Goal: Transaction & Acquisition: Download file/media

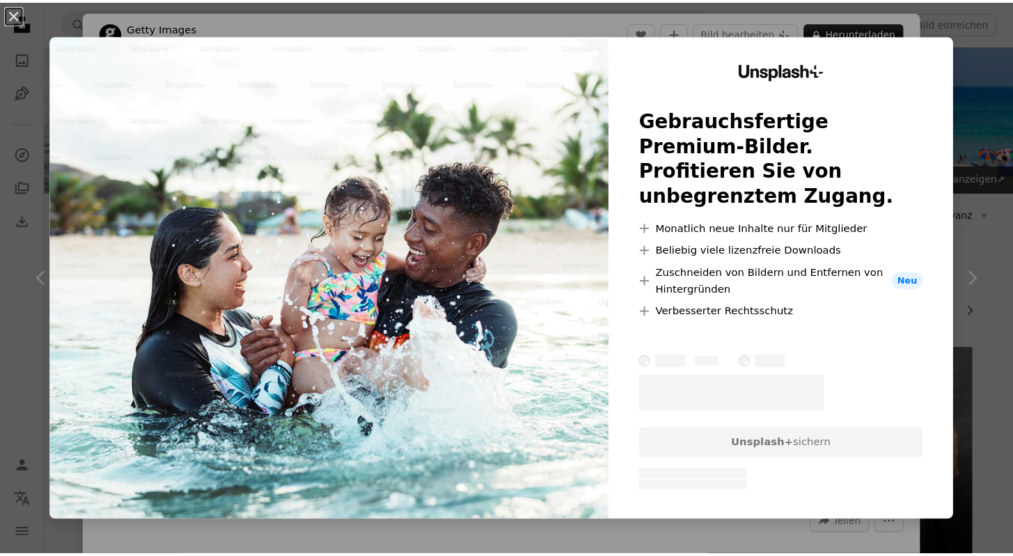
scroll to position [1240, 0]
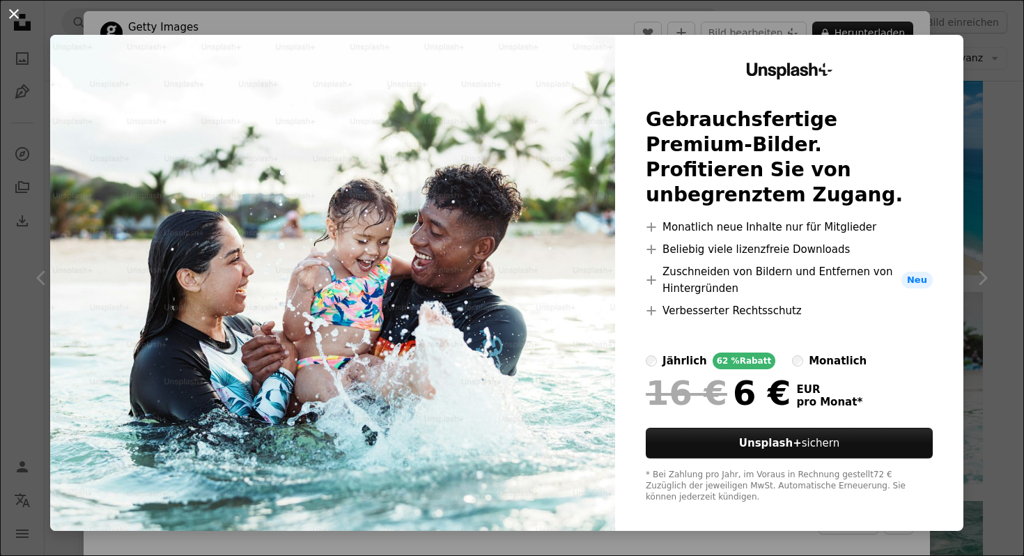
click at [13, 8] on button "An X shape" at bounding box center [14, 14] width 17 height 17
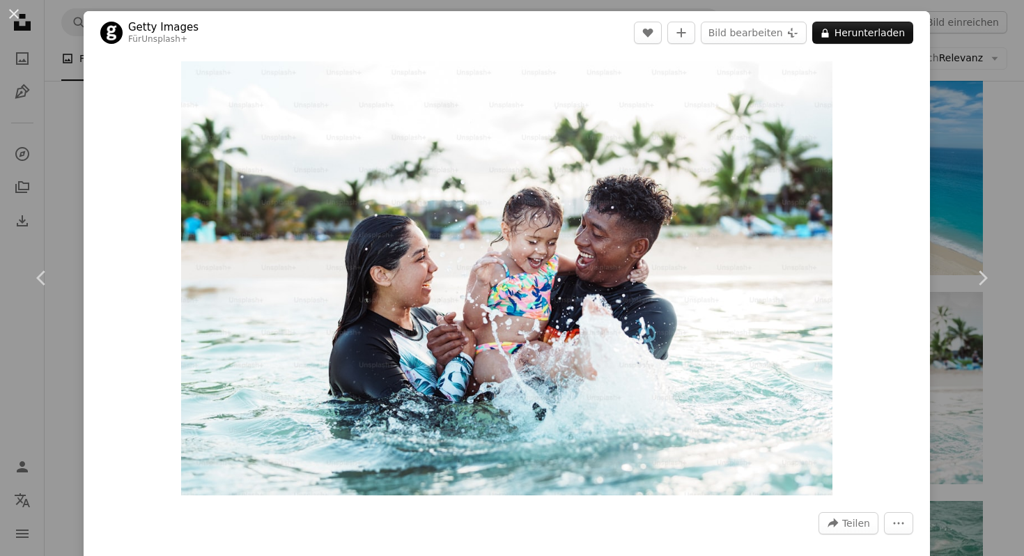
click at [22, 15] on button "An X shape" at bounding box center [14, 14] width 17 height 17
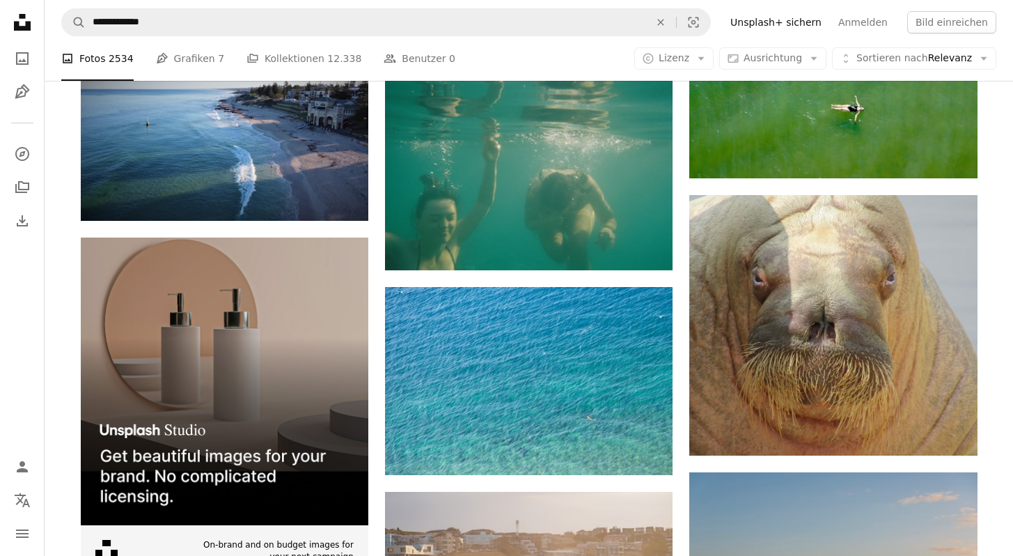
scroll to position [2418, 0]
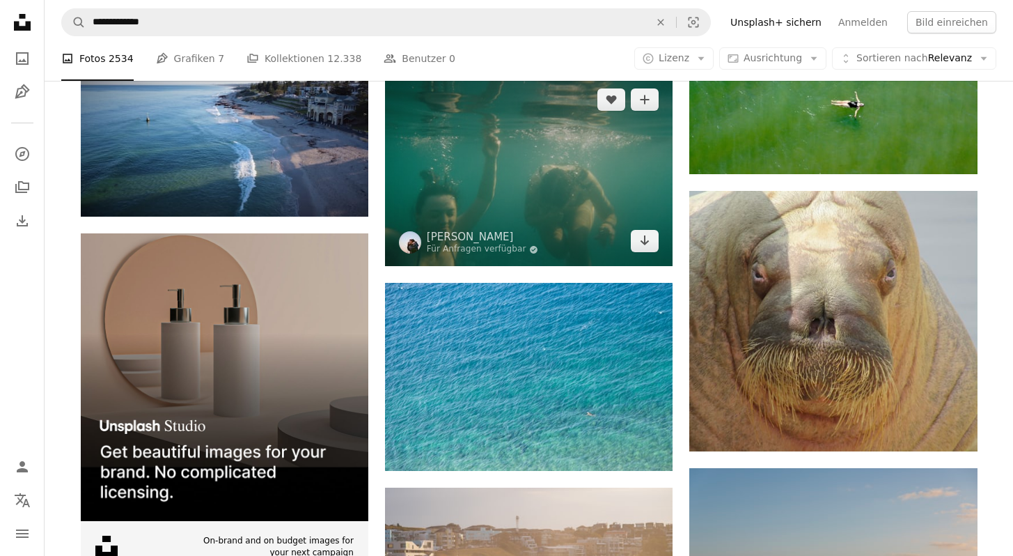
click at [539, 220] on img at bounding box center [529, 171] width 288 height 192
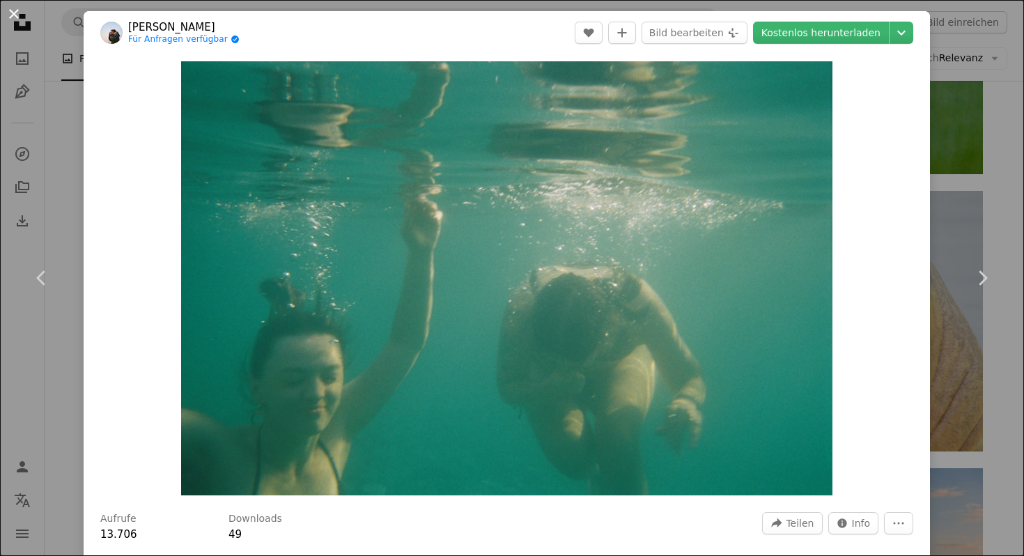
click at [16, 10] on button "An X shape" at bounding box center [14, 14] width 17 height 17
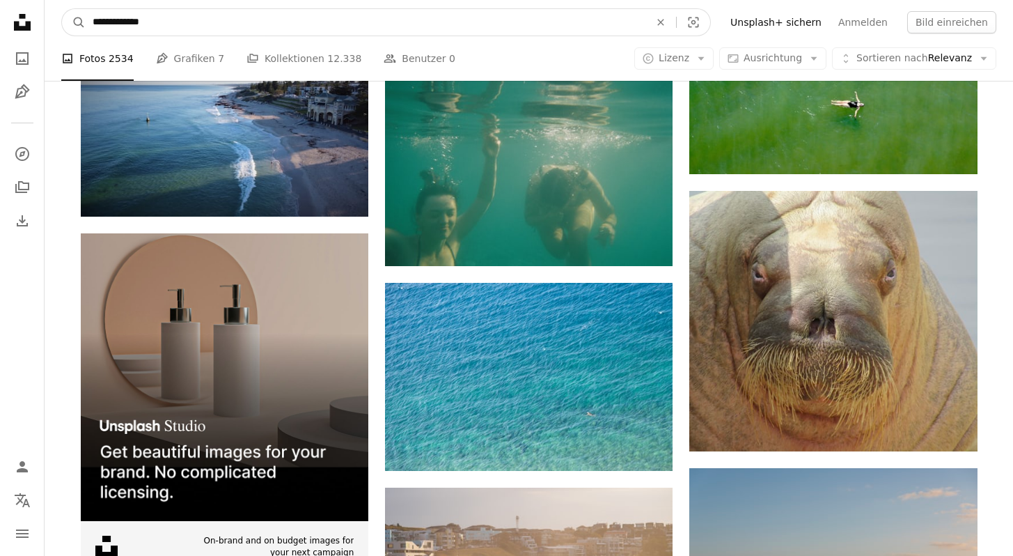
click at [176, 23] on input "**********" at bounding box center [366, 22] width 560 height 26
type input "**********"
click button "A magnifying glass" at bounding box center [74, 22] width 24 height 26
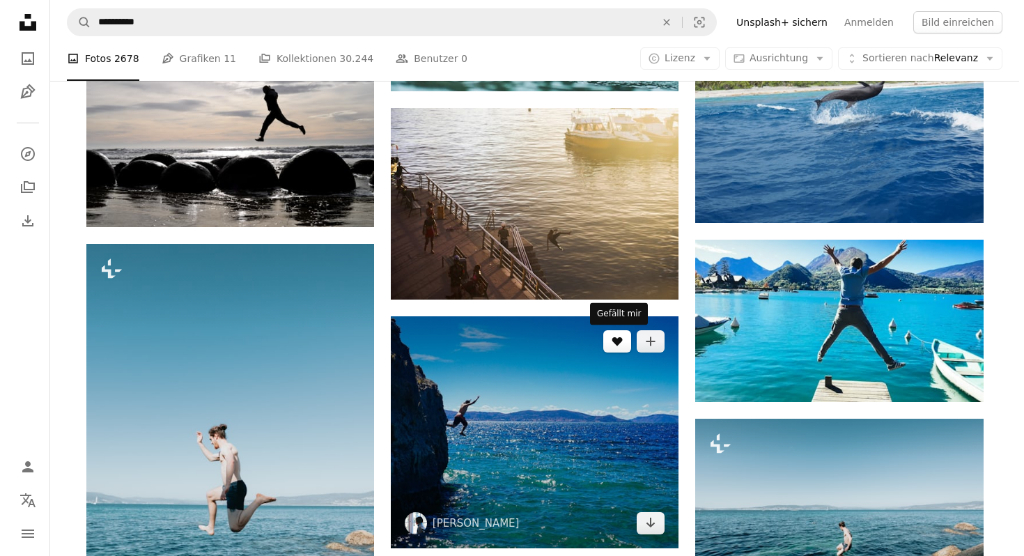
scroll to position [1753, 0]
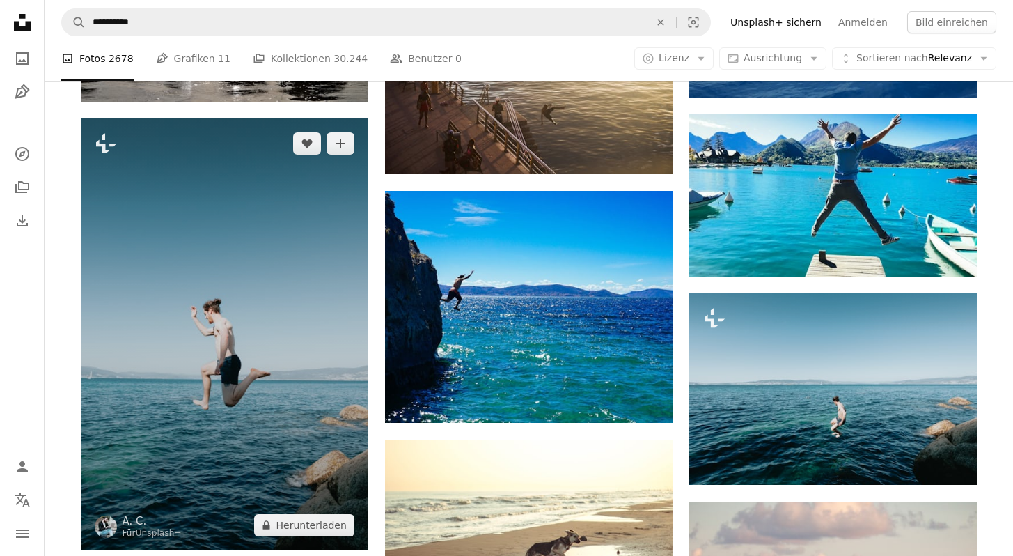
click at [265, 287] on img at bounding box center [225, 334] width 288 height 432
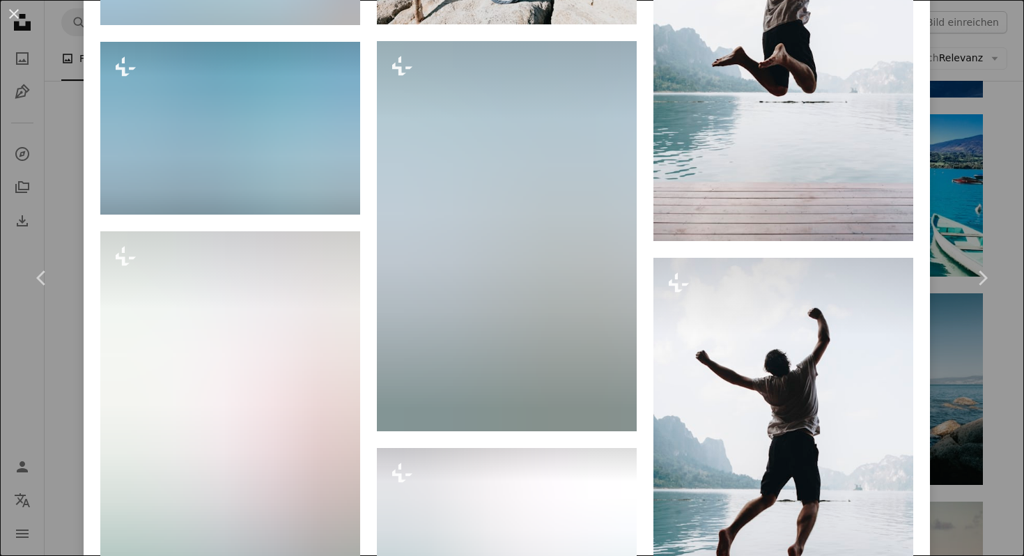
scroll to position [1633, 0]
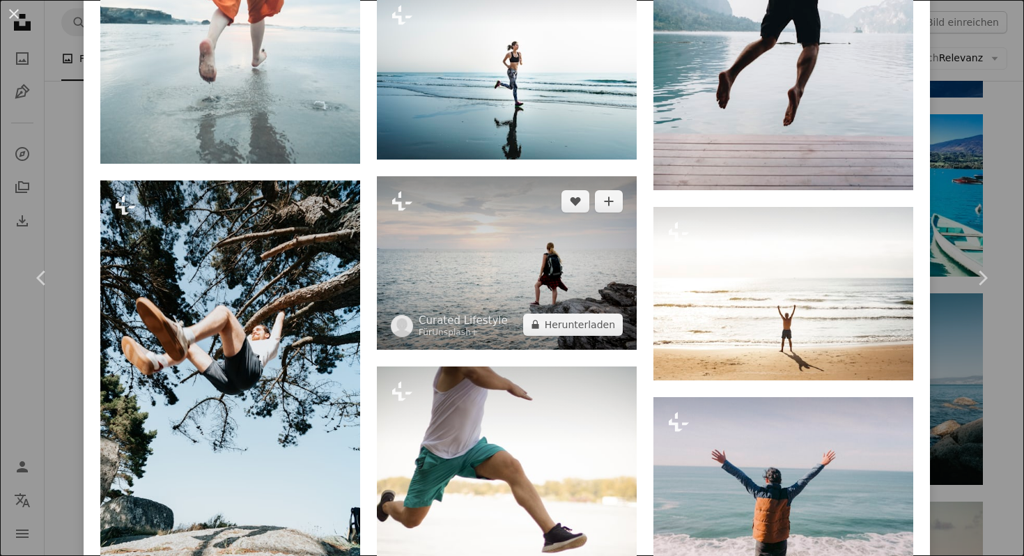
click at [547, 297] on img at bounding box center [507, 262] width 260 height 173
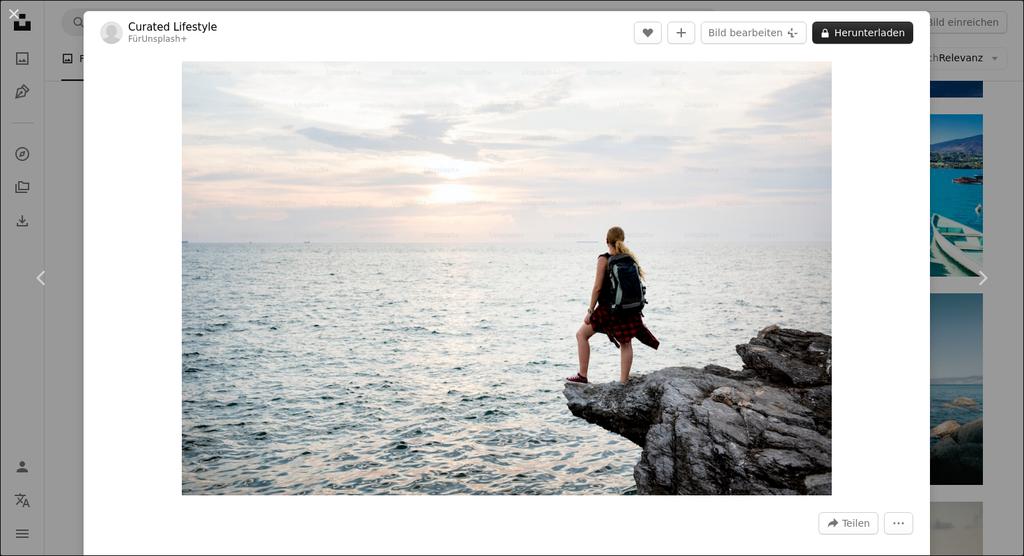
click at [865, 32] on button "A lock Herunterladen" at bounding box center [862, 33] width 101 height 22
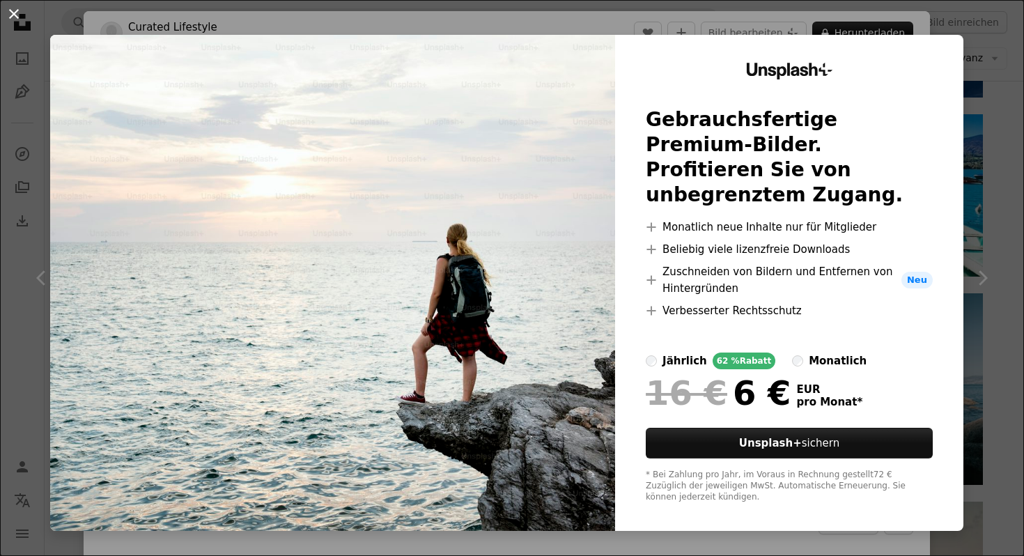
click at [20, 13] on button "An X shape" at bounding box center [14, 14] width 17 height 17
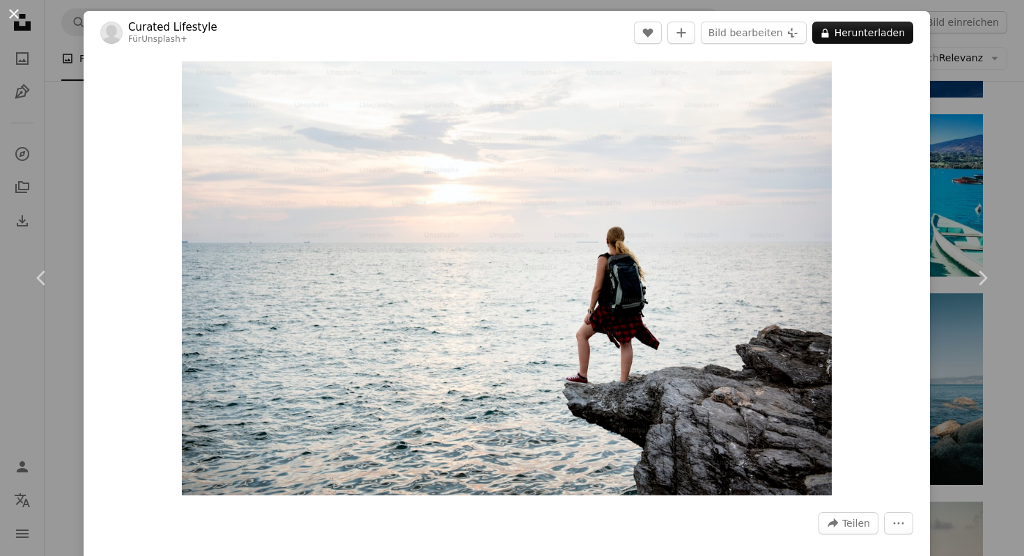
click at [21, 18] on button "An X shape" at bounding box center [14, 14] width 17 height 17
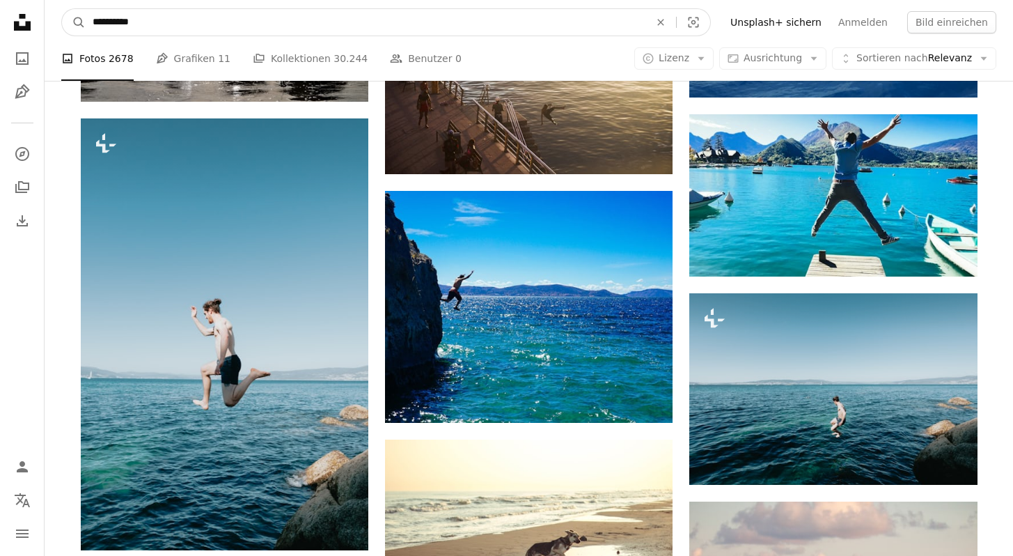
drag, startPoint x: 181, startPoint y: 17, endPoint x: -4, endPoint y: 18, distance: 185.3
type input "*****"
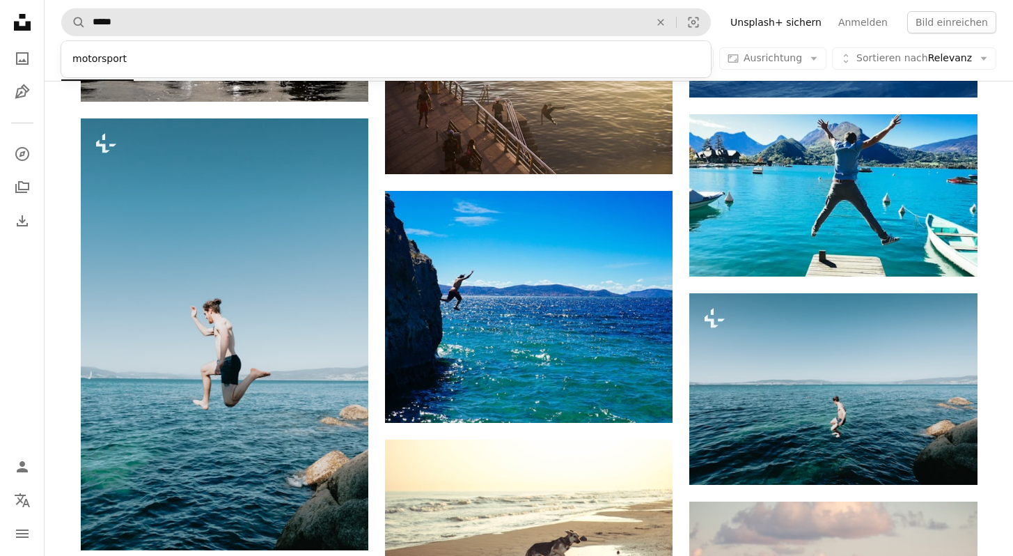
click at [179, 60] on div "motorsport" at bounding box center [386, 59] width 650 height 25
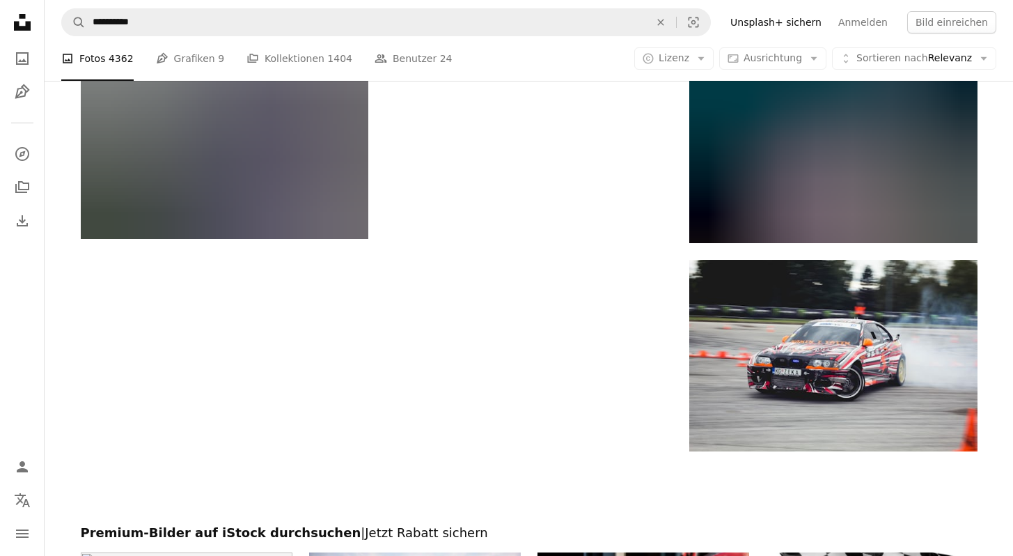
scroll to position [1764, 0]
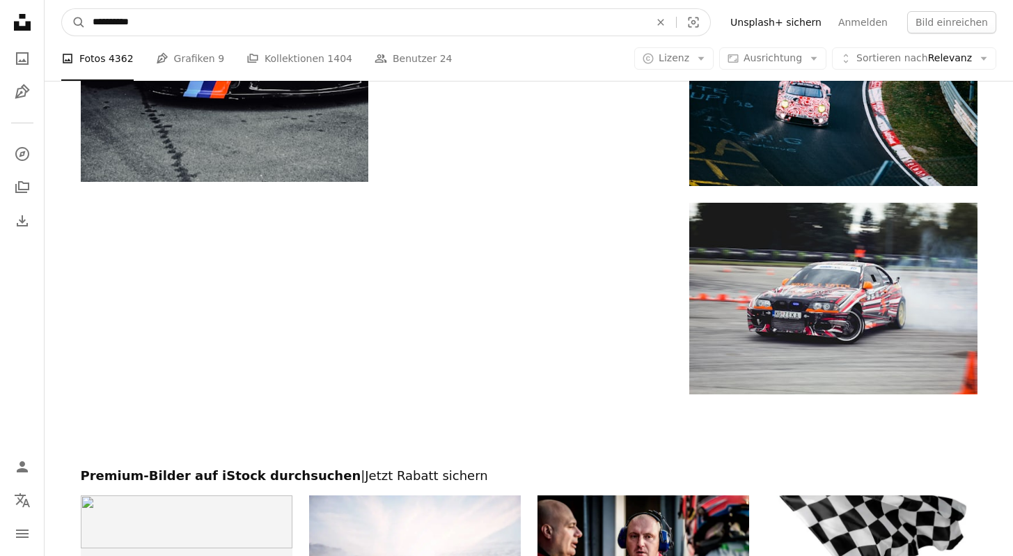
drag, startPoint x: 146, startPoint y: 24, endPoint x: 14, endPoint y: 18, distance: 131.8
type input "*"
type input "*****"
click button "A magnifying glass" at bounding box center [74, 22] width 24 height 26
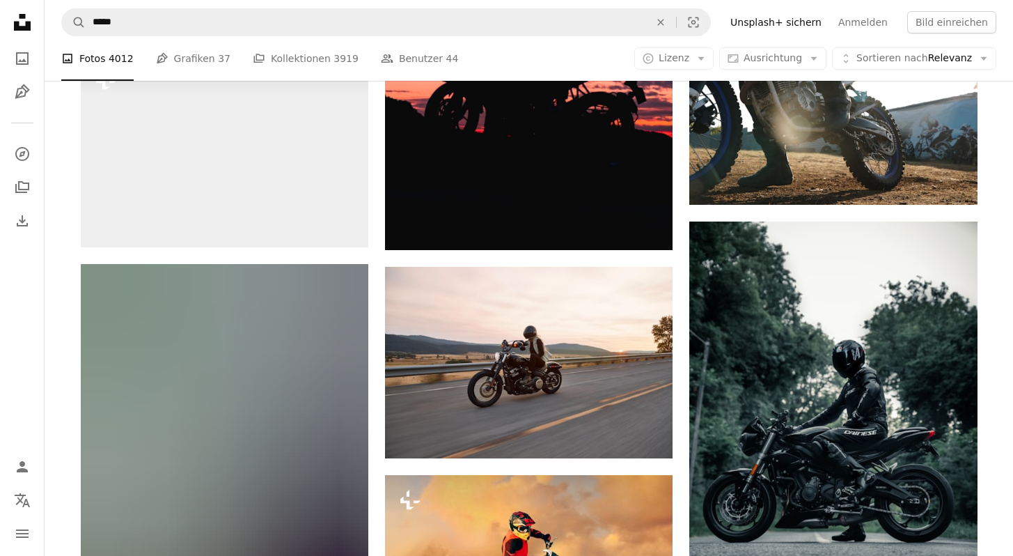
scroll to position [2067, 0]
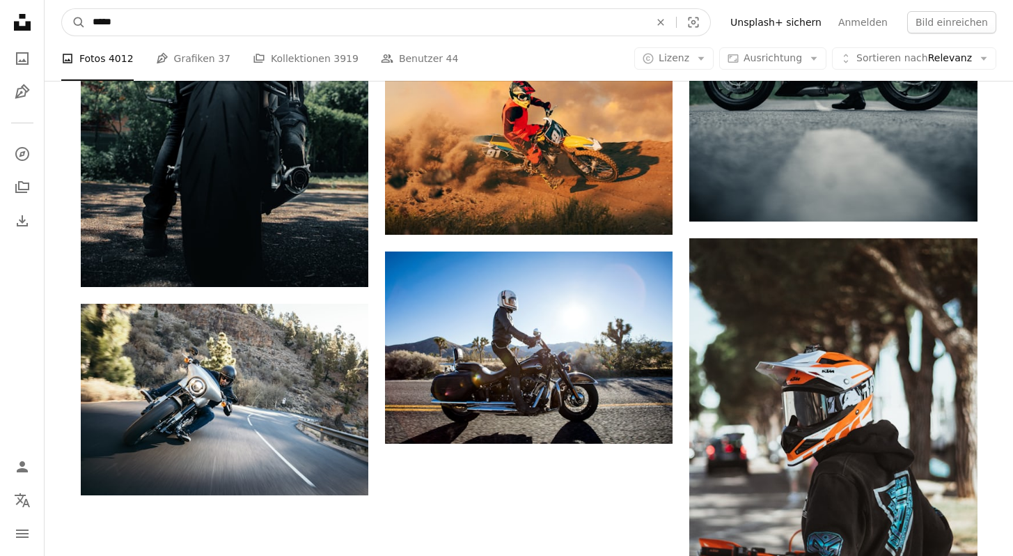
drag, startPoint x: 118, startPoint y: 22, endPoint x: 17, endPoint y: 7, distance: 102.8
type input "******"
click button "A magnifying glass" at bounding box center [74, 22] width 24 height 26
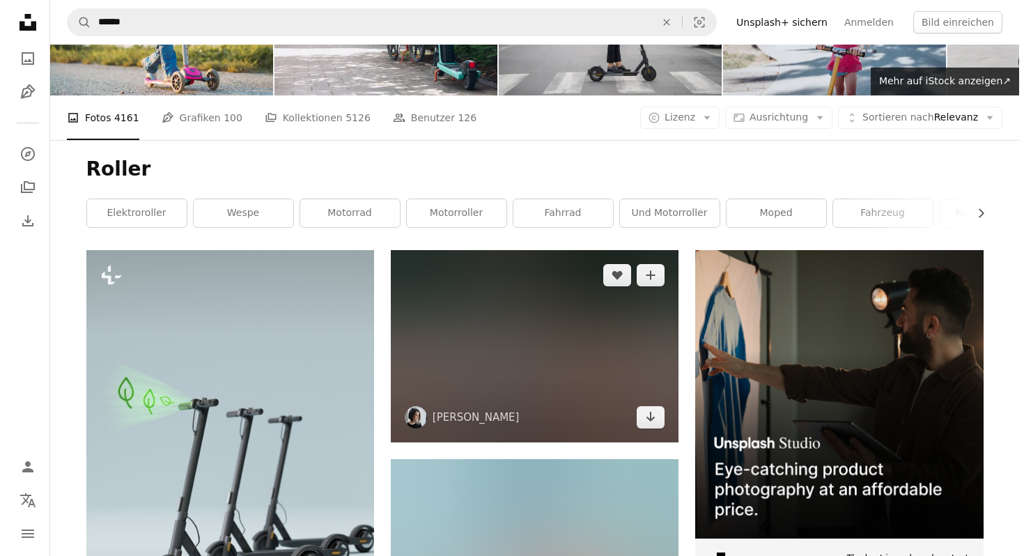
scroll to position [100, 0]
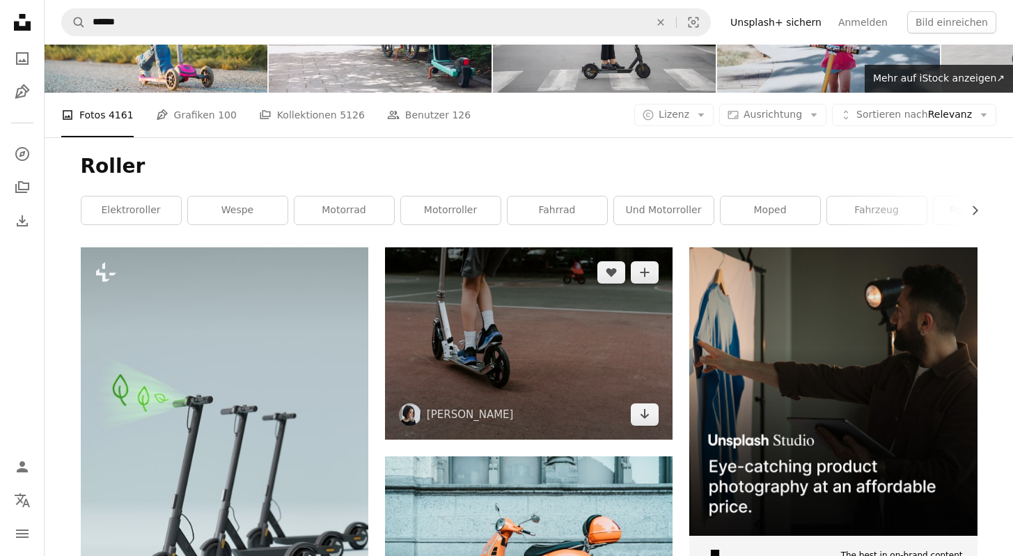
click at [557, 357] on img at bounding box center [529, 343] width 288 height 192
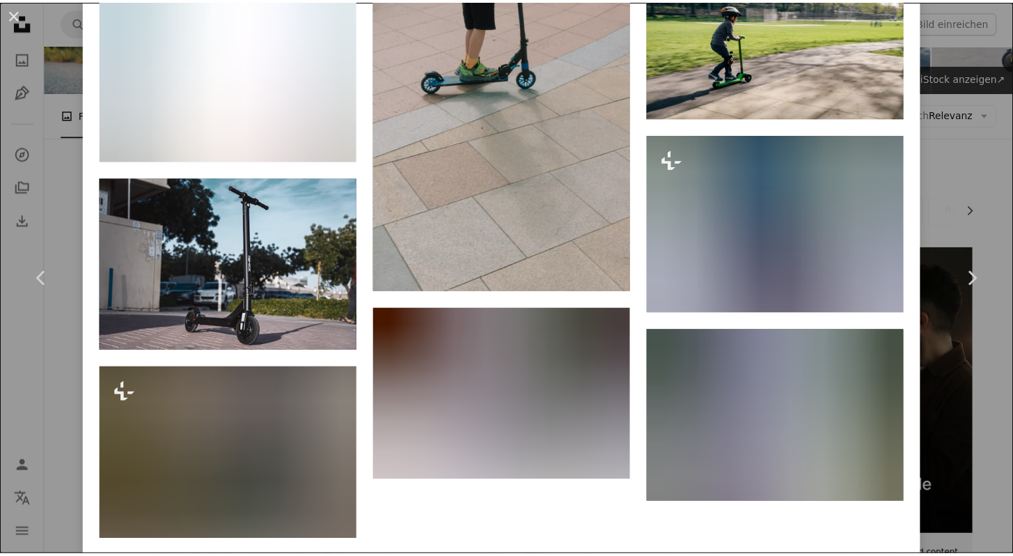
scroll to position [1894, 0]
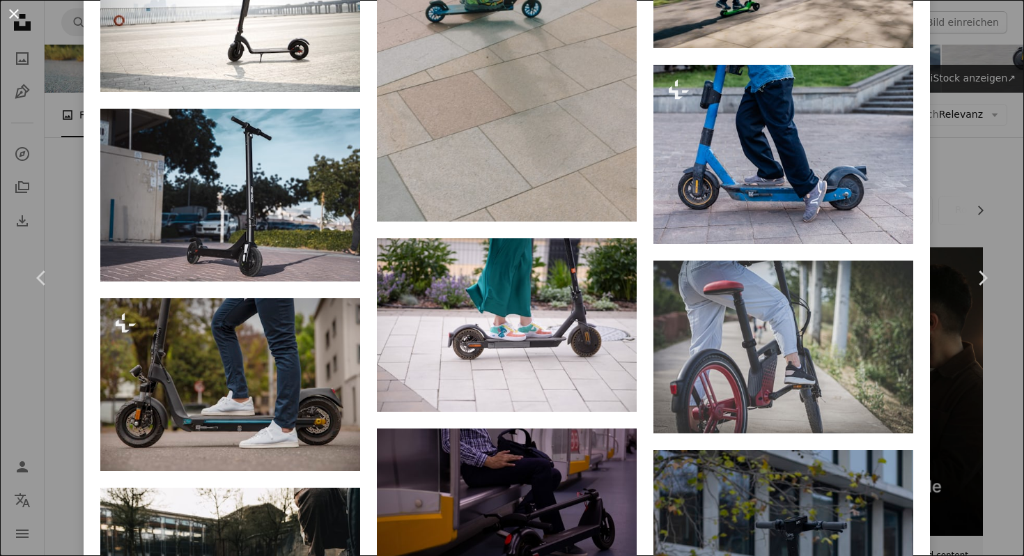
click at [13, 12] on button "An X shape" at bounding box center [14, 14] width 17 height 17
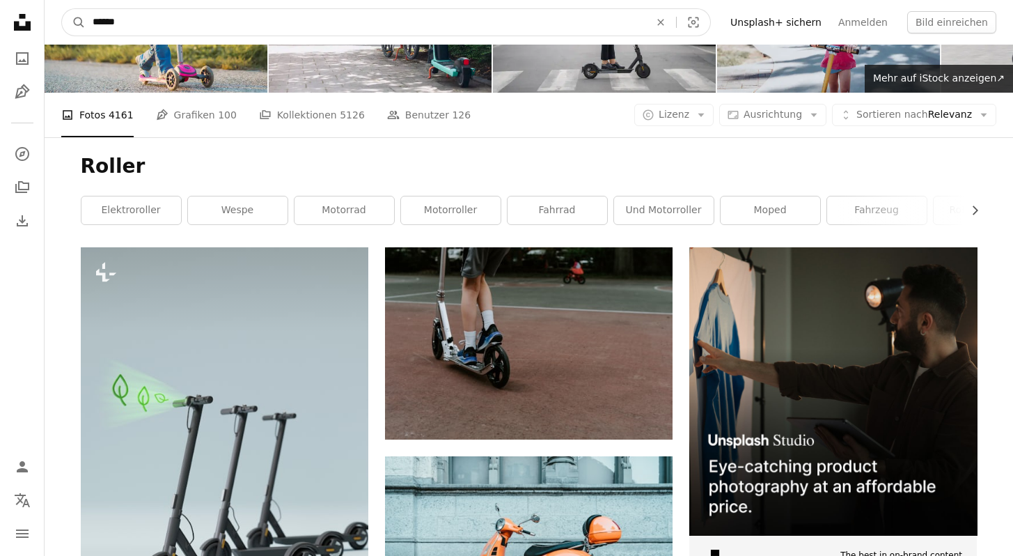
drag, startPoint x: 162, startPoint y: 15, endPoint x: 33, endPoint y: 15, distance: 128.2
type input "**********"
click at [62, 9] on button "A magnifying glass" at bounding box center [74, 22] width 24 height 26
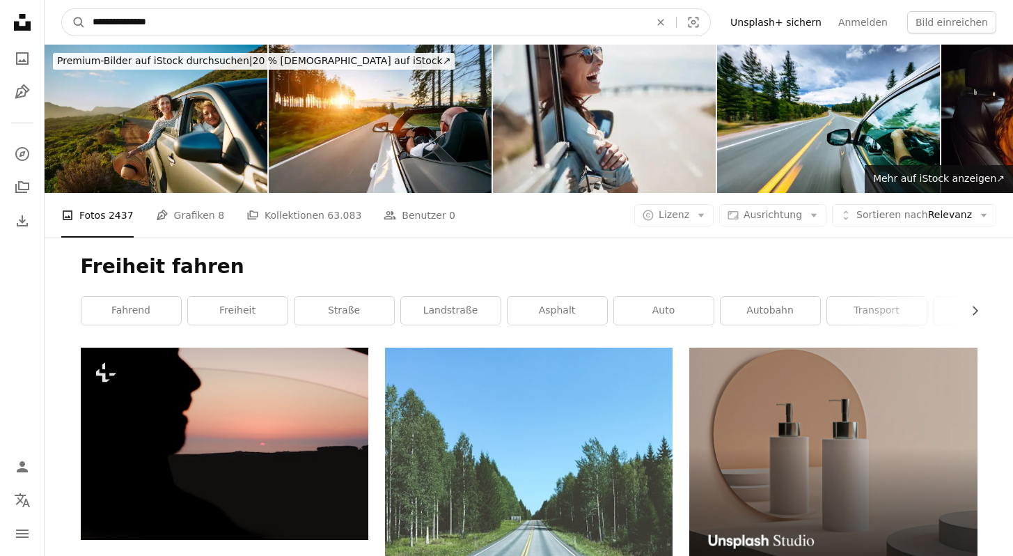
drag, startPoint x: 172, startPoint y: 24, endPoint x: 59, endPoint y: 18, distance: 113.7
click at [59, 18] on nav "**********" at bounding box center [529, 22] width 969 height 45
type input "**********"
click button "A magnifying glass" at bounding box center [74, 22] width 24 height 26
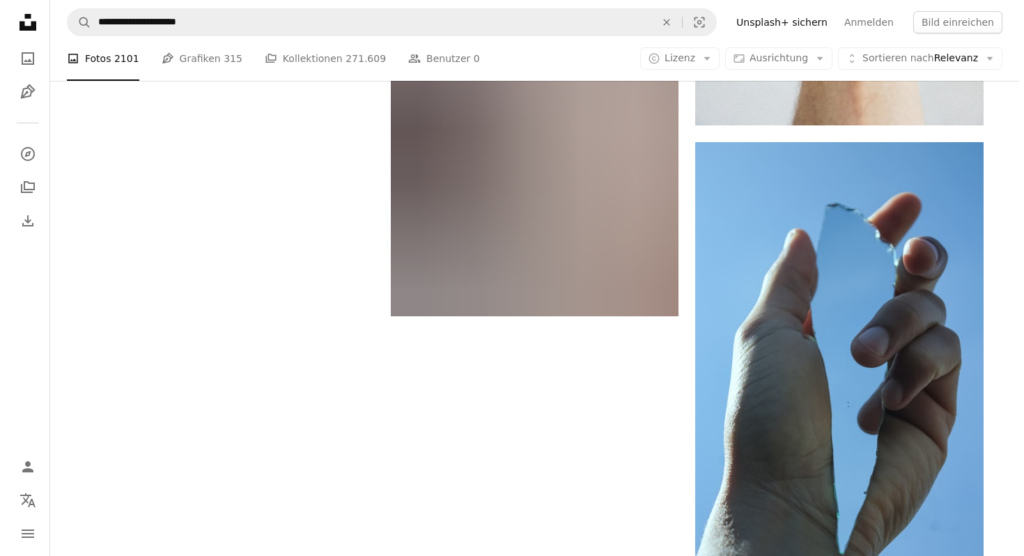
scroll to position [1984, 0]
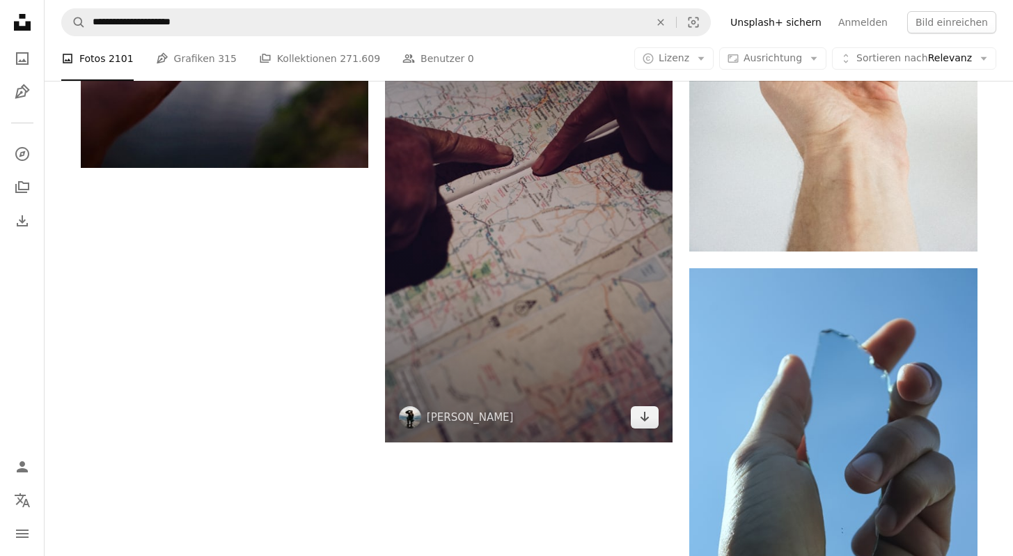
click at [561, 247] on img at bounding box center [529, 226] width 288 height 432
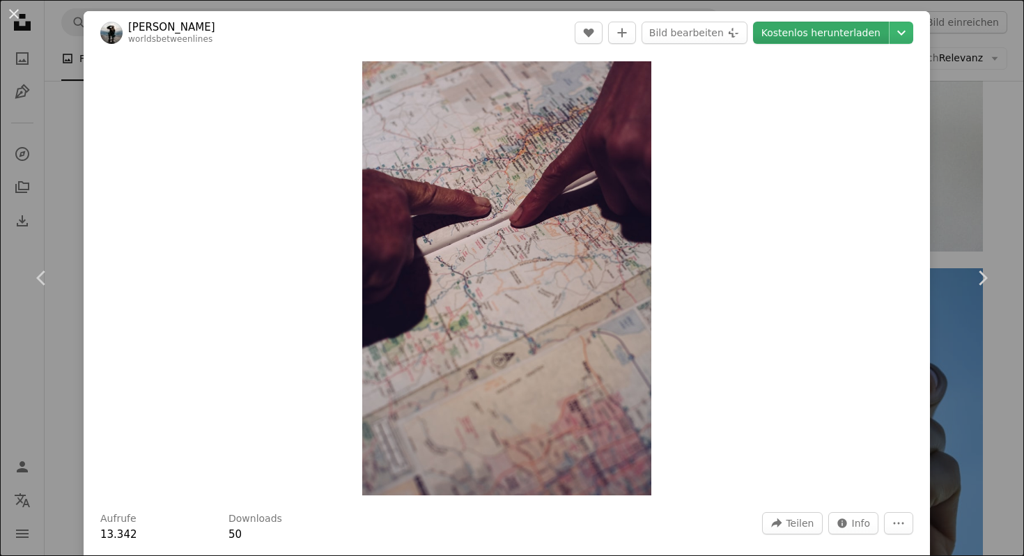
click at [864, 35] on link "Kostenlos herunterladen" at bounding box center [821, 33] width 136 height 22
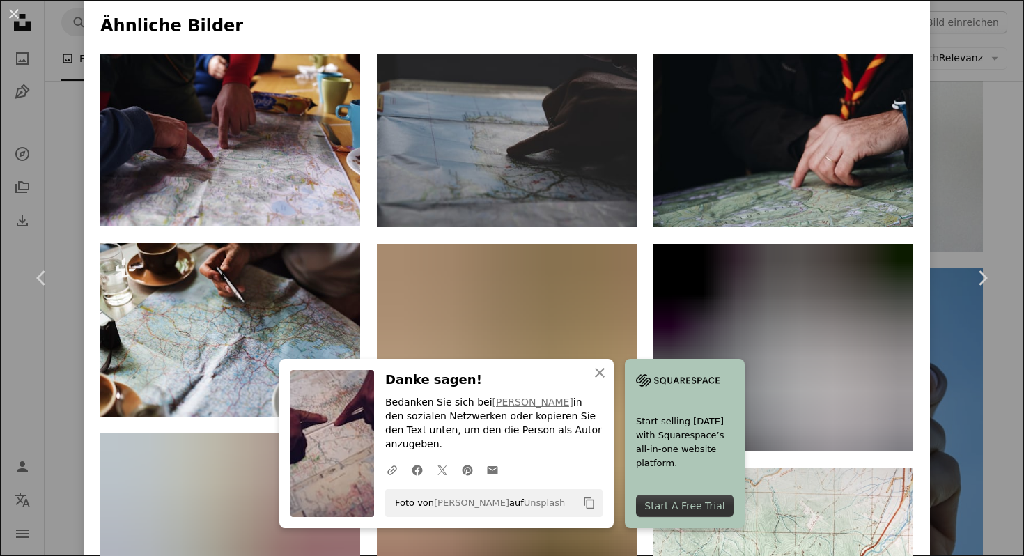
scroll to position [1036, 0]
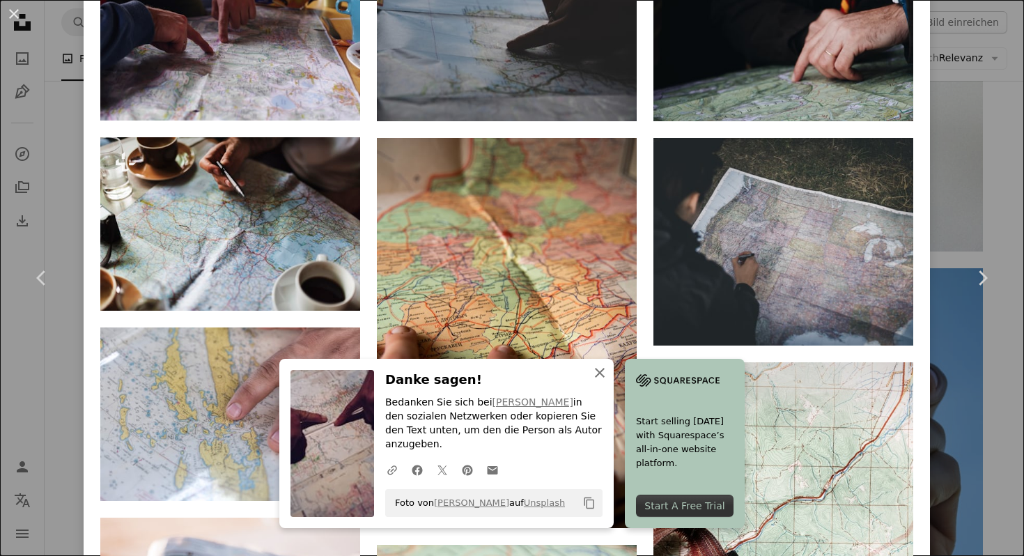
click at [596, 381] on icon "An X shape" at bounding box center [599, 372] width 17 height 17
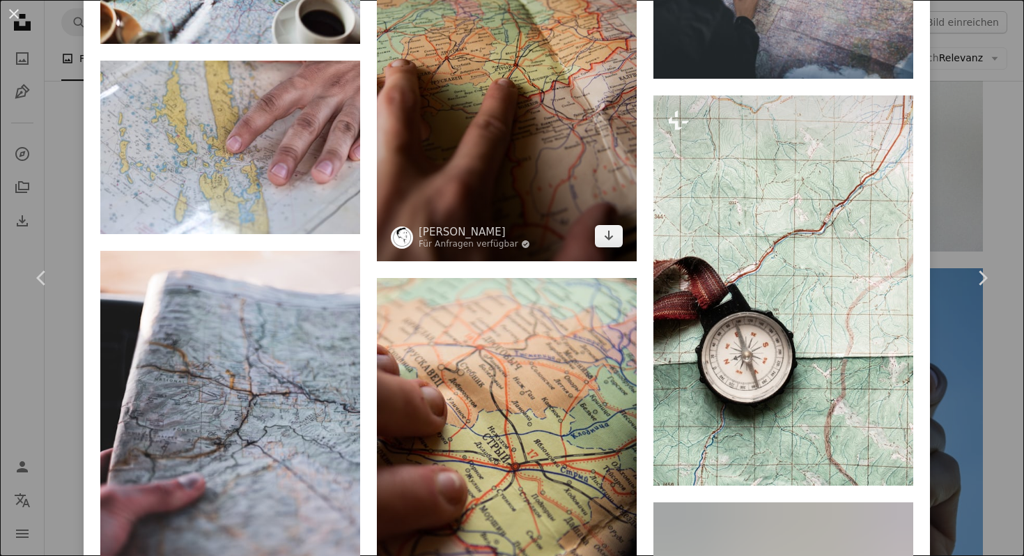
scroll to position [860, 0]
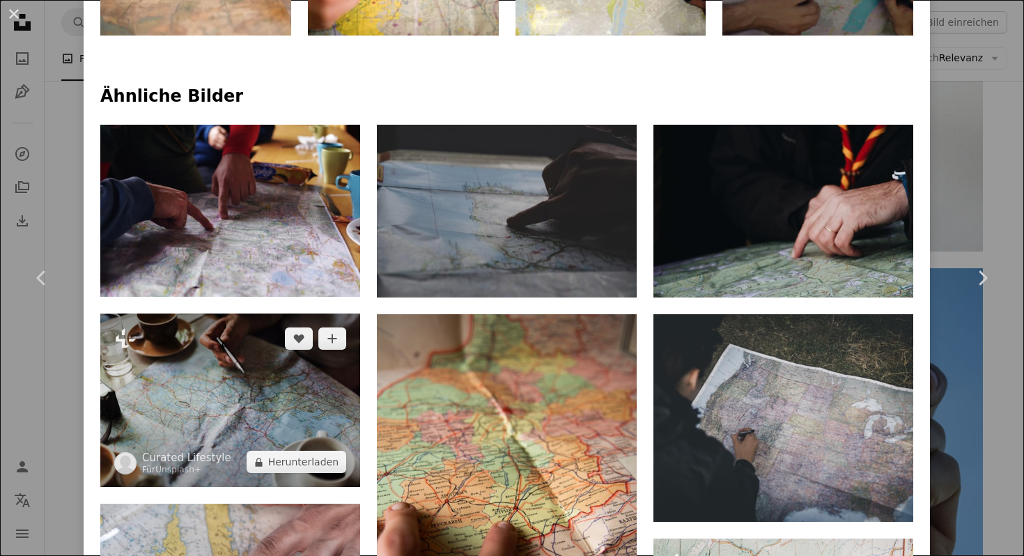
click at [273, 380] on img at bounding box center [230, 399] width 260 height 173
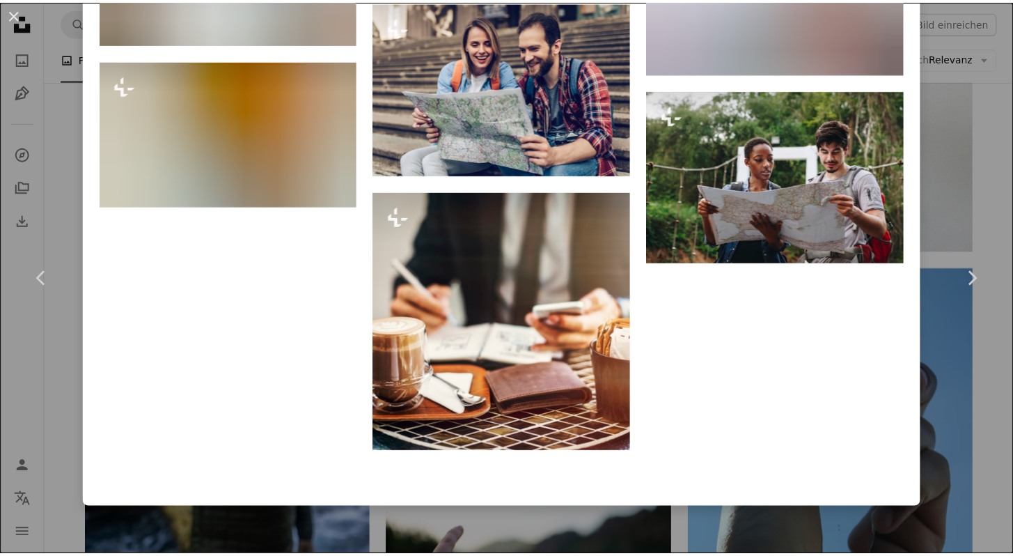
scroll to position [1874, 0]
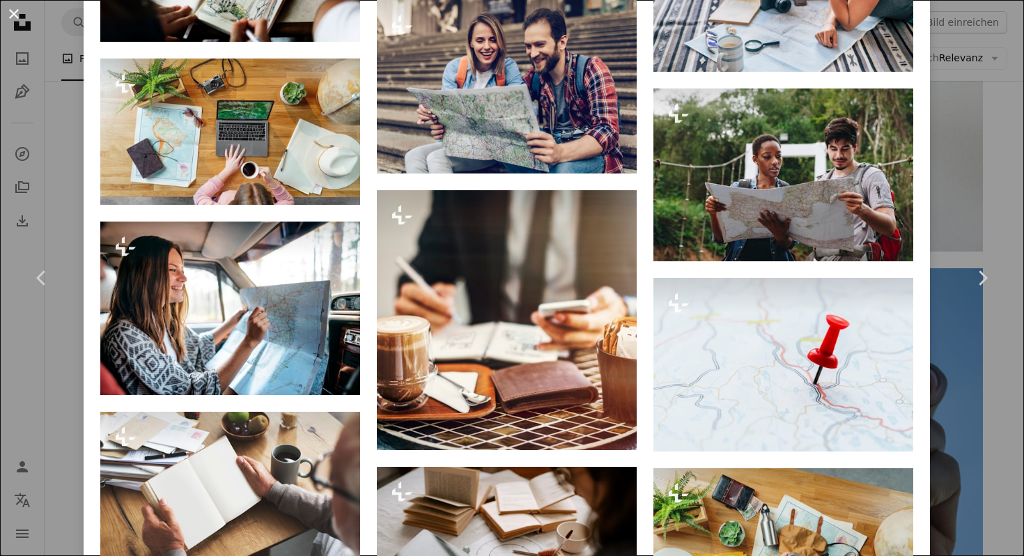
click at [19, 18] on button "An X shape" at bounding box center [14, 14] width 17 height 17
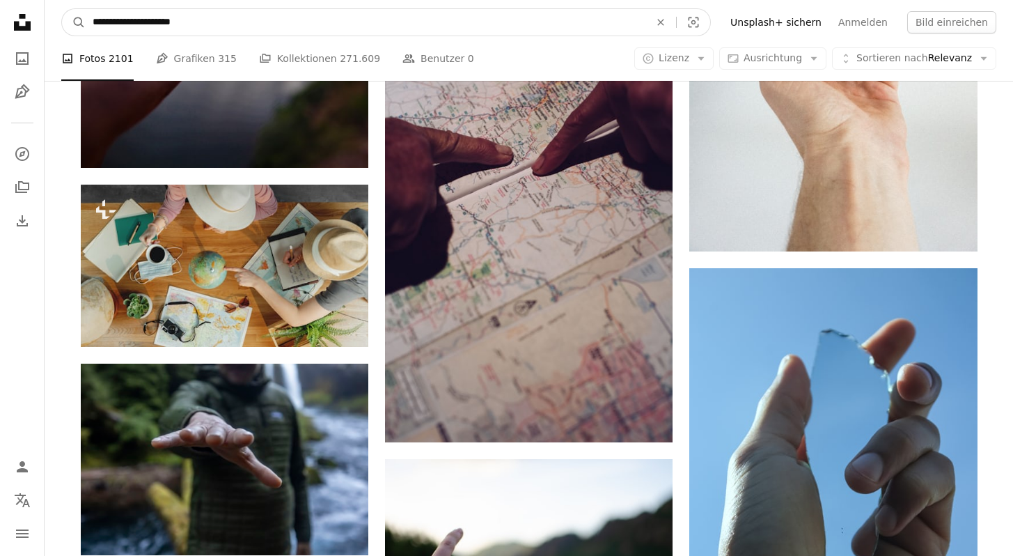
drag, startPoint x: 239, startPoint y: 20, endPoint x: 54, endPoint y: 22, distance: 184.6
click at [58, 22] on nav "**********" at bounding box center [529, 22] width 969 height 45
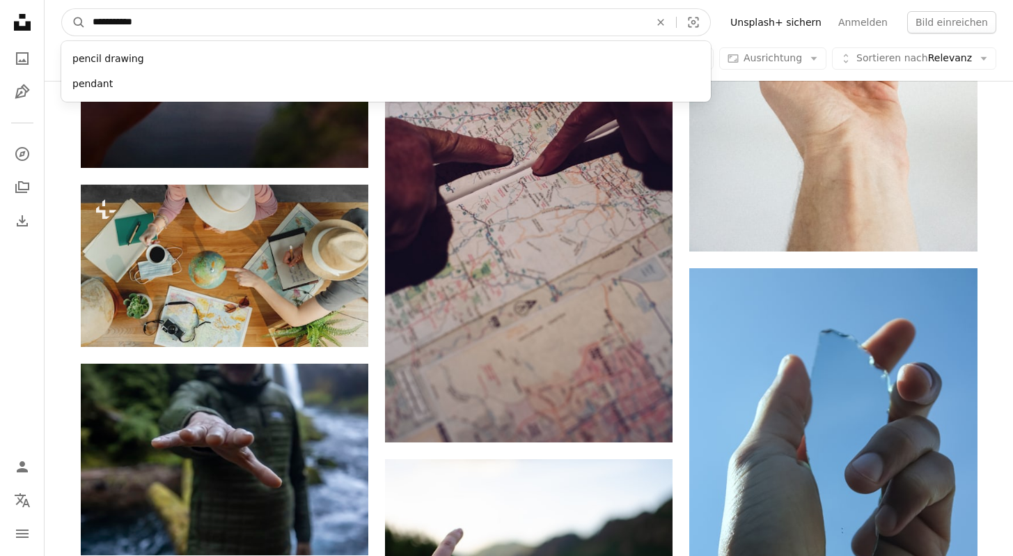
type input "**********"
click at [62, 9] on button "A magnifying glass" at bounding box center [74, 22] width 24 height 26
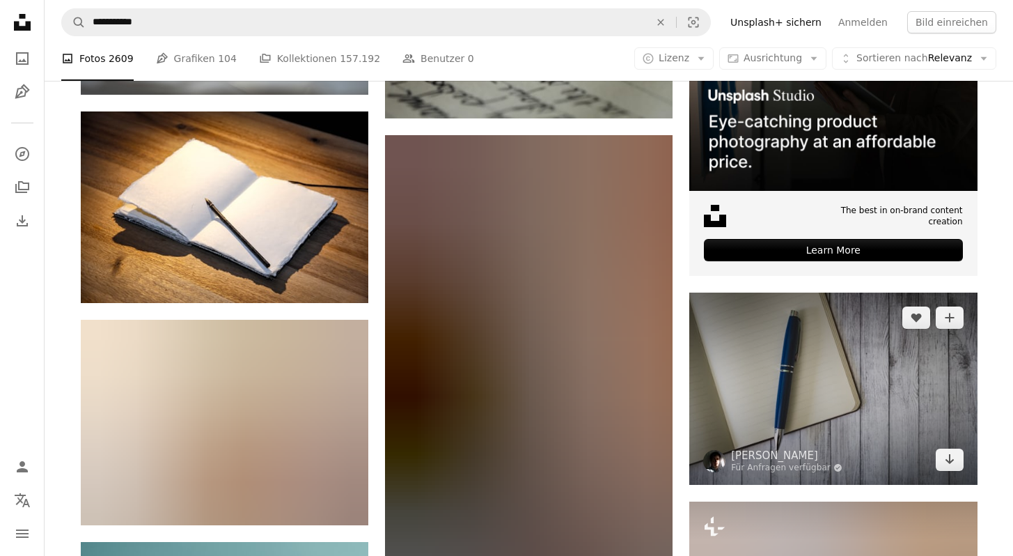
scroll to position [210, 0]
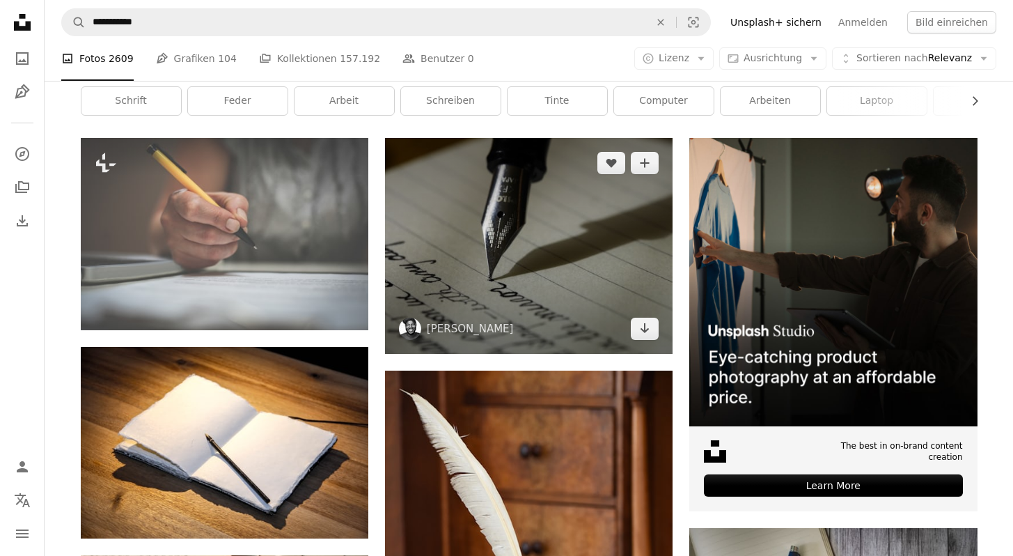
click at [568, 258] on img at bounding box center [529, 246] width 288 height 216
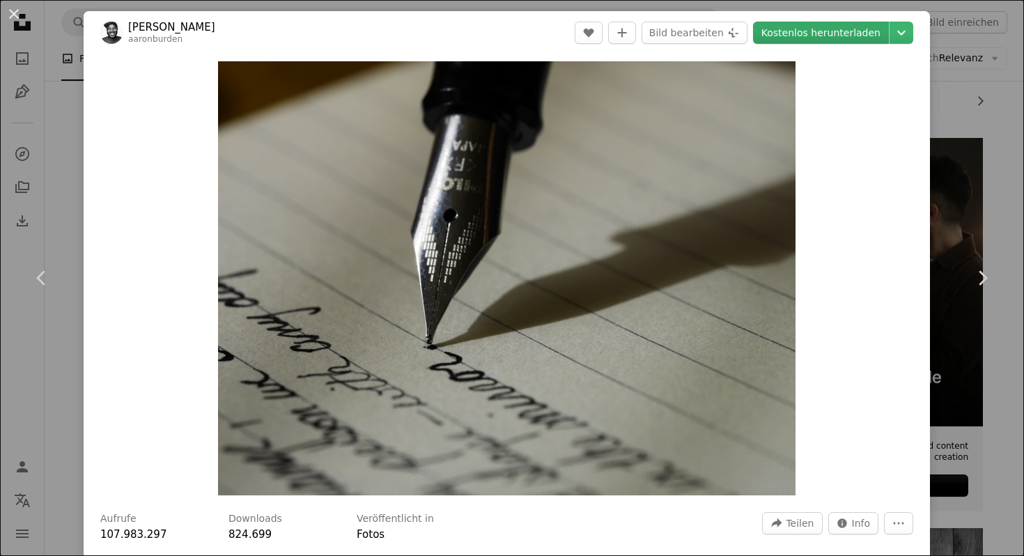
click at [844, 30] on link "Kostenlos herunterladen" at bounding box center [821, 33] width 136 height 22
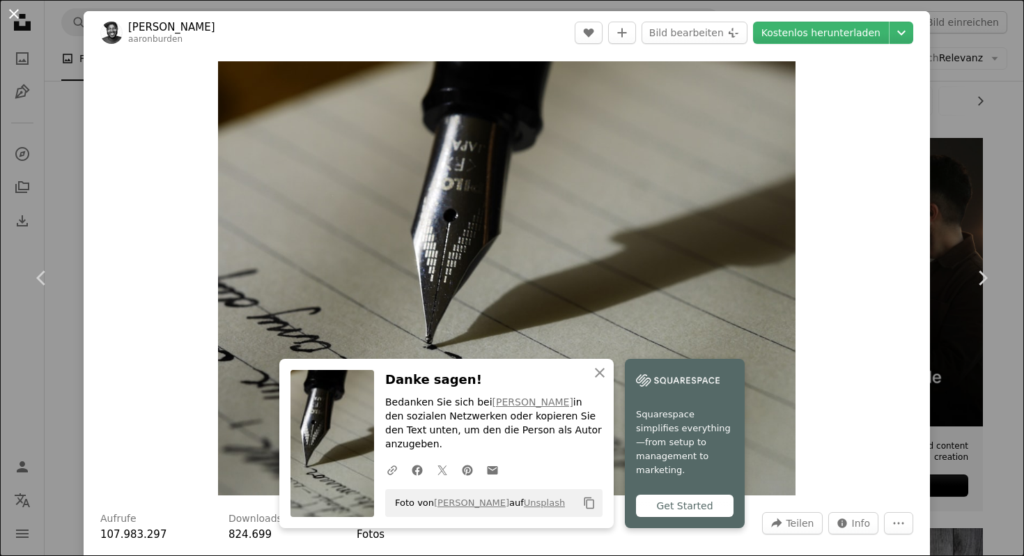
click at [19, 13] on button "An X shape" at bounding box center [14, 14] width 17 height 17
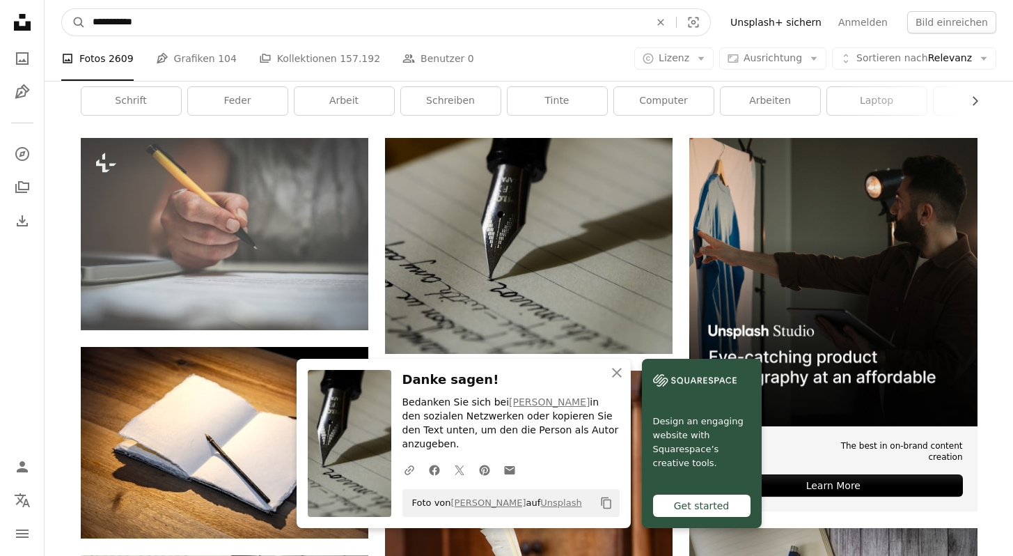
drag, startPoint x: 179, startPoint y: 17, endPoint x: 8, endPoint y: 20, distance: 170.7
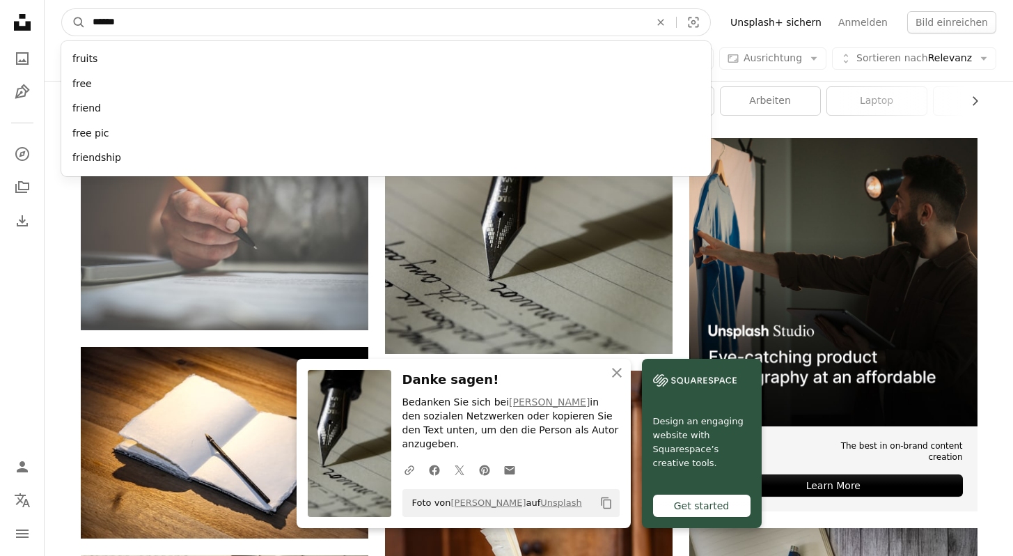
type input "*******"
click button "A magnifying glass" at bounding box center [74, 22] width 24 height 26
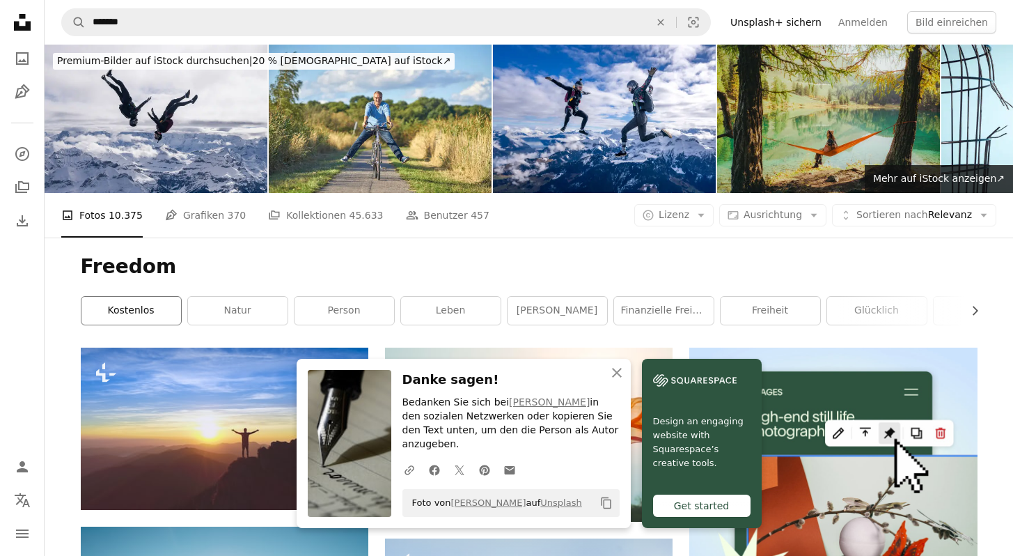
click at [137, 304] on link "kostenlos" at bounding box center [131, 311] width 100 height 28
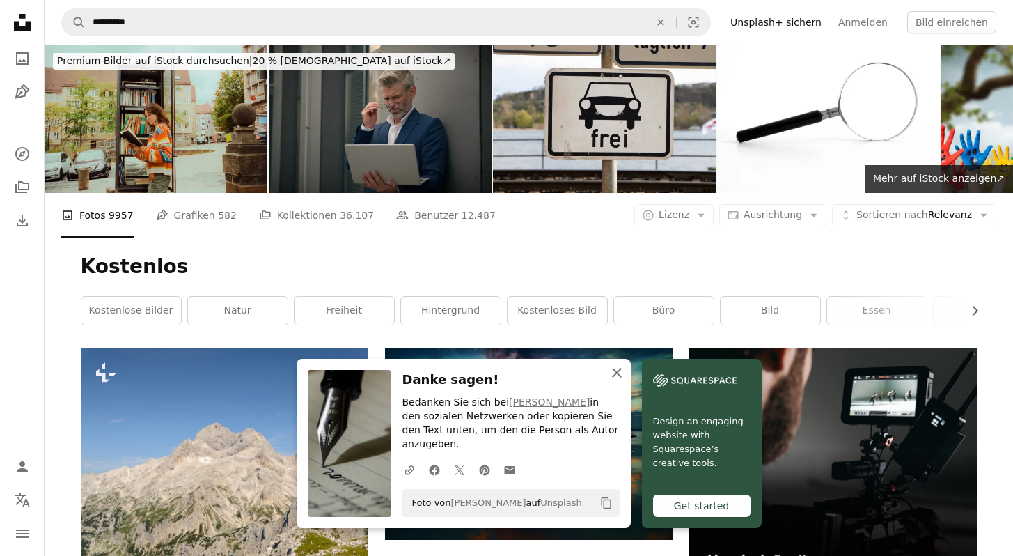
click at [611, 381] on icon "An X shape" at bounding box center [617, 372] width 17 height 17
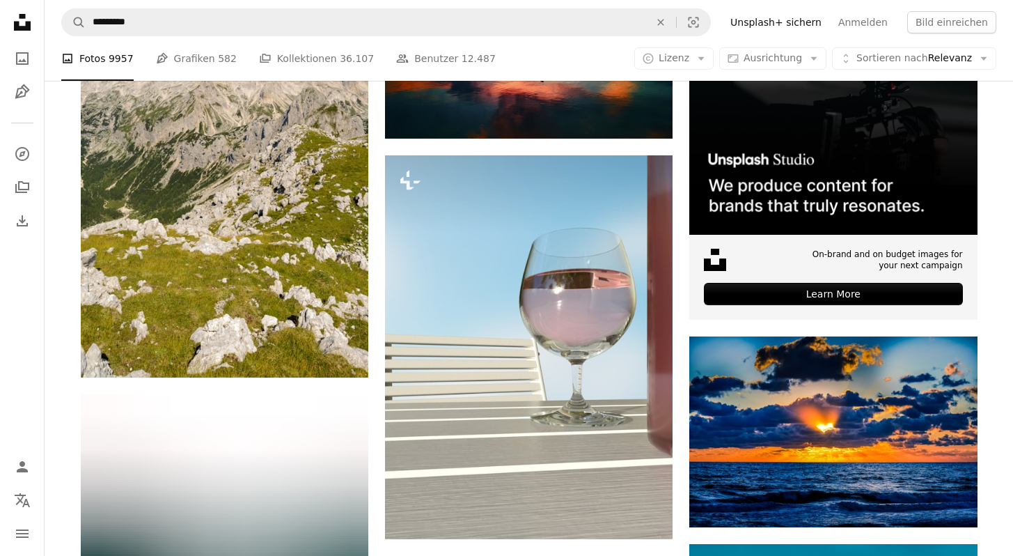
scroll to position [80, 0]
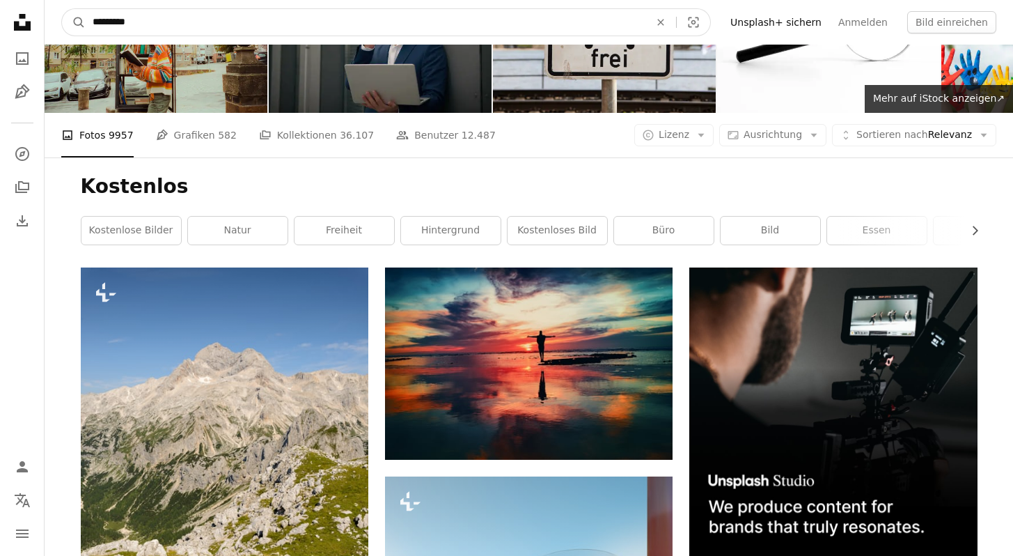
drag, startPoint x: 214, startPoint y: 22, endPoint x: -22, endPoint y: 17, distance: 235.5
type input "**********"
click at [62, 9] on button "A magnifying glass" at bounding box center [74, 22] width 24 height 26
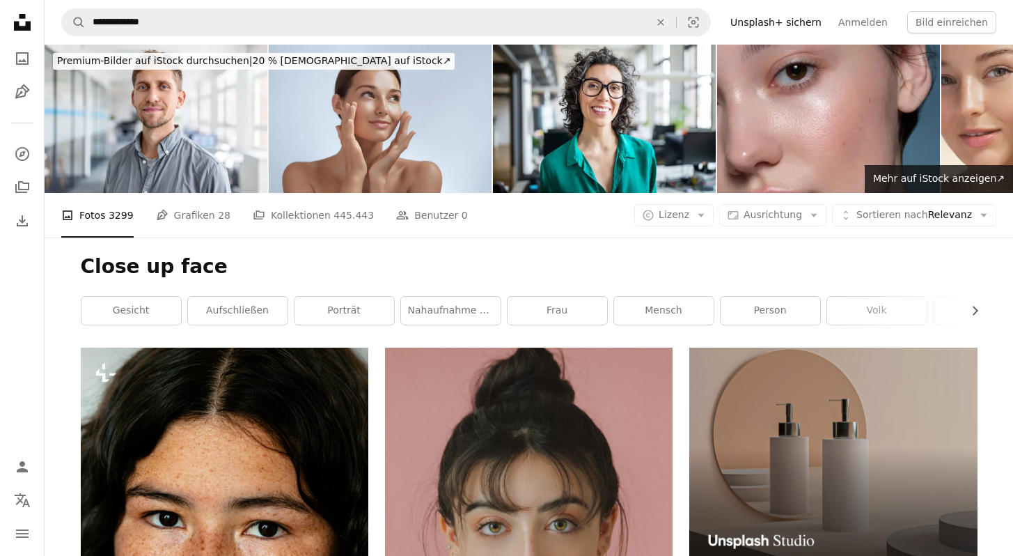
click at [109, 215] on li "A photo Fotos 3299" at bounding box center [97, 215] width 72 height 45
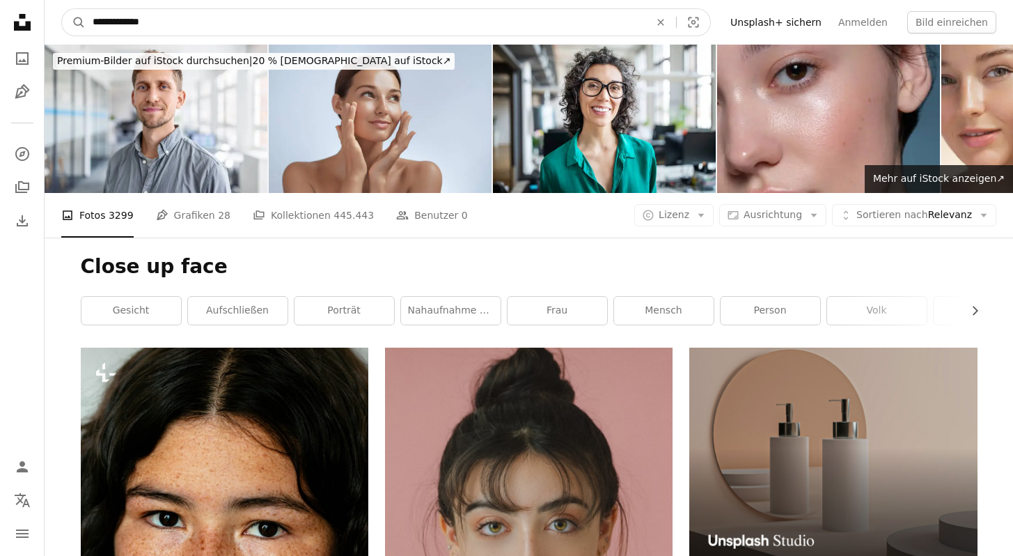
click at [139, 26] on input "**********" at bounding box center [366, 22] width 560 height 26
type input "**********"
click button "A magnifying glass" at bounding box center [74, 22] width 24 height 26
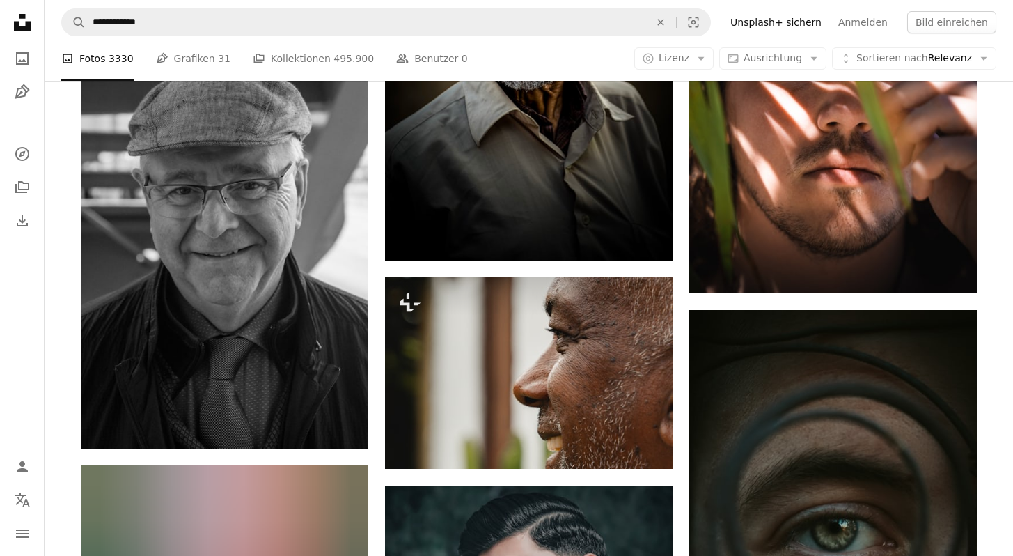
scroll to position [1774, 0]
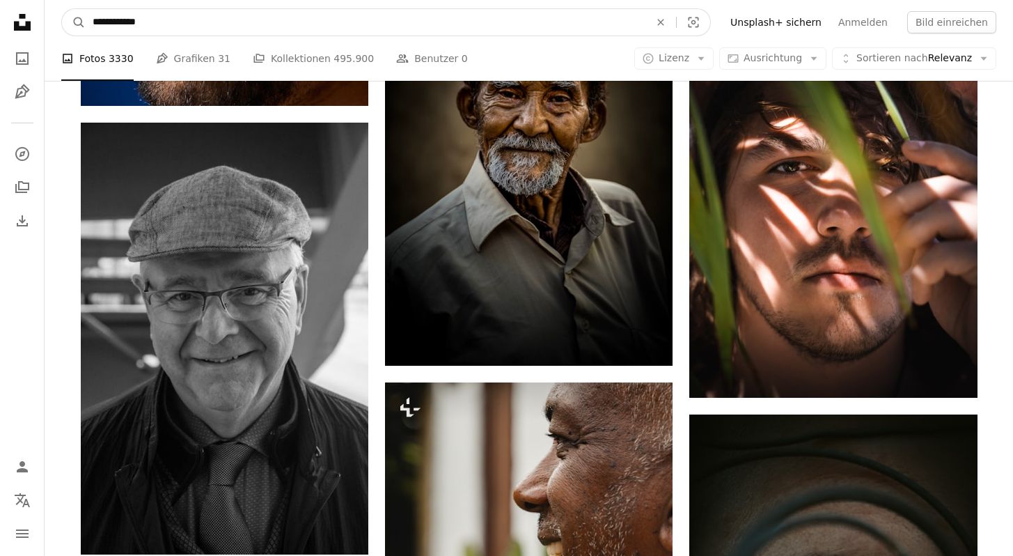
click at [139, 23] on input "**********" at bounding box center [366, 22] width 560 height 26
type input "**********"
click at [62, 9] on button "A magnifying glass" at bounding box center [74, 22] width 24 height 26
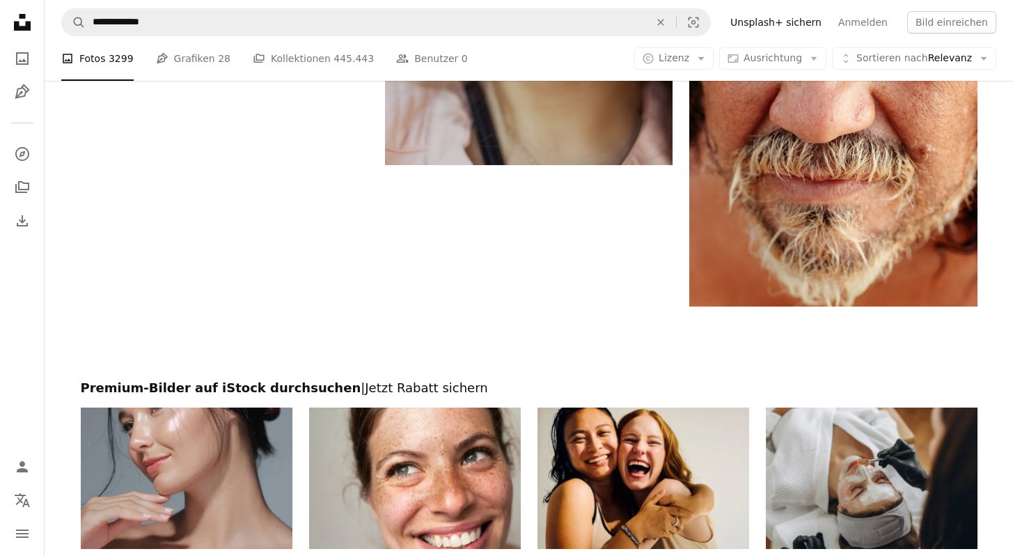
scroll to position [3031, 0]
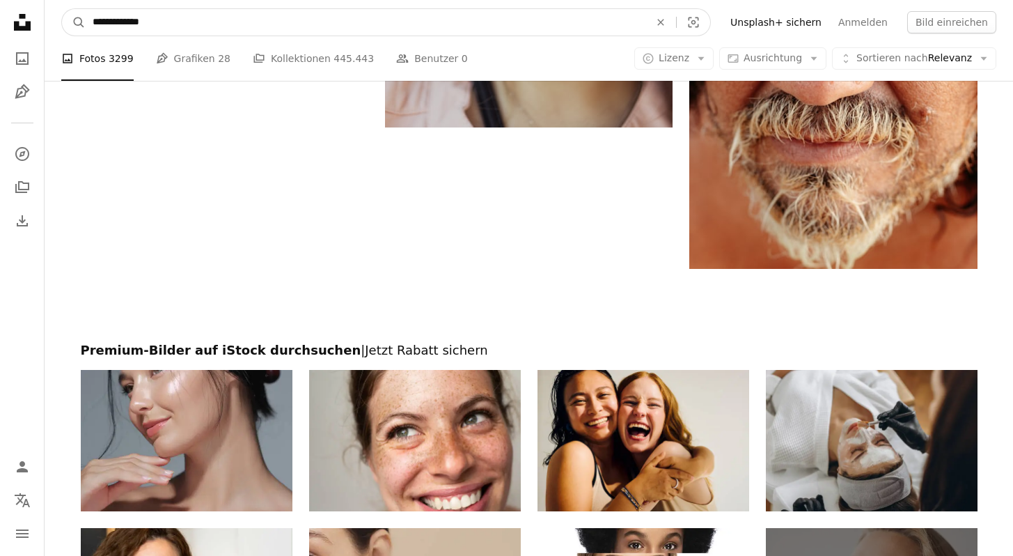
drag, startPoint x: 183, startPoint y: 23, endPoint x: -193, endPoint y: 24, distance: 376.1
type input "*********"
click button "A magnifying glass" at bounding box center [74, 22] width 24 height 26
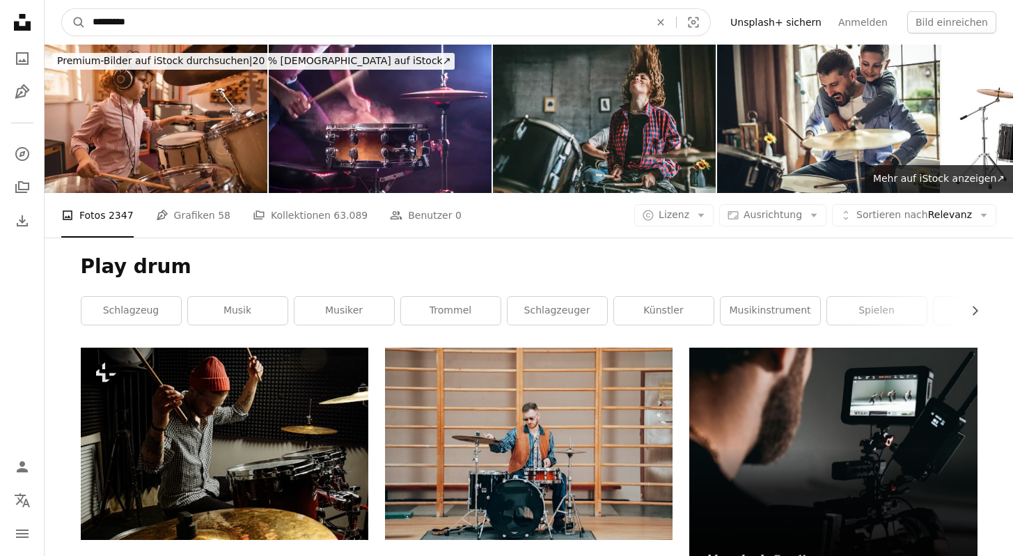
drag, startPoint x: 194, startPoint y: 20, endPoint x: -50, endPoint y: 22, distance: 244.5
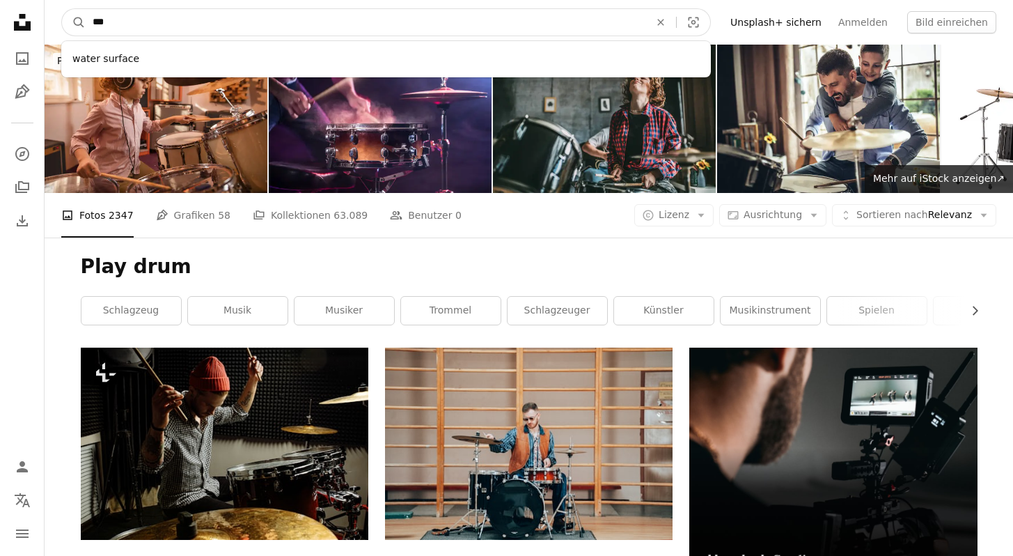
type input "****"
click button "A magnifying glass" at bounding box center [74, 22] width 24 height 26
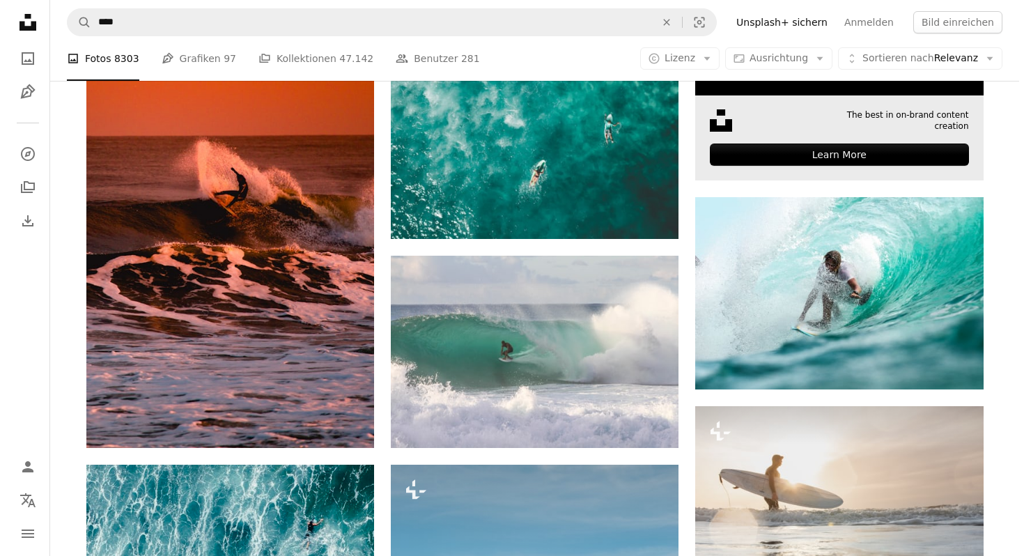
scroll to position [724, 0]
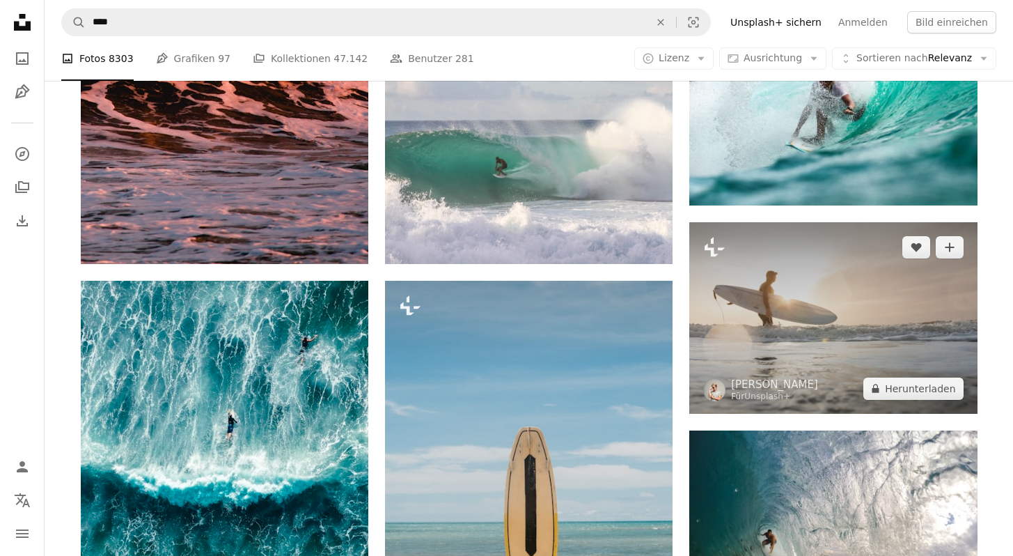
click at [804, 336] on img at bounding box center [834, 318] width 288 height 192
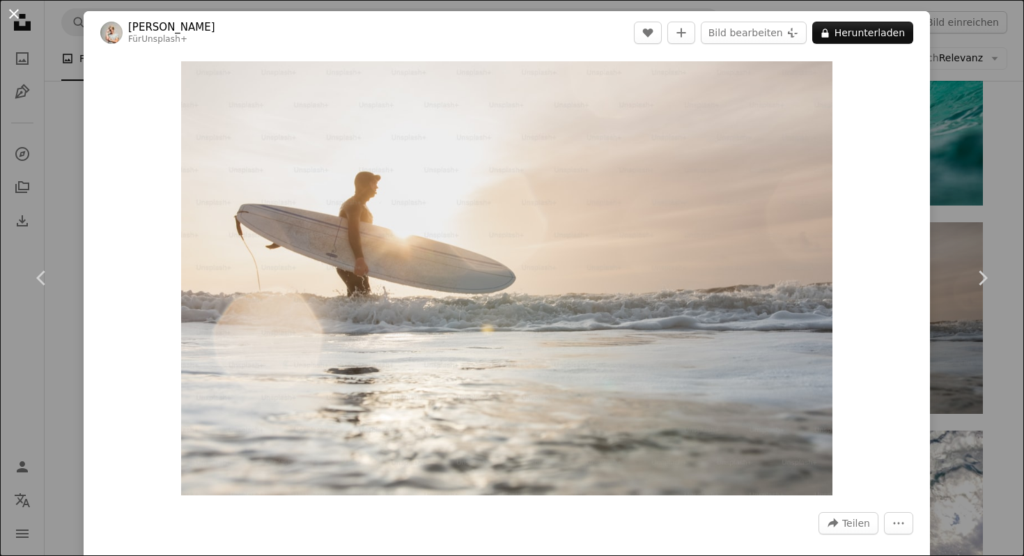
click at [18, 20] on button "An X shape" at bounding box center [14, 14] width 17 height 17
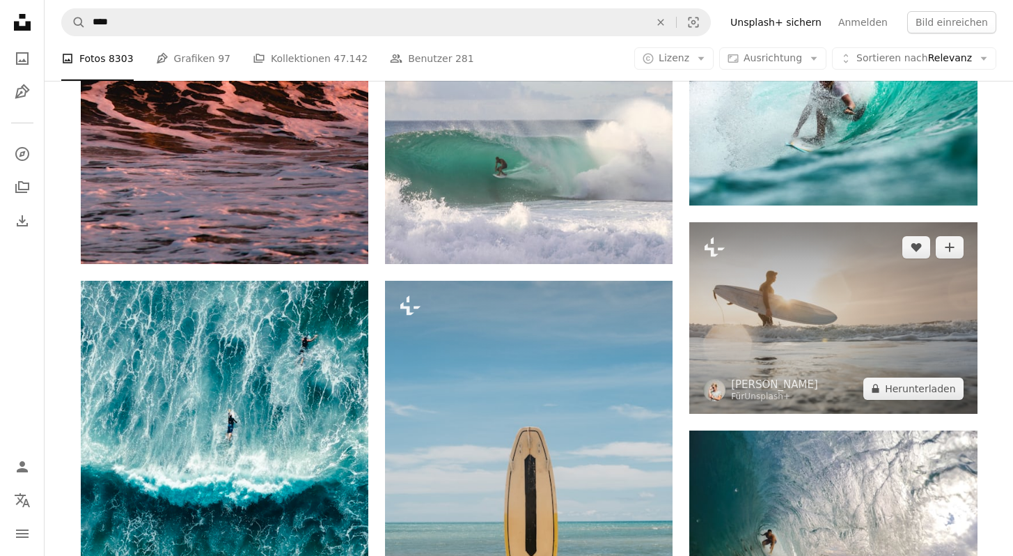
click at [791, 295] on img at bounding box center [834, 318] width 288 height 192
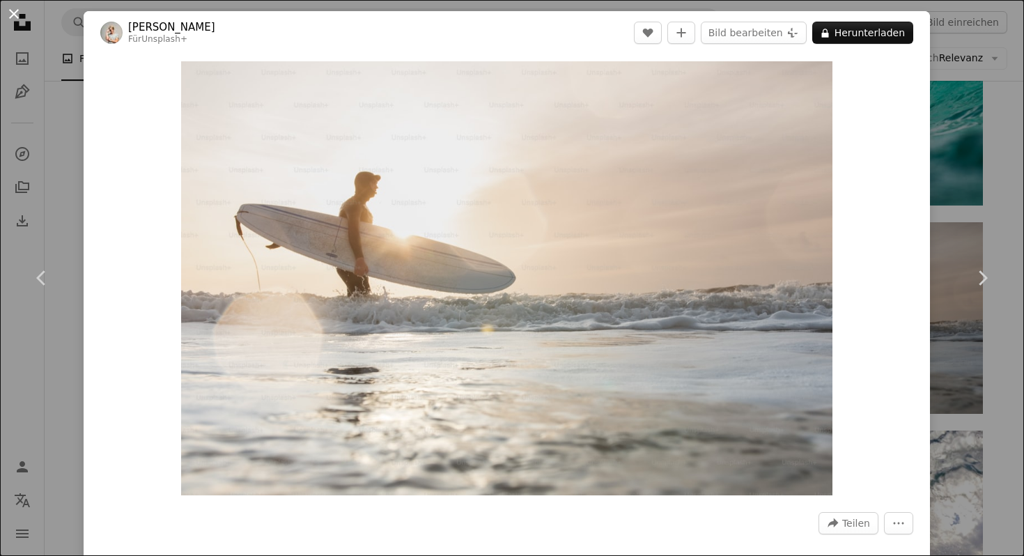
click at [6, 13] on button "An X shape" at bounding box center [14, 14] width 17 height 17
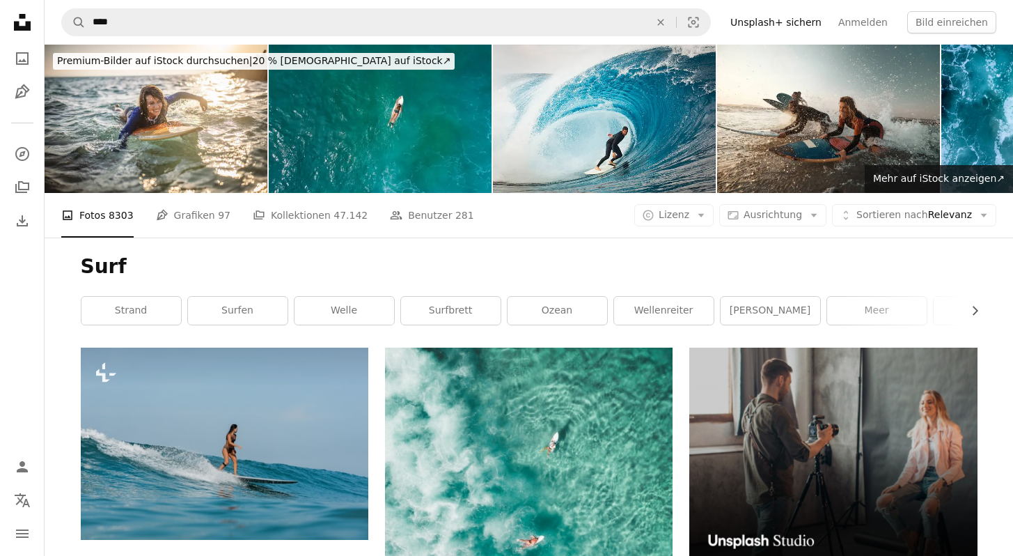
click at [955, 263] on h1 "Surf" at bounding box center [529, 266] width 897 height 25
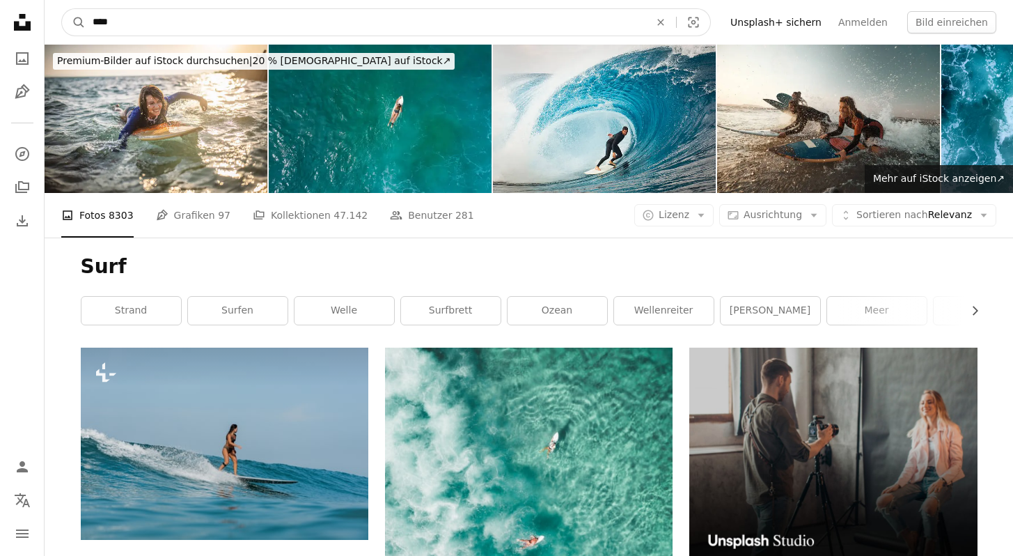
click at [144, 17] on input "****" at bounding box center [366, 22] width 560 height 26
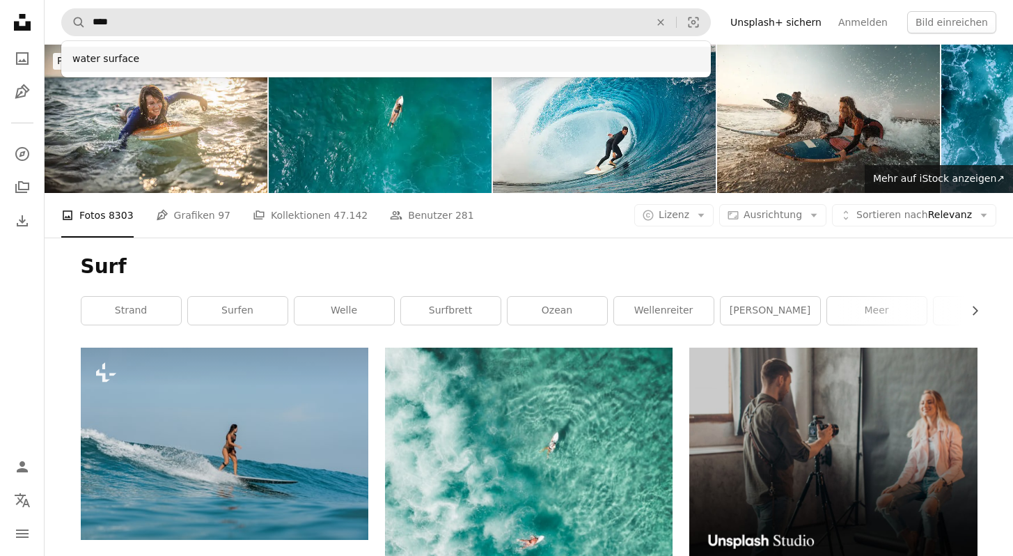
click at [116, 56] on div "water surface" at bounding box center [386, 59] width 650 height 25
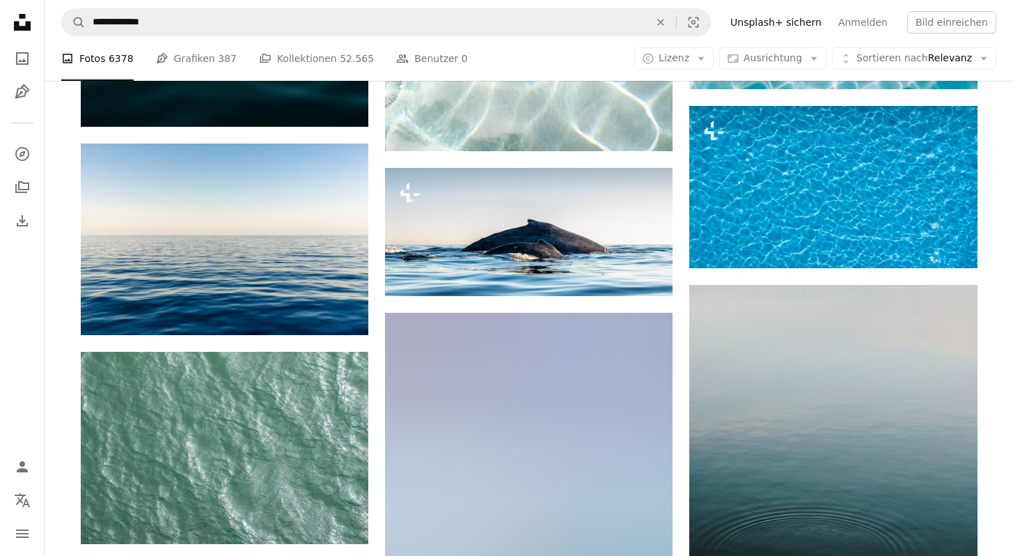
scroll to position [1499, 0]
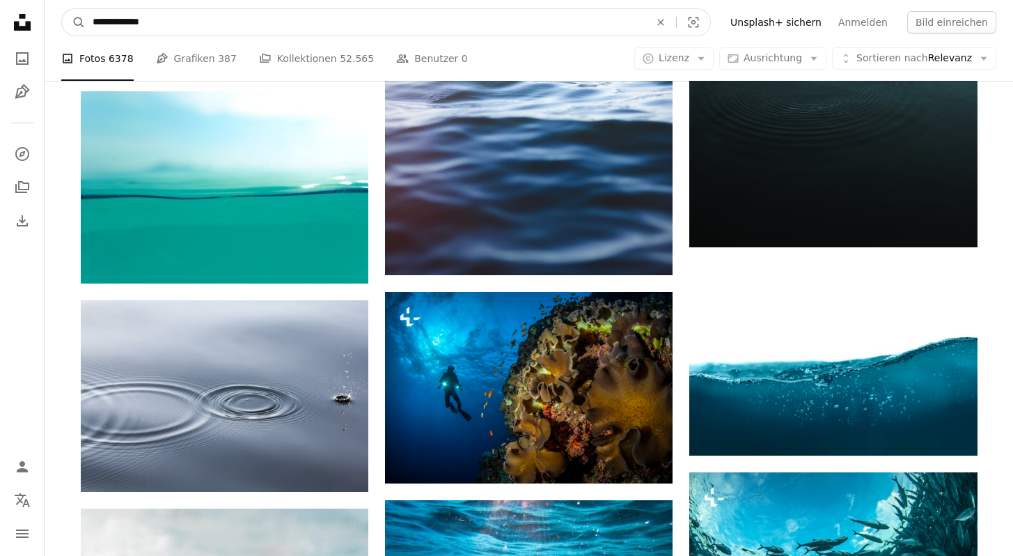
click at [110, 22] on input "**********" at bounding box center [366, 22] width 560 height 26
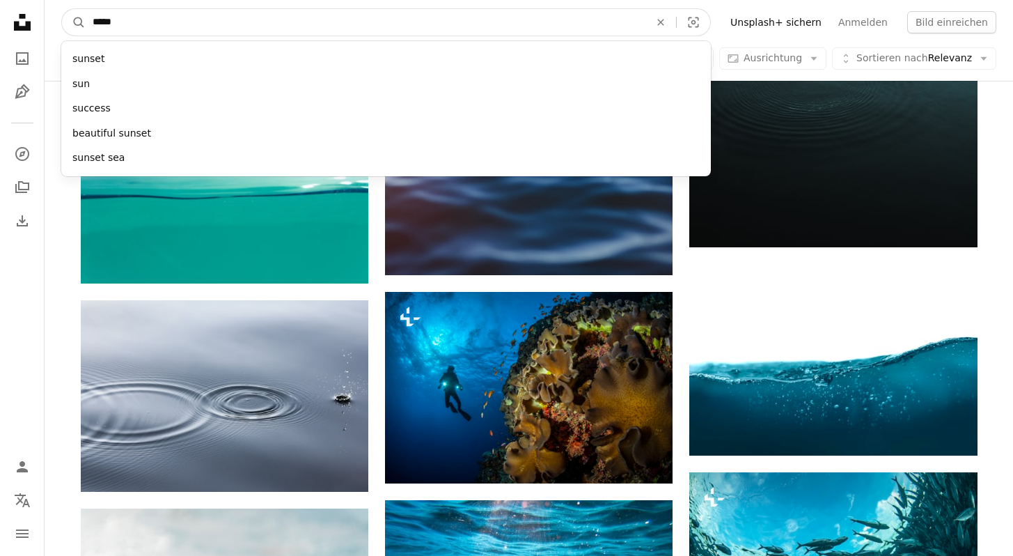
type input "******"
click button "A magnifying glass" at bounding box center [74, 22] width 24 height 26
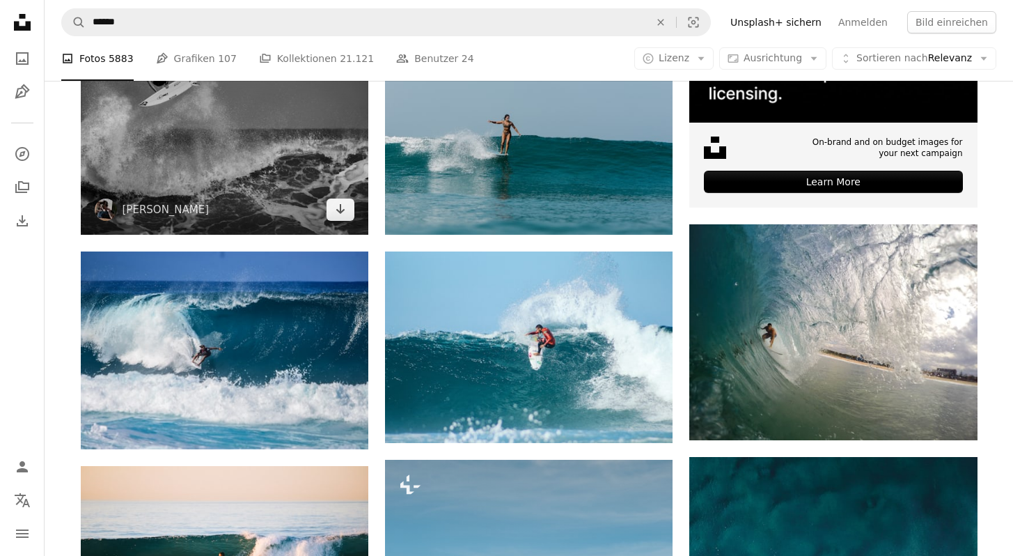
scroll to position [391, 0]
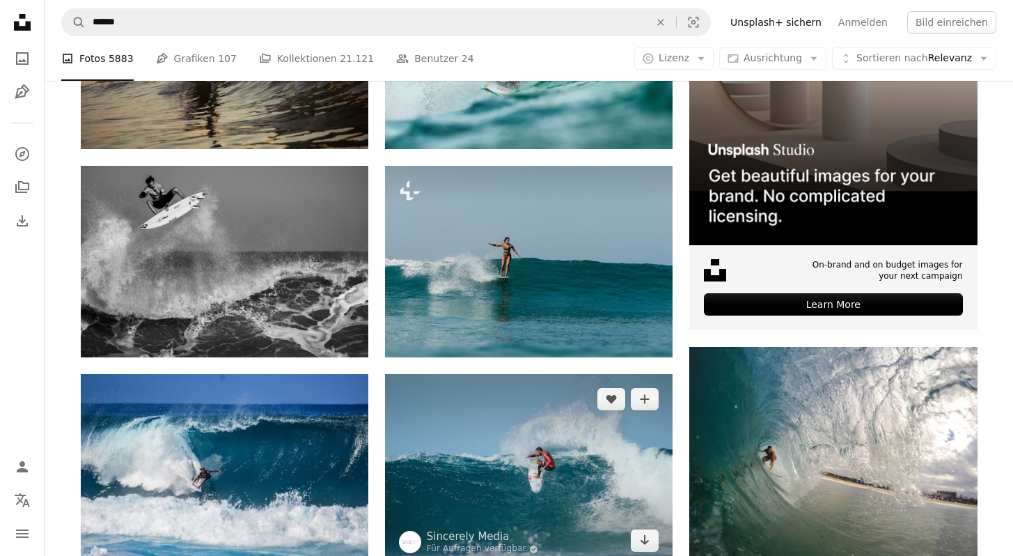
click at [573, 499] on img at bounding box center [529, 470] width 288 height 192
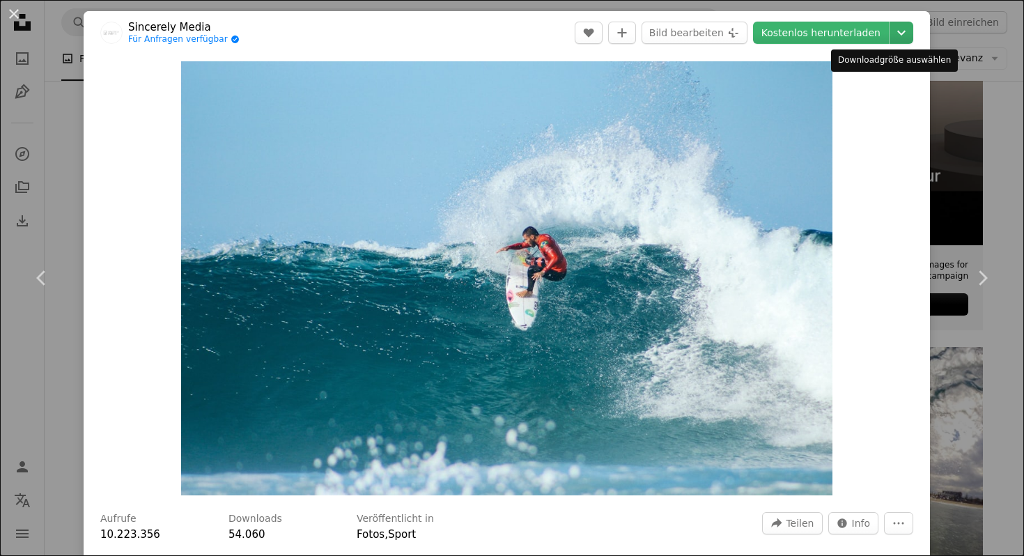
click at [890, 30] on icon "Chevron down" at bounding box center [901, 32] width 22 height 17
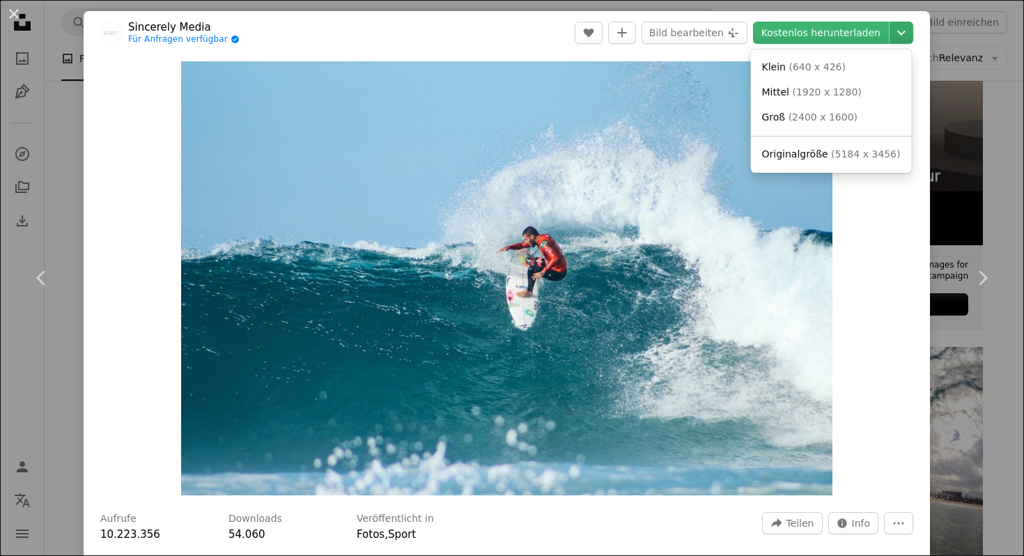
click at [897, 32] on icon "Downloadgröße auswählen" at bounding box center [901, 33] width 8 height 5
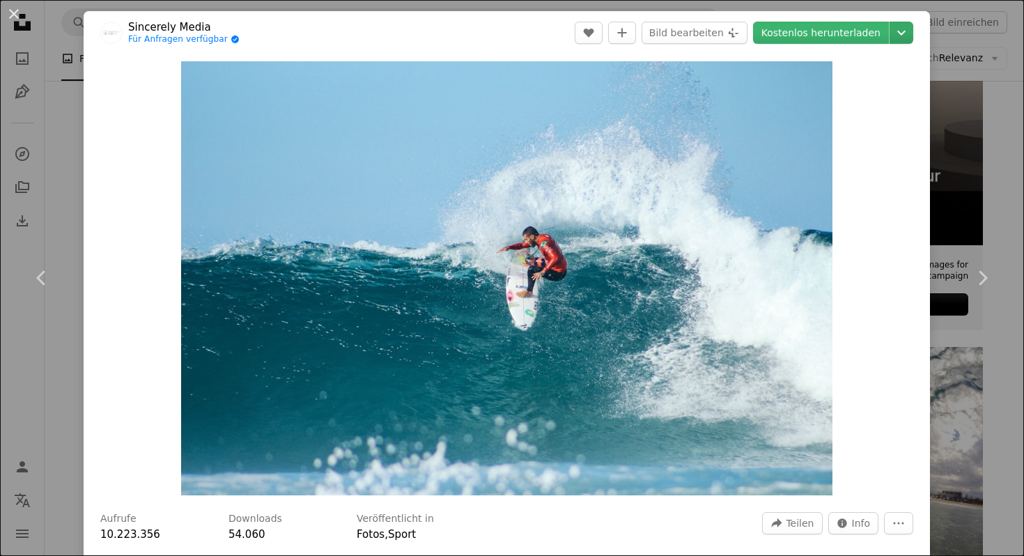
click at [897, 32] on icon "Downloadgröße auswählen" at bounding box center [901, 33] width 8 height 5
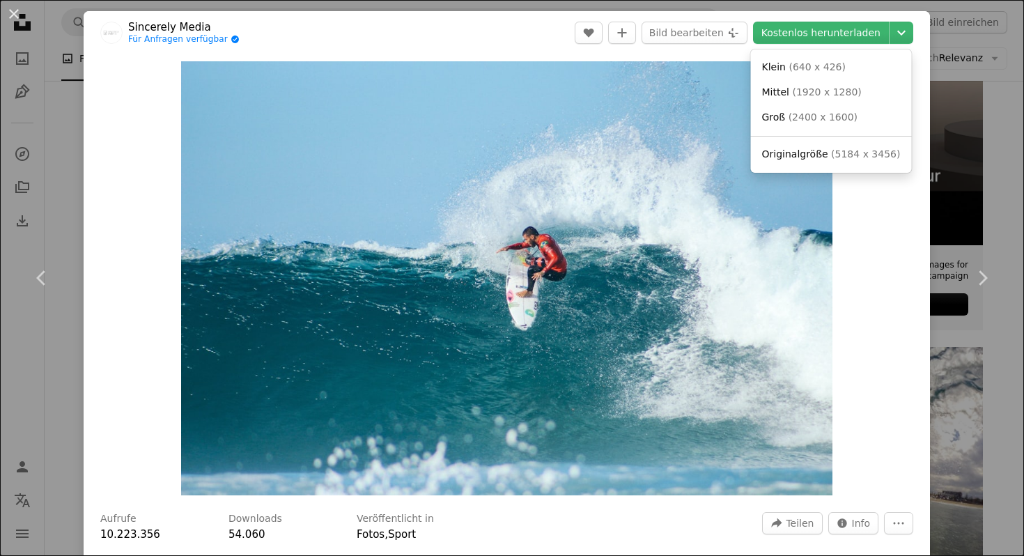
click at [879, 159] on span "( 5184 x 3456 )" at bounding box center [865, 153] width 69 height 11
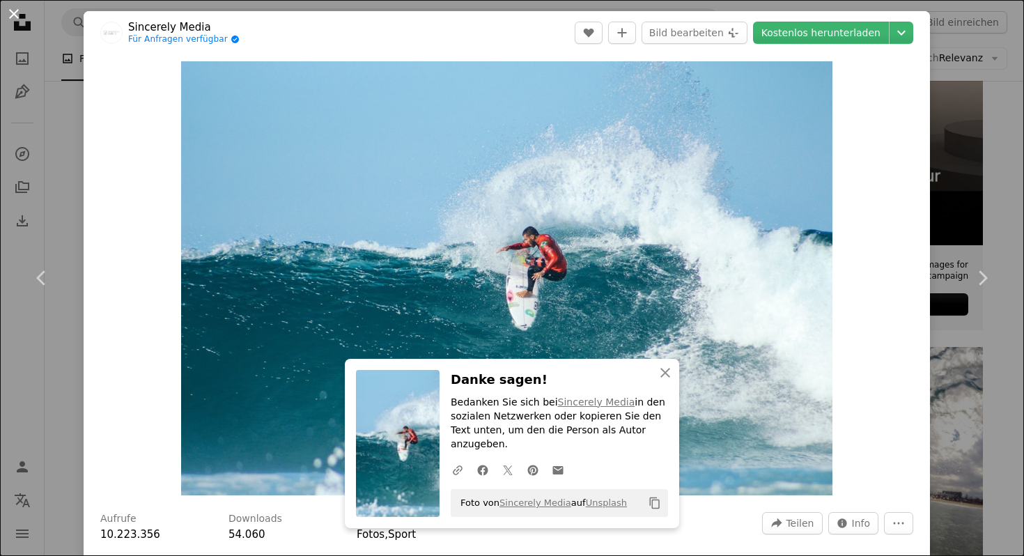
click at [14, 13] on button "An X shape" at bounding box center [14, 14] width 17 height 17
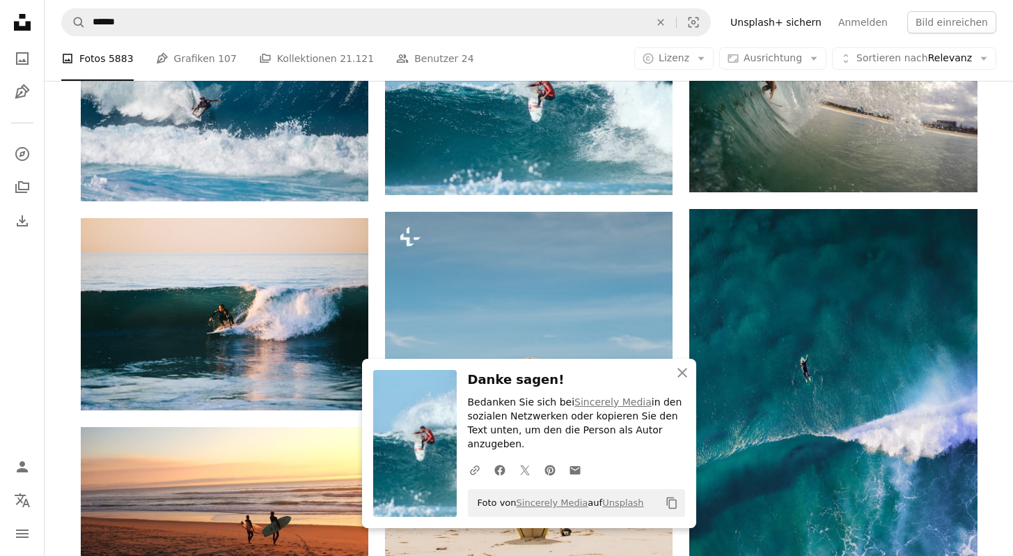
scroll to position [802, 0]
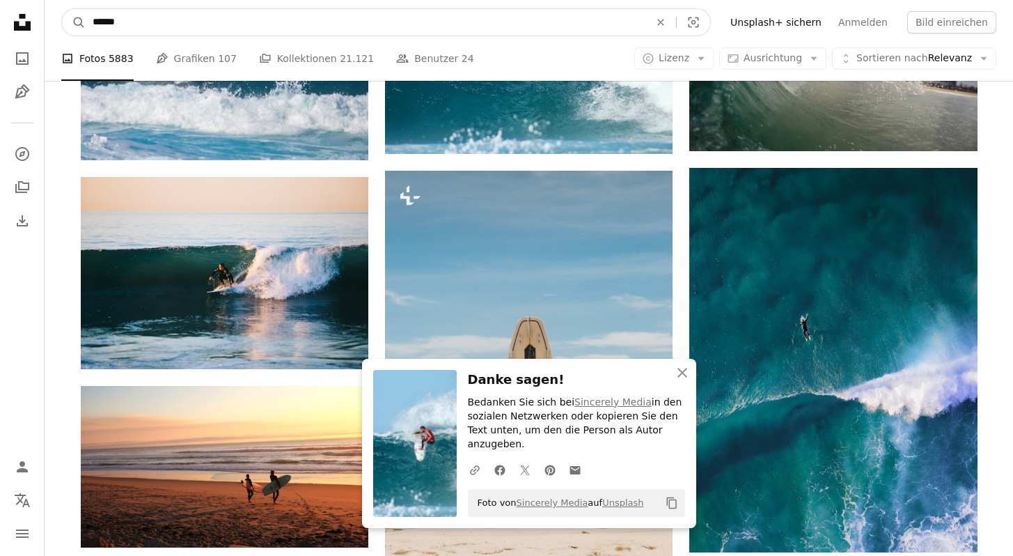
drag, startPoint x: 124, startPoint y: 20, endPoint x: 56, endPoint y: 21, distance: 67.6
click at [57, 21] on nav "A magnifying glass ****** An X shape Visual search Filters Unsplash+ sichern An…" at bounding box center [529, 22] width 969 height 45
type input "******"
click button "A magnifying glass" at bounding box center [74, 22] width 24 height 26
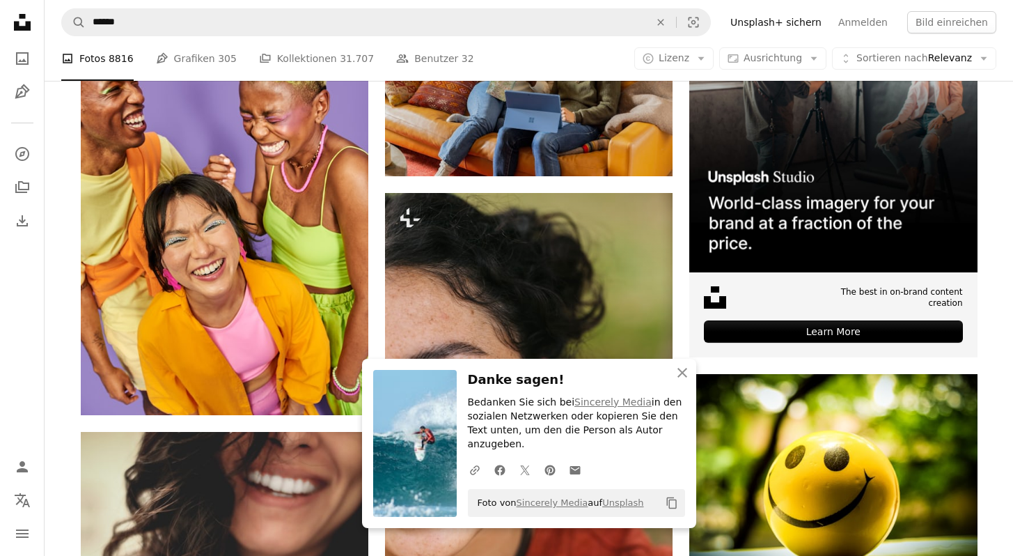
scroll to position [97, 0]
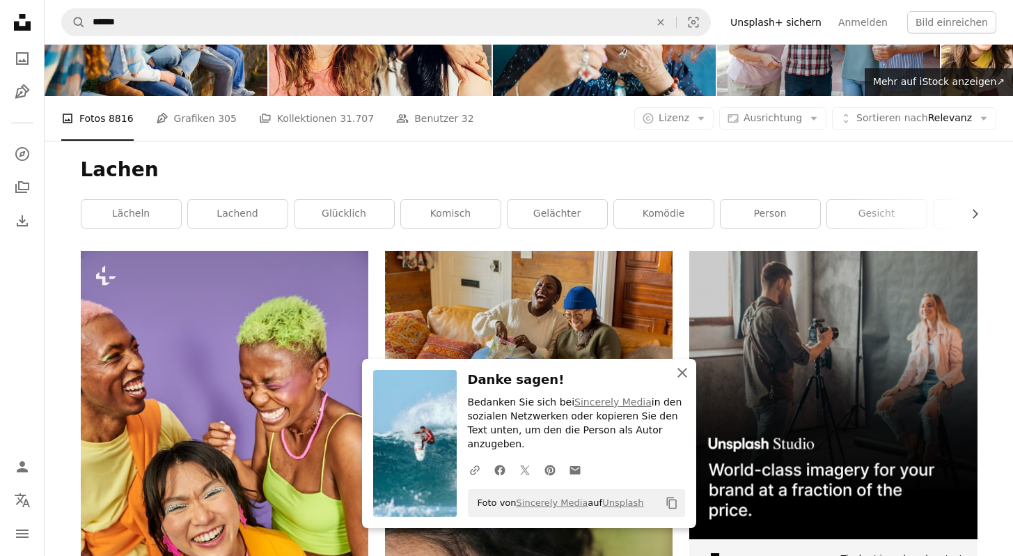
click at [690, 381] on icon "An X shape" at bounding box center [682, 372] width 17 height 17
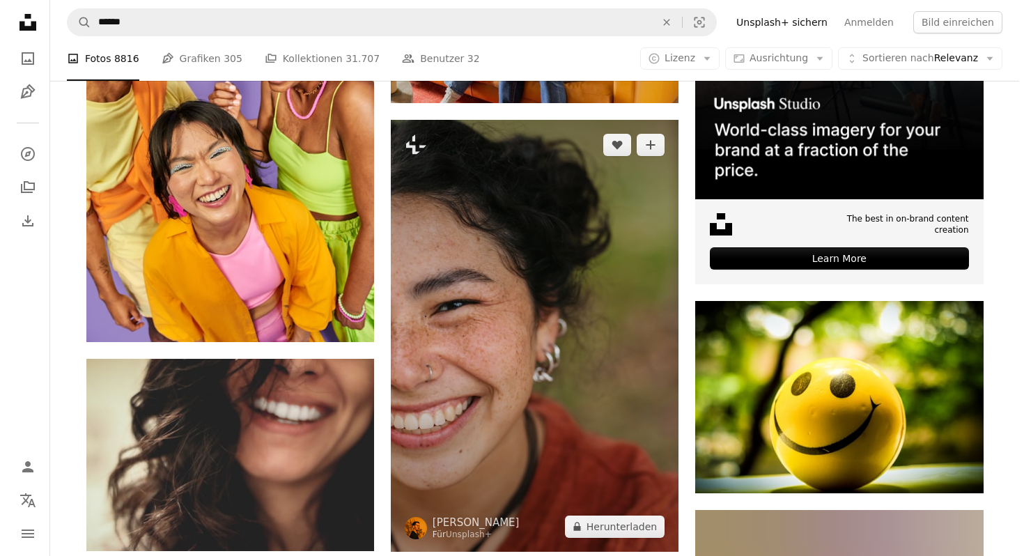
scroll to position [632, 0]
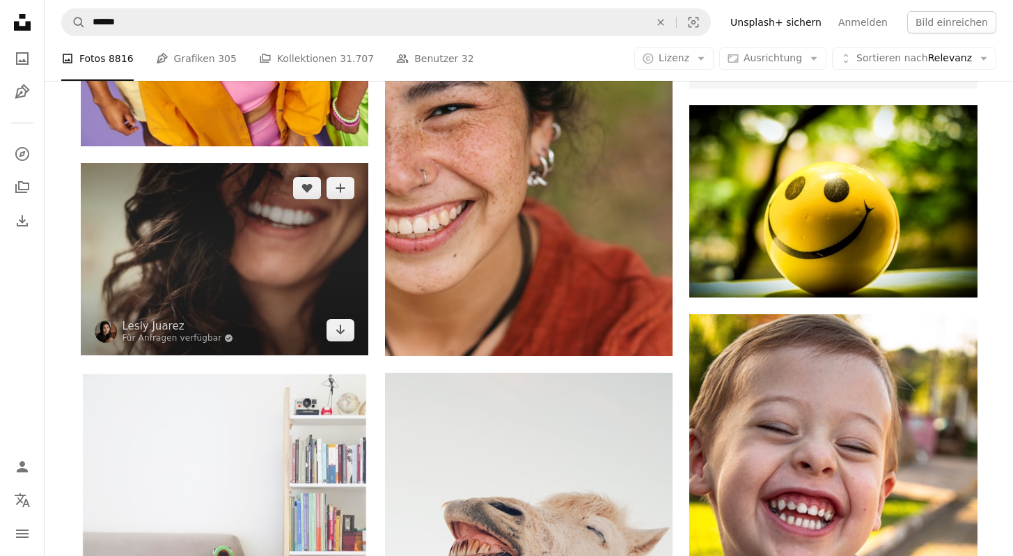
click at [236, 272] on img at bounding box center [225, 259] width 288 height 192
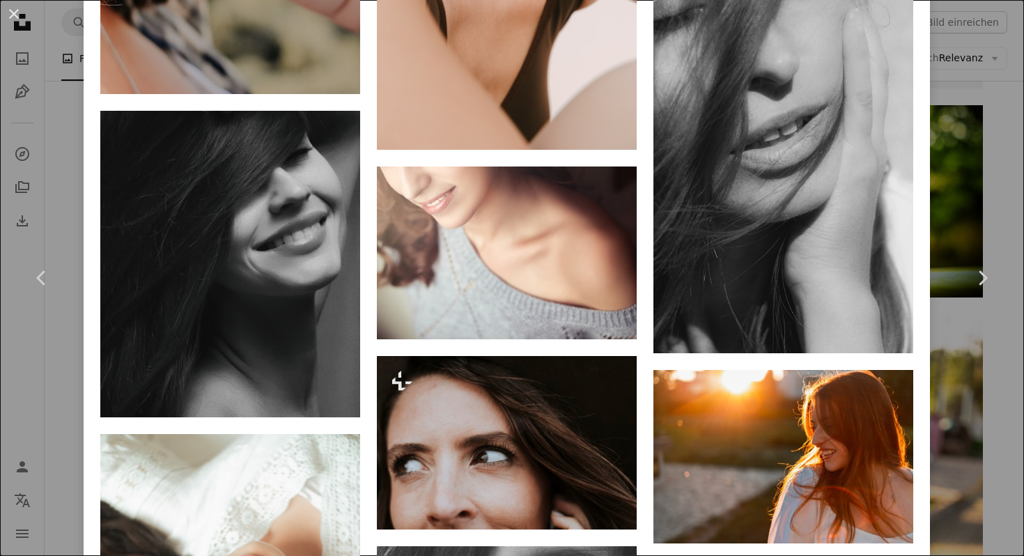
scroll to position [2706, 0]
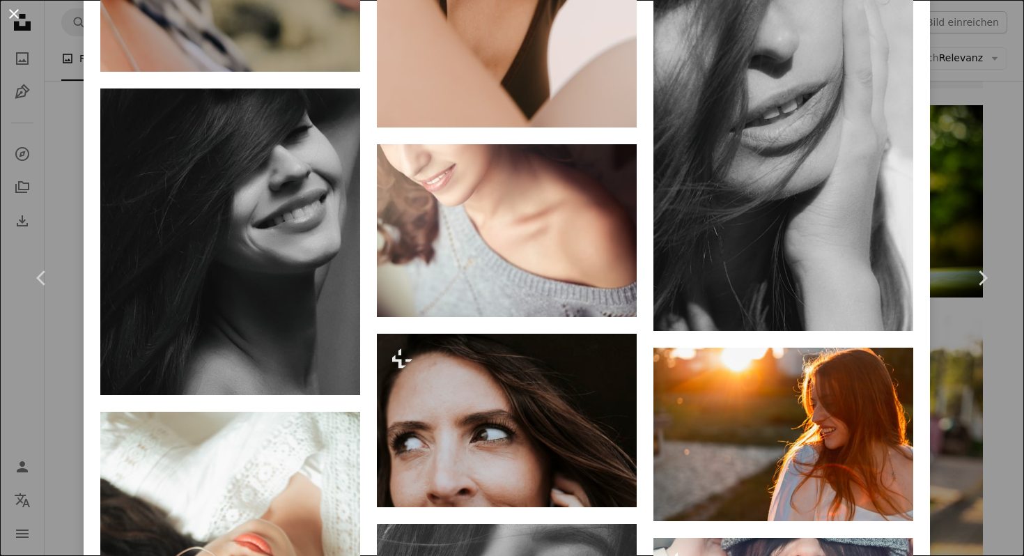
click at [21, 15] on button "An X shape" at bounding box center [14, 14] width 17 height 17
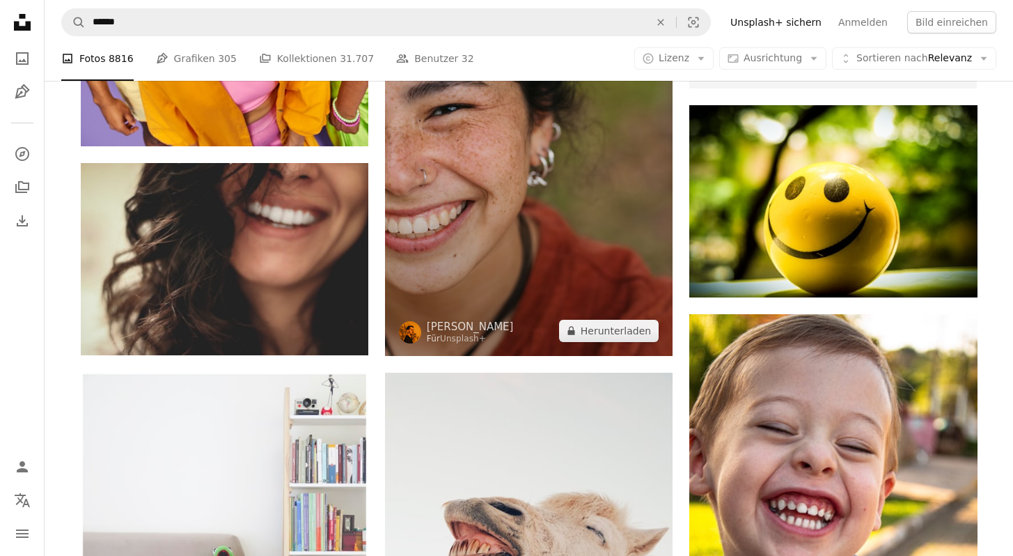
click at [525, 221] on img at bounding box center [529, 140] width 288 height 432
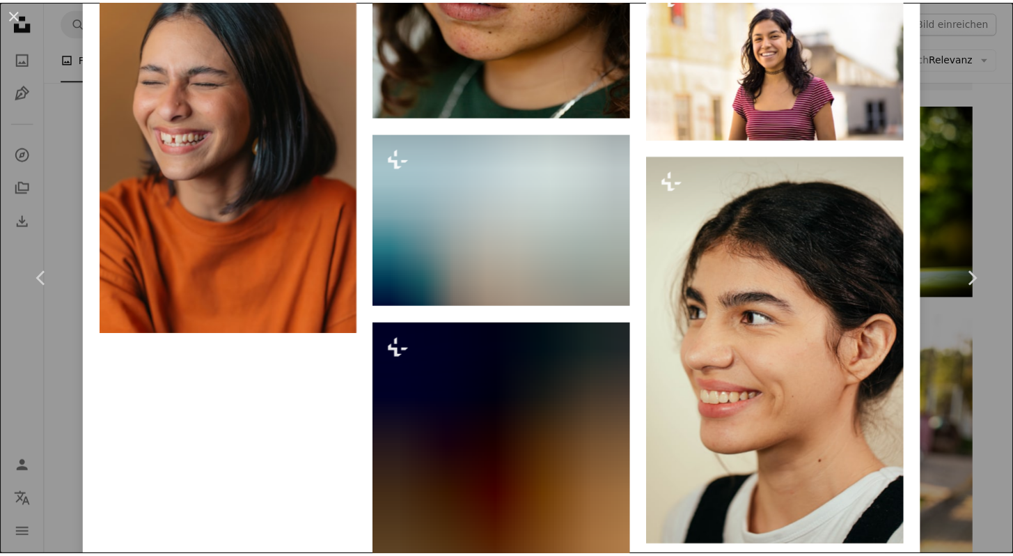
scroll to position [2952, 0]
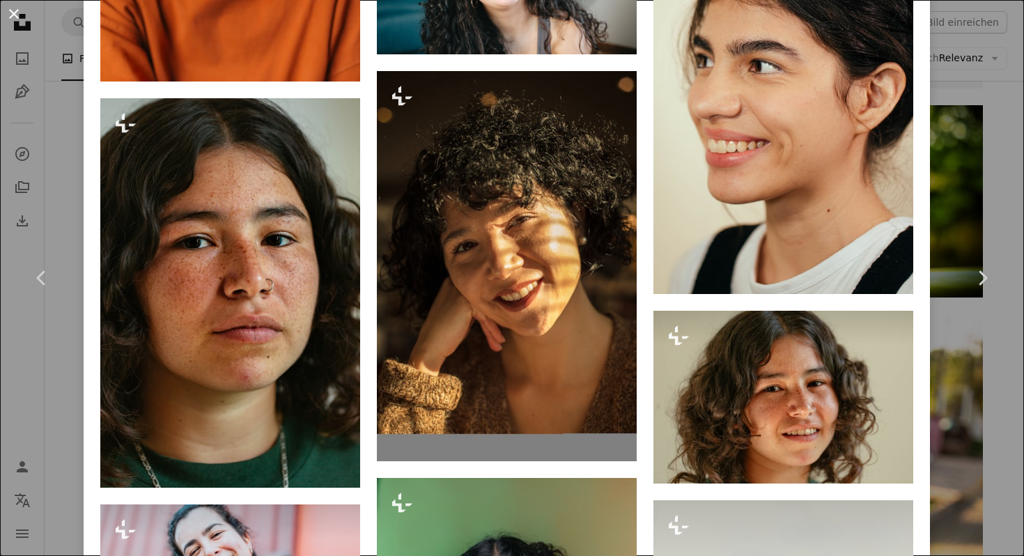
click at [22, 17] on button "An X shape" at bounding box center [14, 14] width 17 height 17
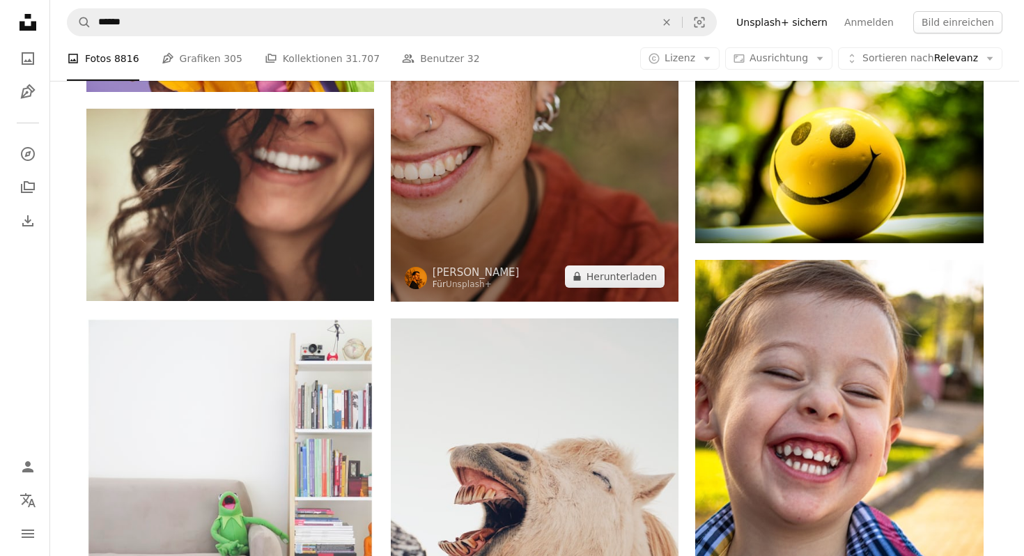
scroll to position [892, 0]
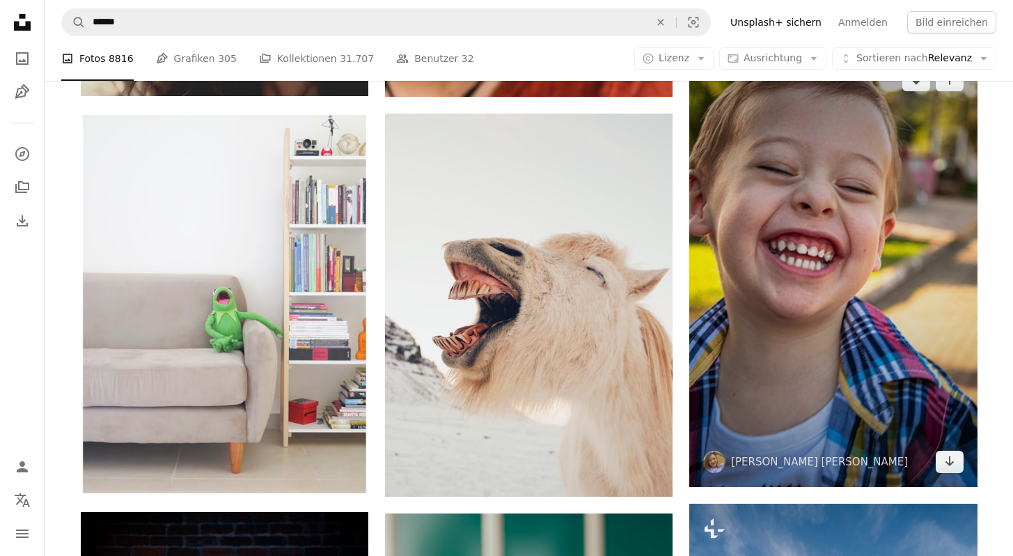
click at [759, 216] on img at bounding box center [834, 271] width 288 height 432
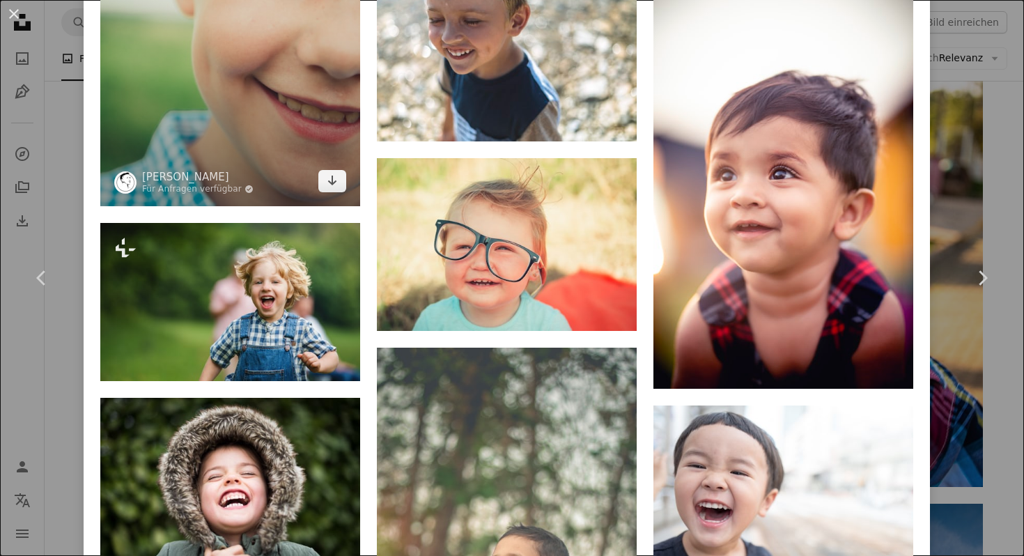
scroll to position [1681, 0]
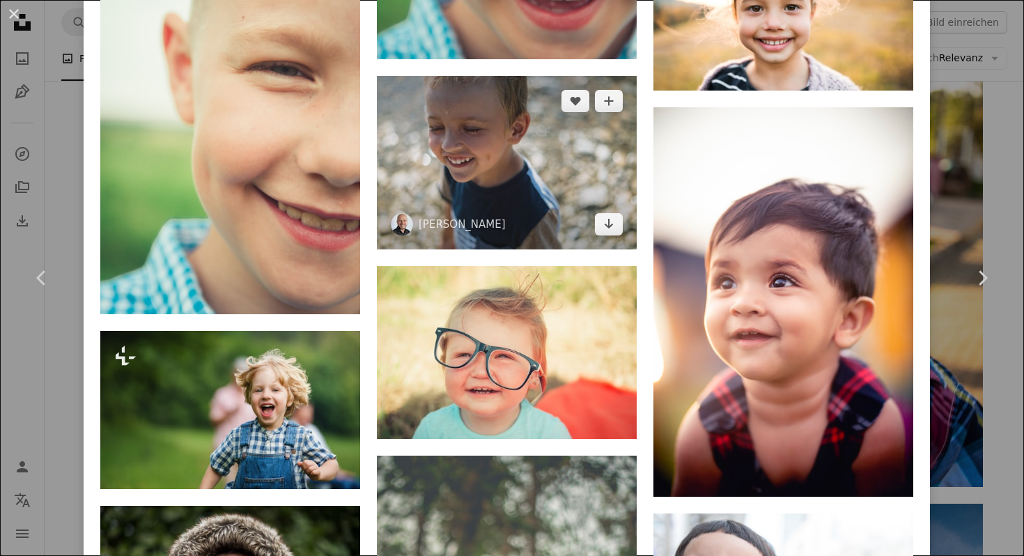
click at [474, 126] on img at bounding box center [507, 162] width 260 height 173
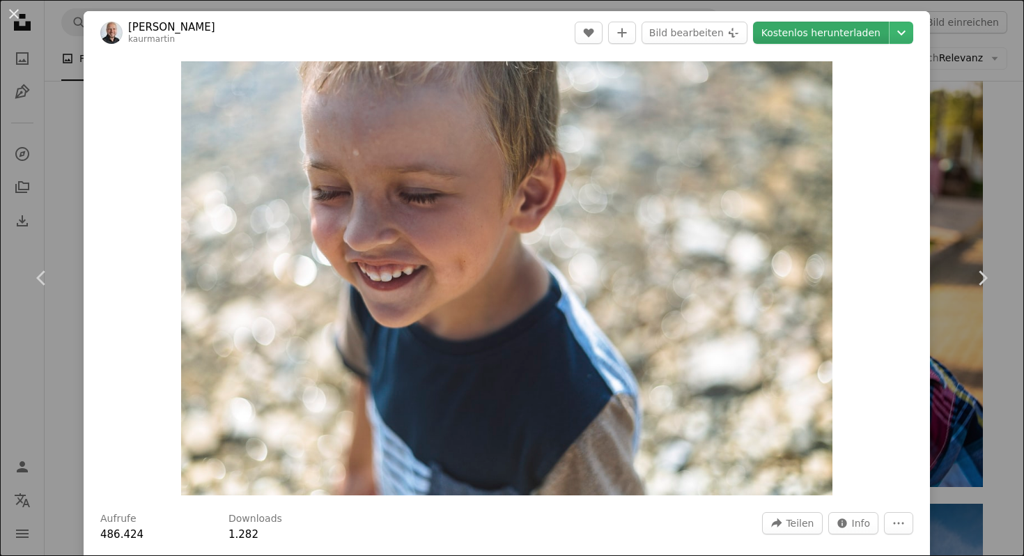
click at [807, 43] on link "Kostenlos herunterladen" at bounding box center [821, 33] width 136 height 22
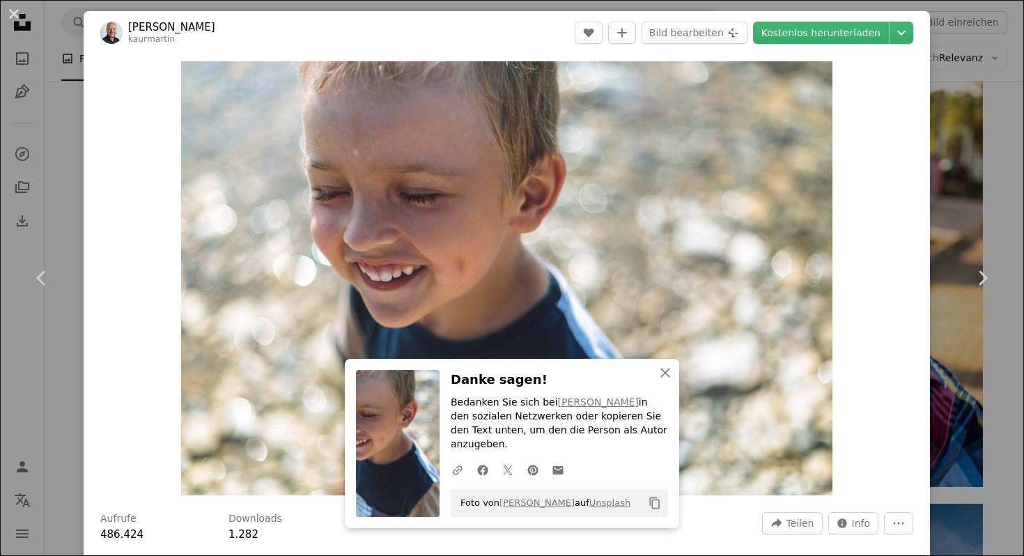
click at [35, 16] on div "An X shape Chevron left Chevron right An X shape Schließen Danke sagen! Bedanke…" at bounding box center [512, 278] width 1024 height 556
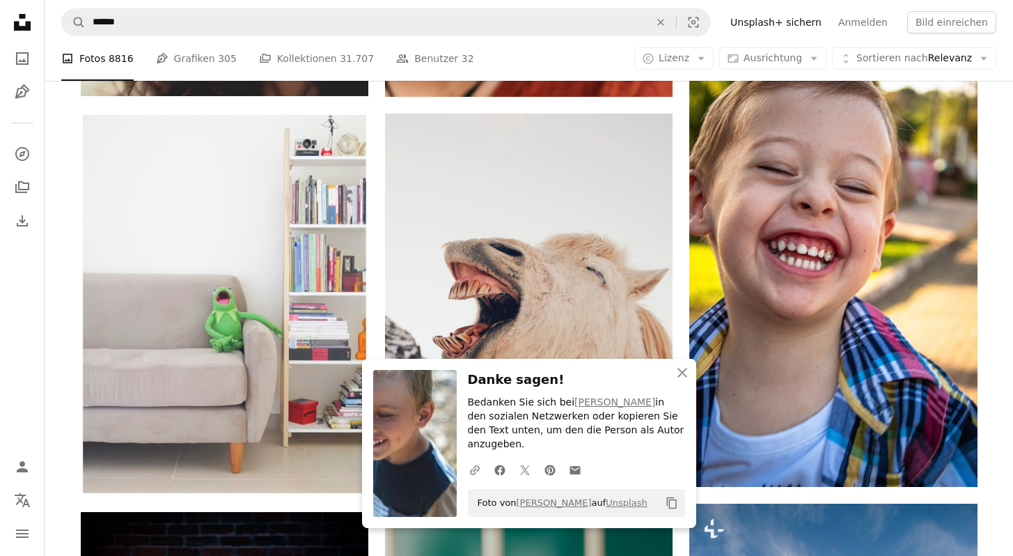
click at [15, 15] on icon "Unsplash logo Unsplash-Startseite" at bounding box center [22, 22] width 28 height 28
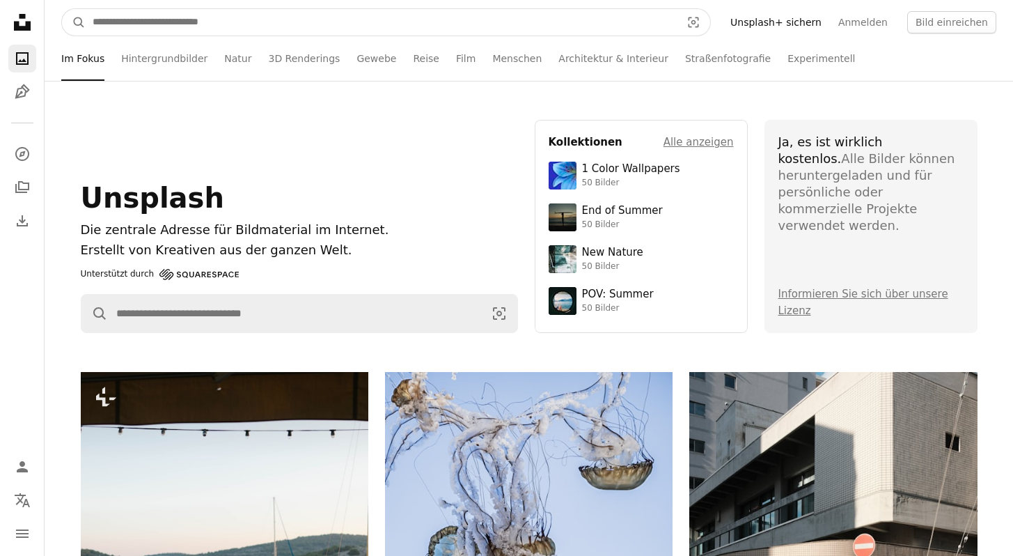
click at [164, 29] on input "Finden Sie Bildmaterial auf der ganzen Webseite" at bounding box center [381, 22] width 591 height 26
type input "******"
click at [62, 9] on button "A magnifying glass" at bounding box center [74, 22] width 24 height 26
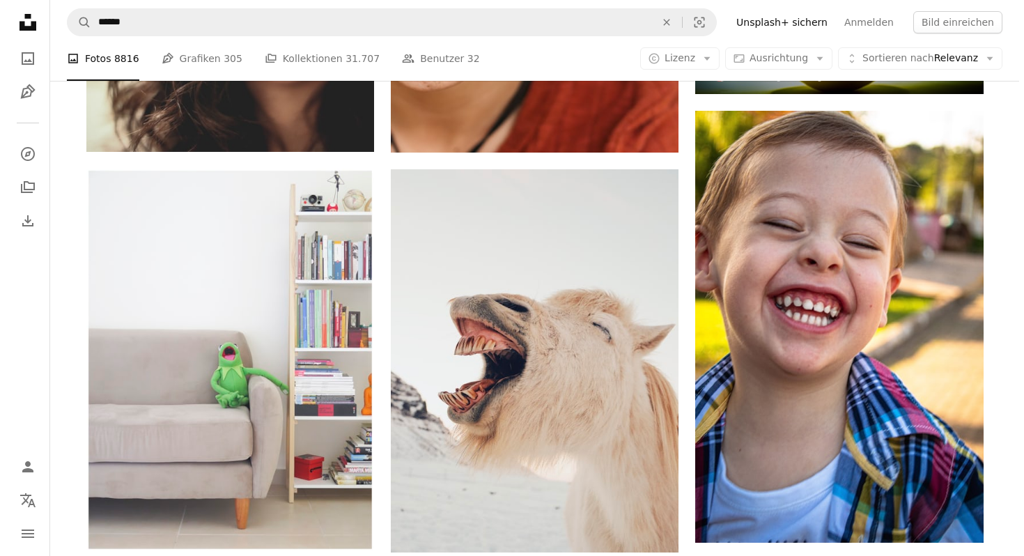
scroll to position [894, 0]
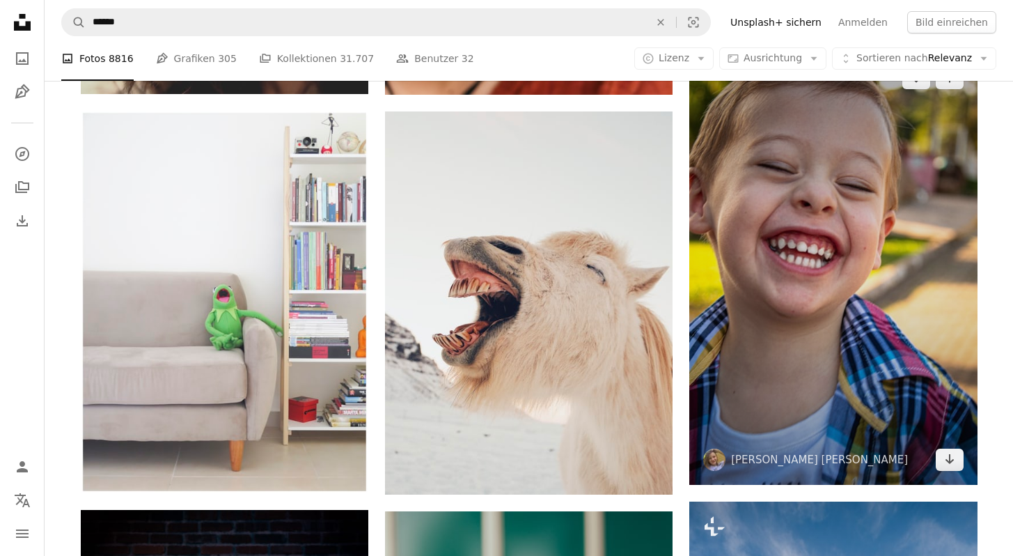
click at [929, 417] on img at bounding box center [834, 269] width 288 height 432
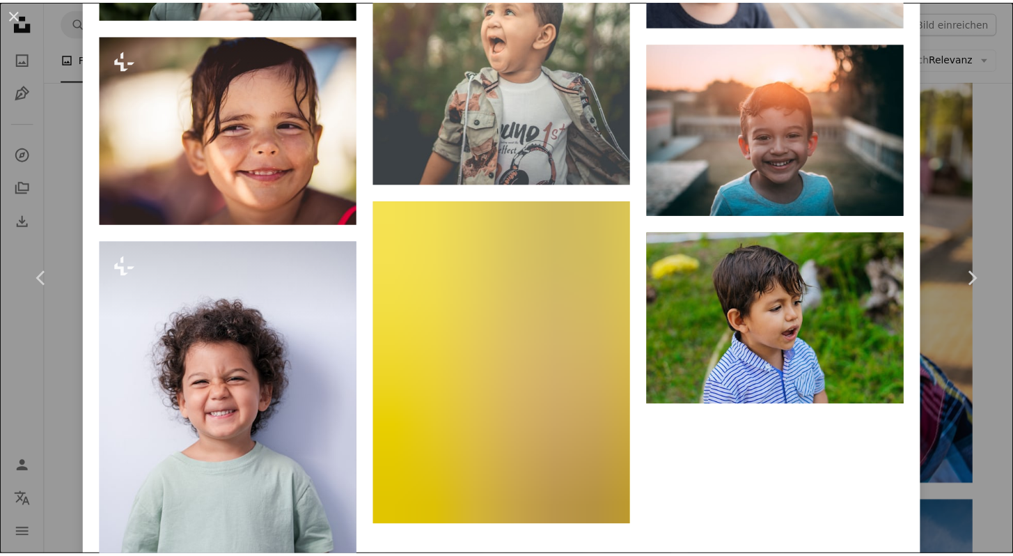
scroll to position [2345, 0]
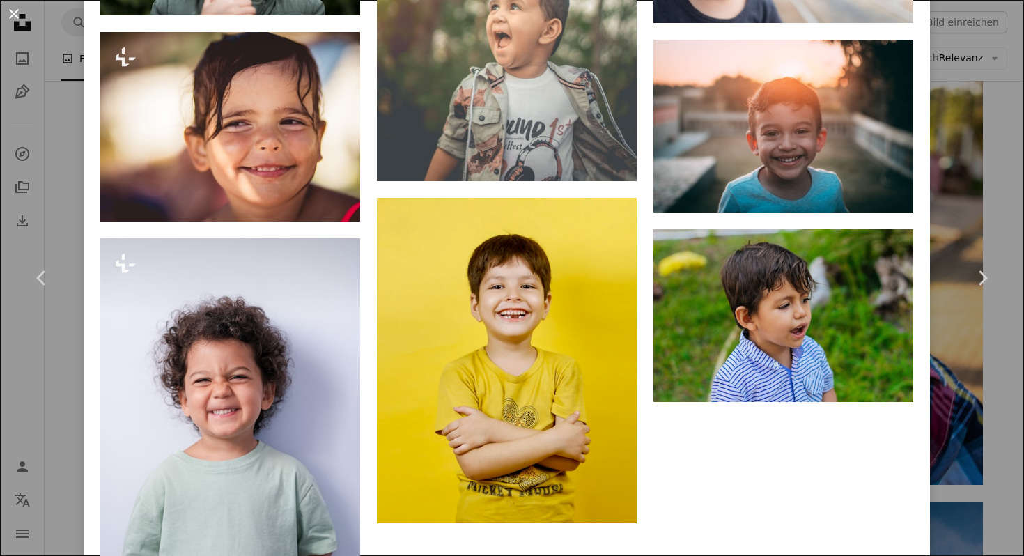
click at [11, 12] on button "An X shape" at bounding box center [14, 14] width 17 height 17
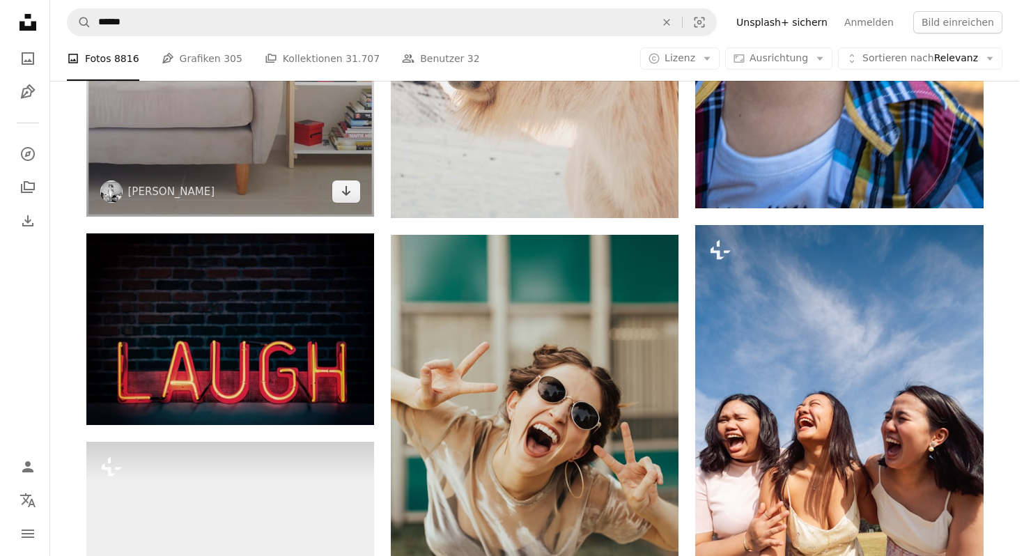
scroll to position [1290, 0]
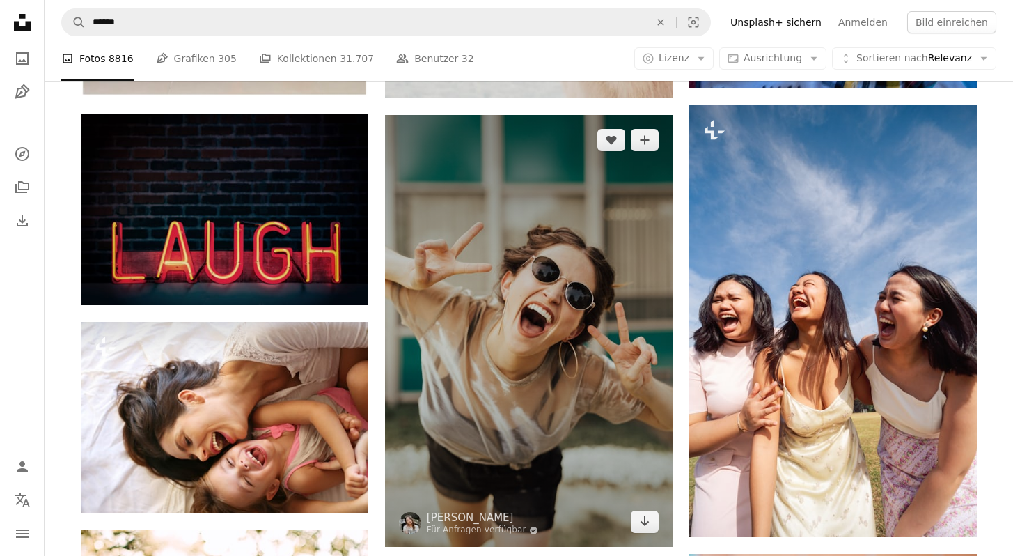
click at [490, 364] on img at bounding box center [529, 331] width 288 height 432
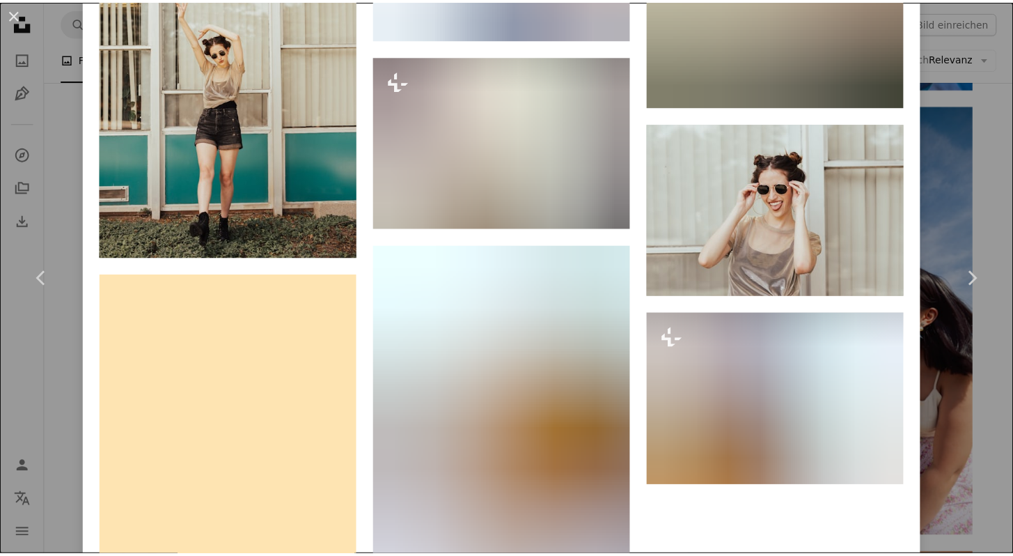
scroll to position [2512, 0]
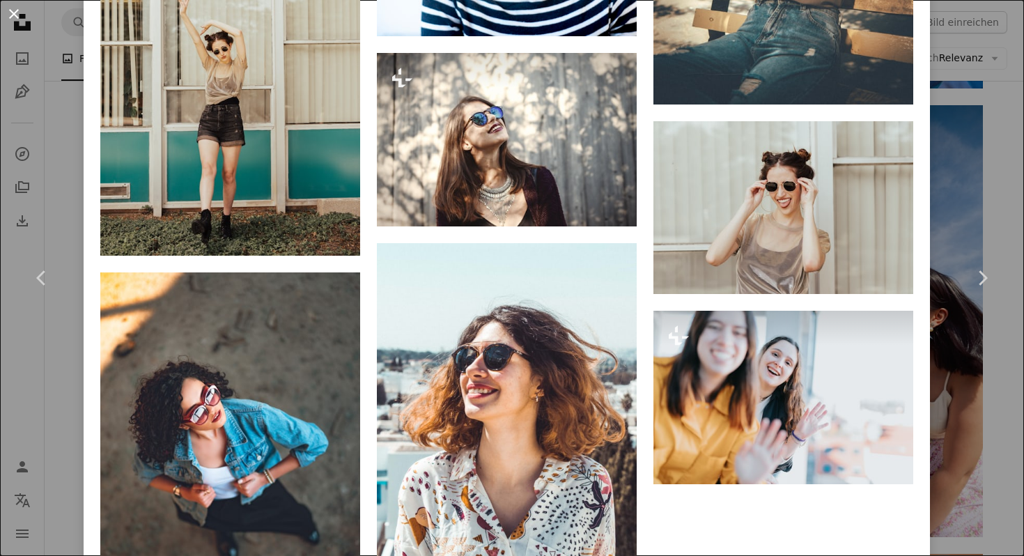
click at [15, 15] on button "An X shape" at bounding box center [14, 14] width 17 height 17
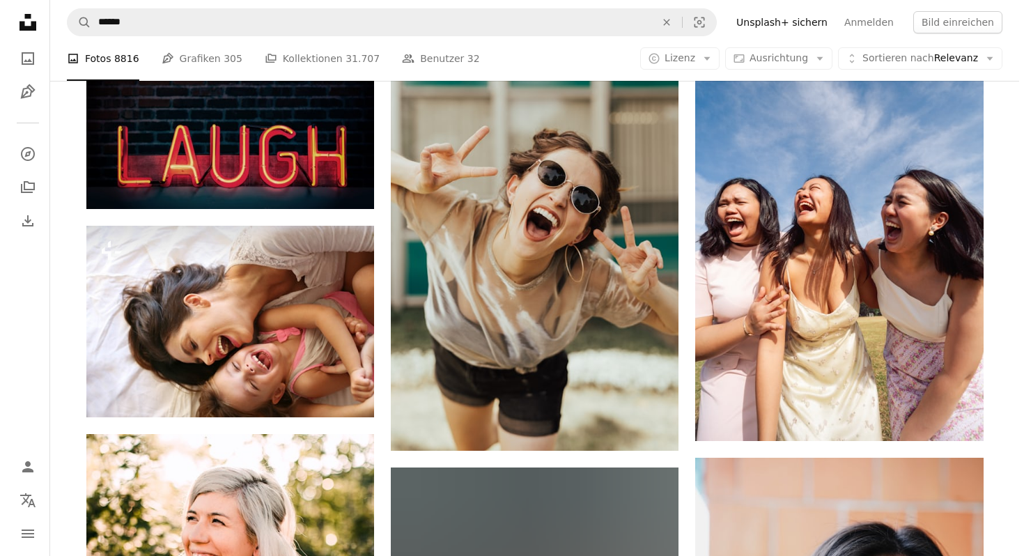
scroll to position [1745, 0]
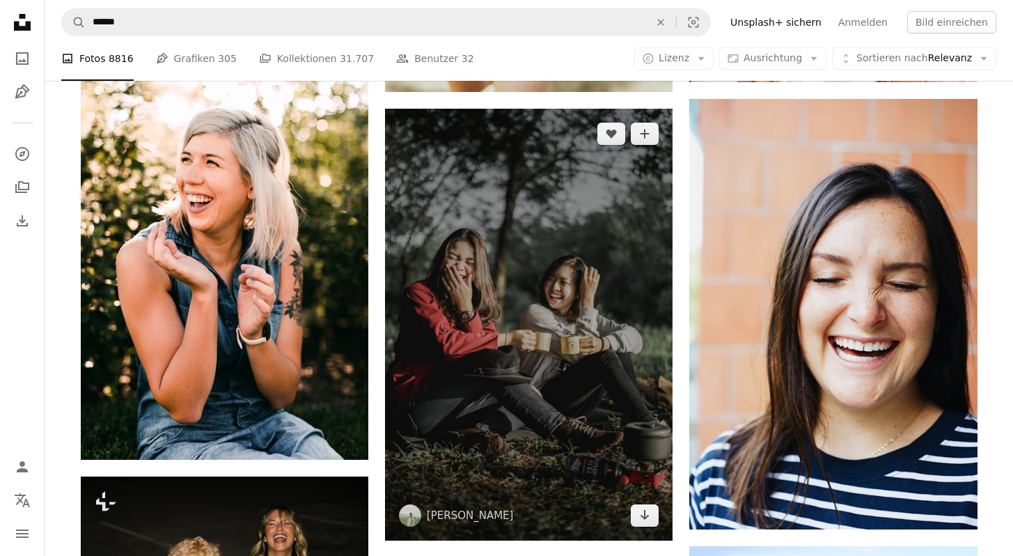
click at [584, 324] on img at bounding box center [529, 325] width 288 height 432
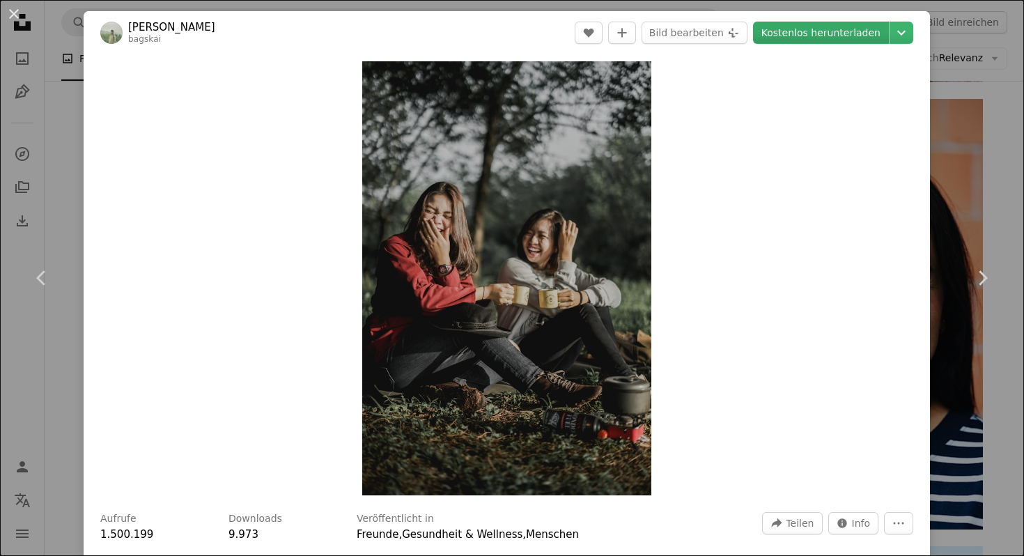
click at [797, 33] on link "Kostenlos herunterladen" at bounding box center [821, 33] width 136 height 22
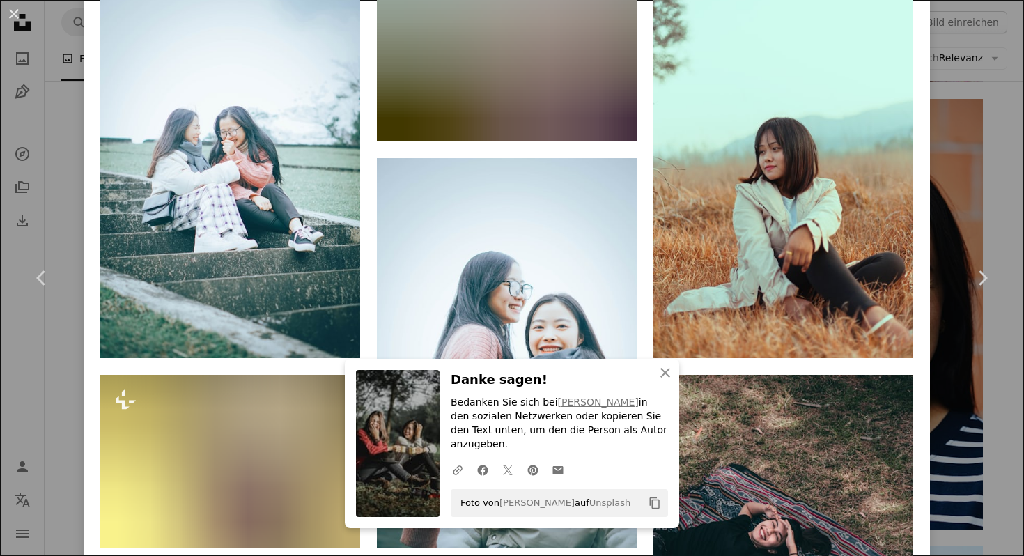
scroll to position [1899, 0]
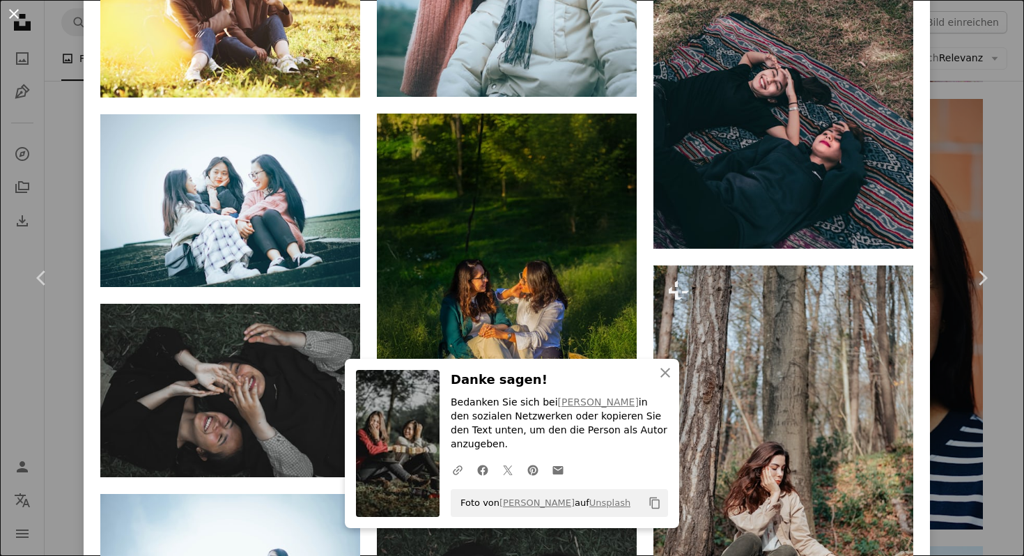
click at [6, 10] on button "An X shape" at bounding box center [14, 14] width 17 height 17
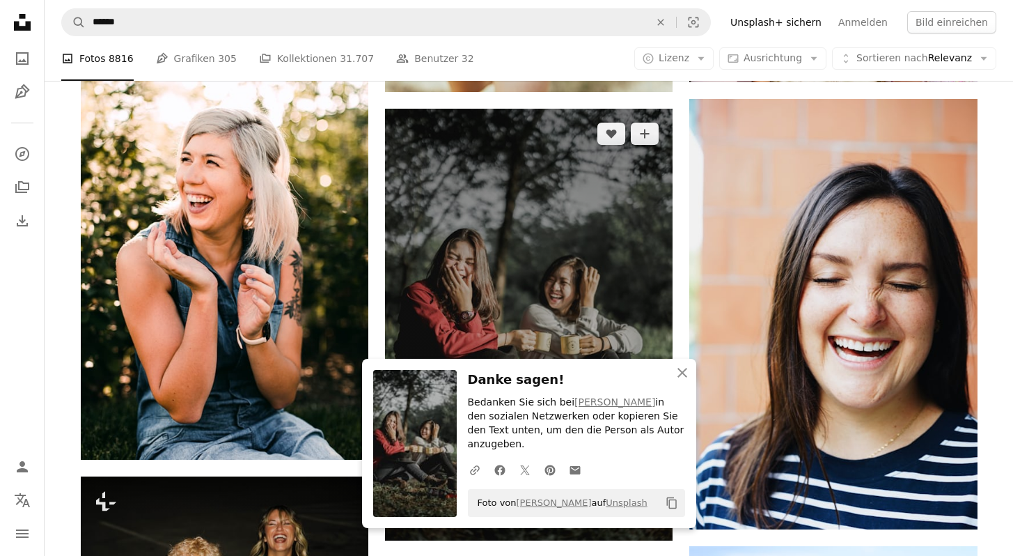
click at [477, 231] on img at bounding box center [529, 325] width 288 height 432
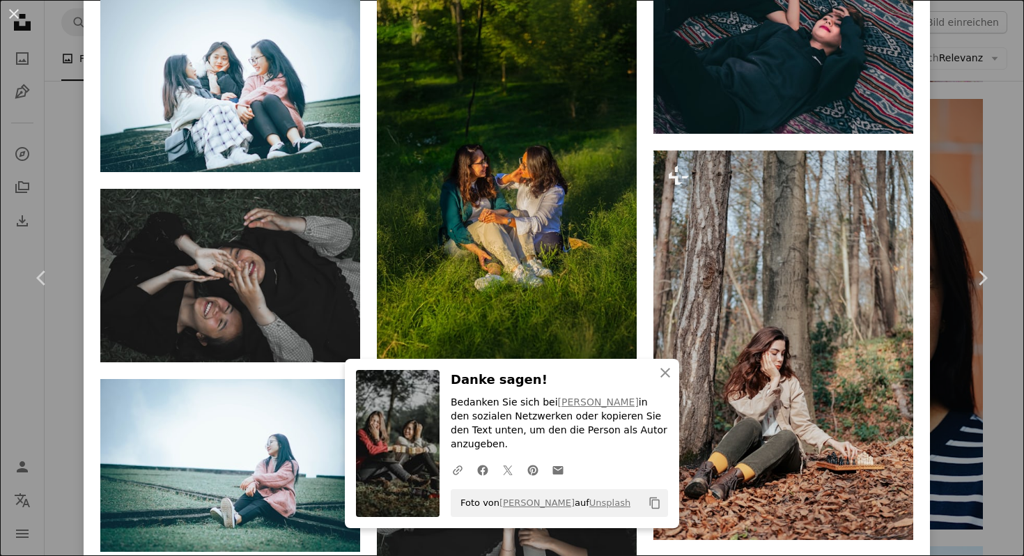
scroll to position [2019, 0]
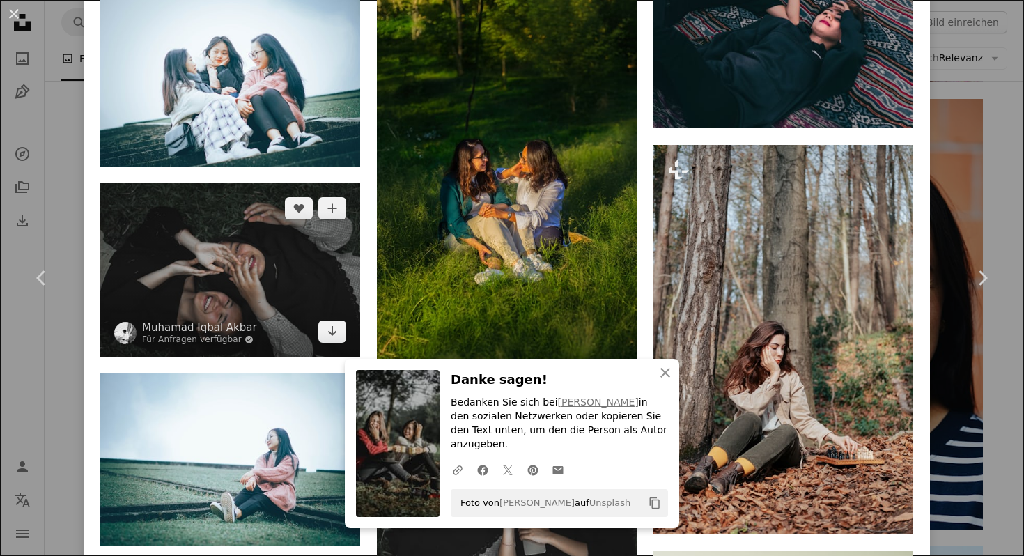
click at [276, 233] on img at bounding box center [230, 269] width 260 height 173
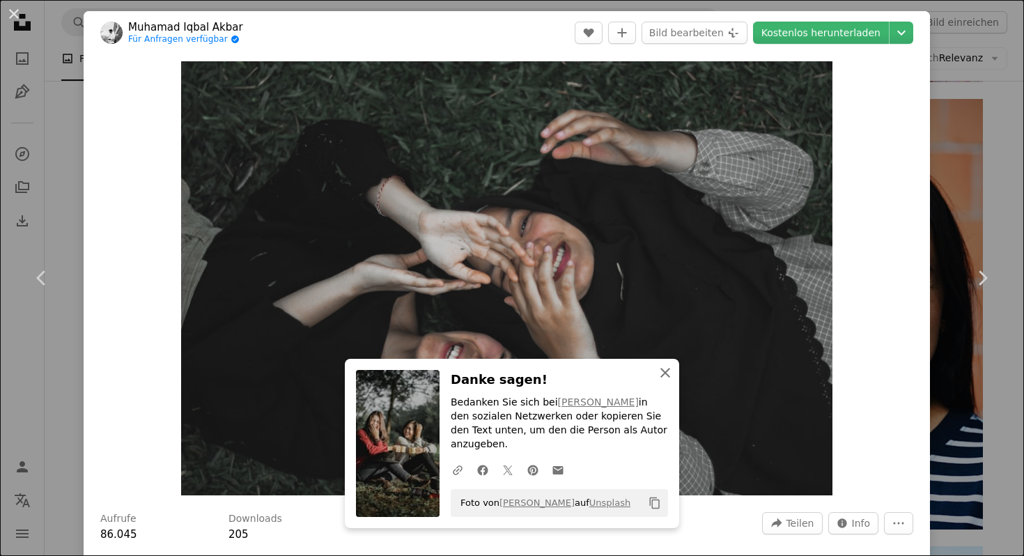
click at [666, 381] on icon "An X shape" at bounding box center [665, 372] width 17 height 17
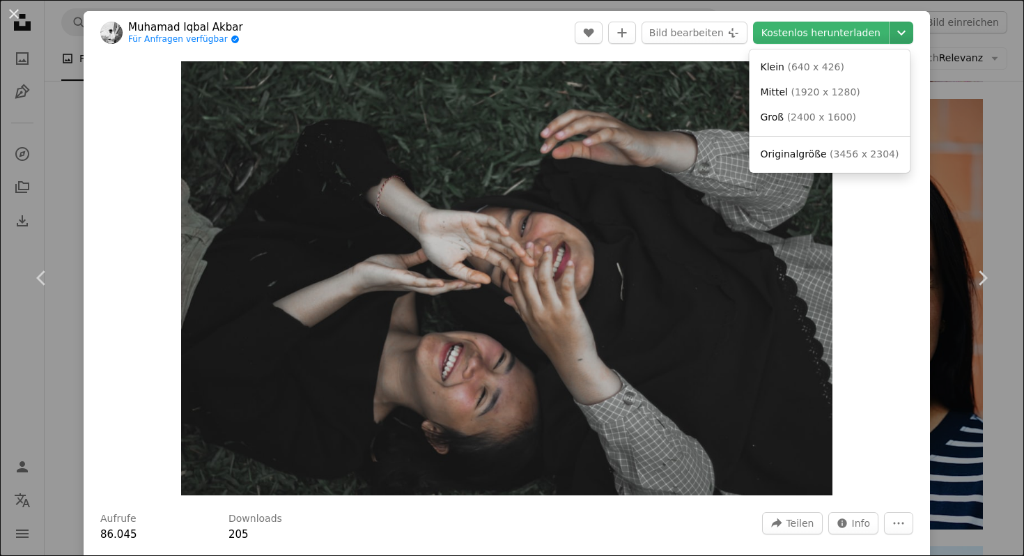
click at [895, 33] on icon "Chevron down" at bounding box center [901, 32] width 22 height 17
click at [878, 159] on span "( 3456 x 2304 )" at bounding box center [864, 153] width 69 height 11
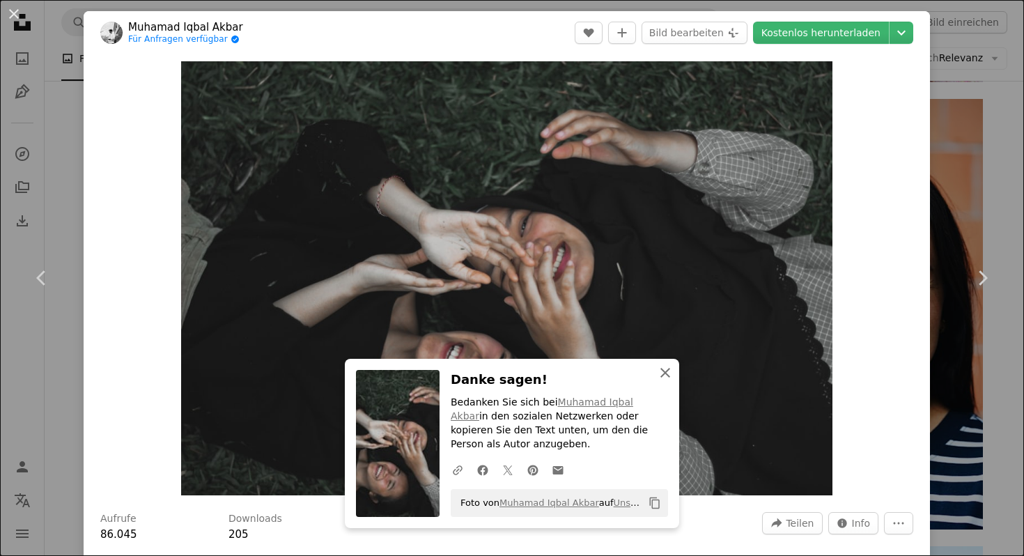
click at [664, 372] on icon "An X shape" at bounding box center [665, 372] width 17 height 17
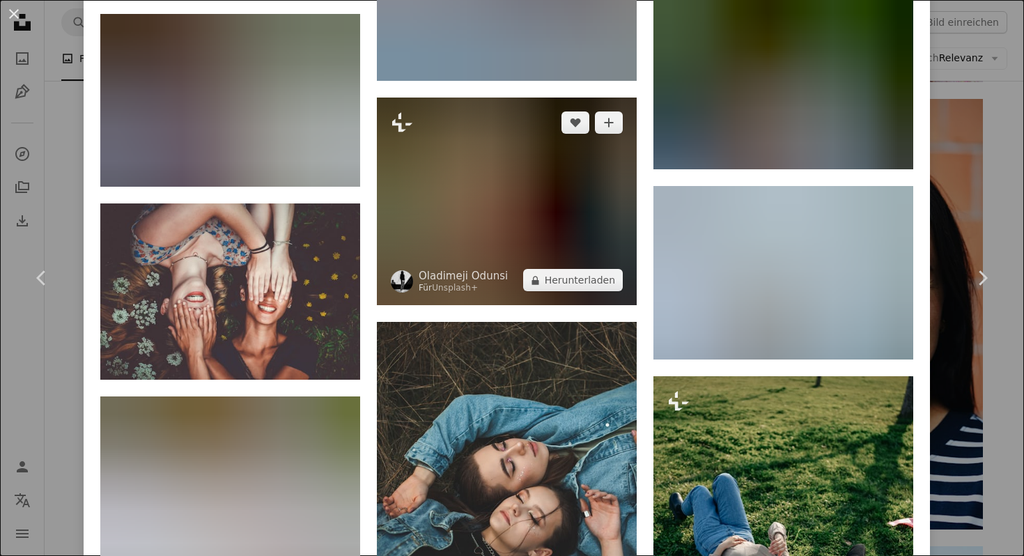
scroll to position [2112, 0]
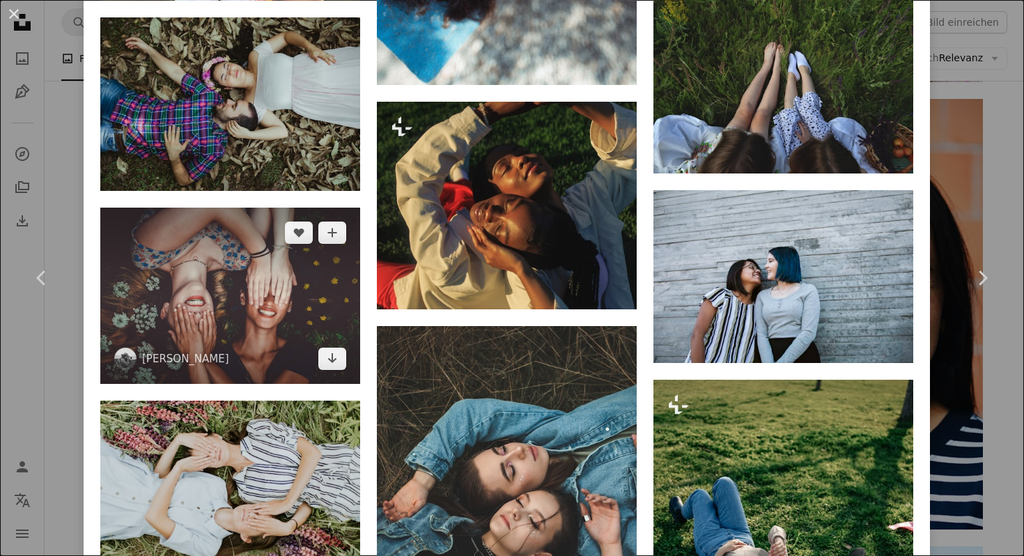
click at [206, 247] on img at bounding box center [230, 296] width 260 height 176
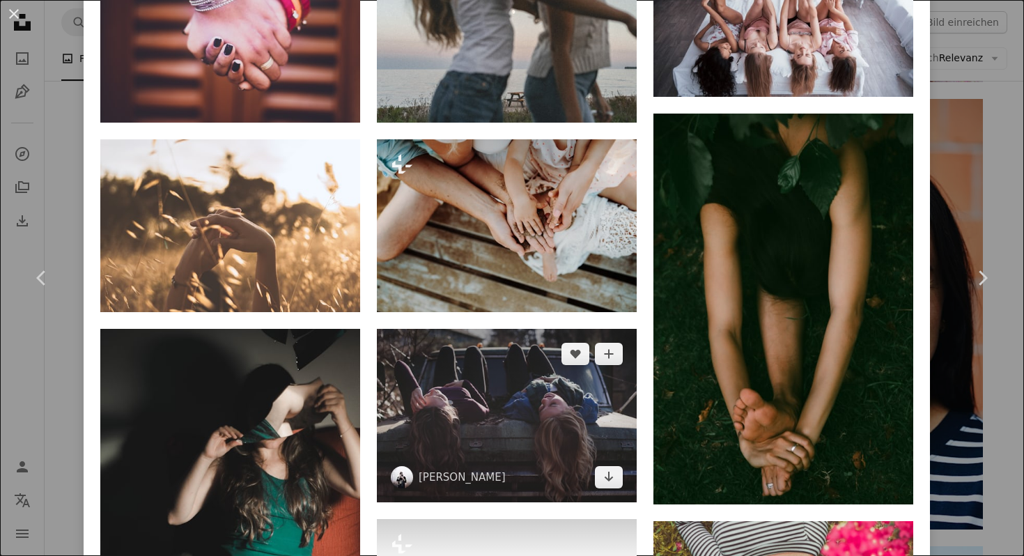
scroll to position [1722, 0]
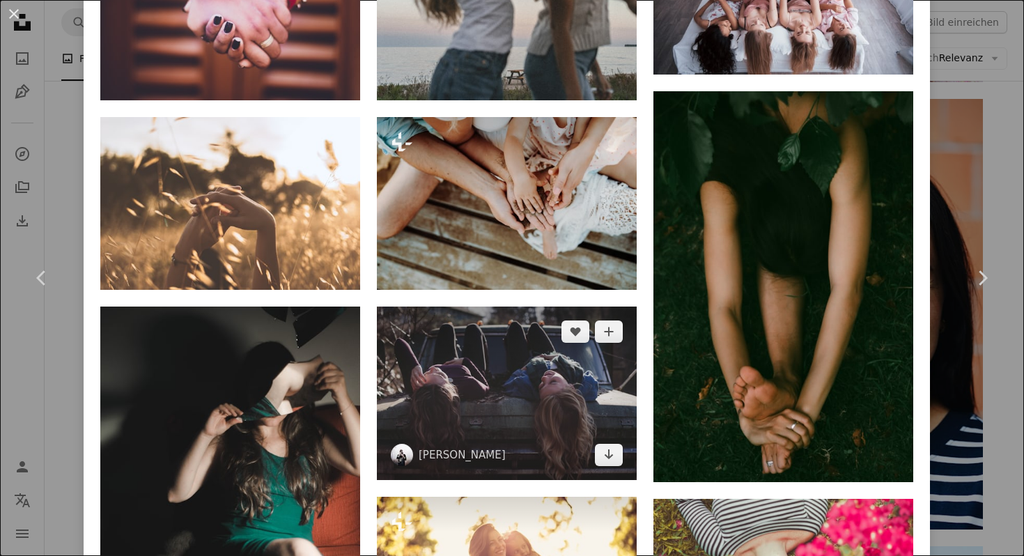
click at [490, 339] on img at bounding box center [507, 392] width 260 height 173
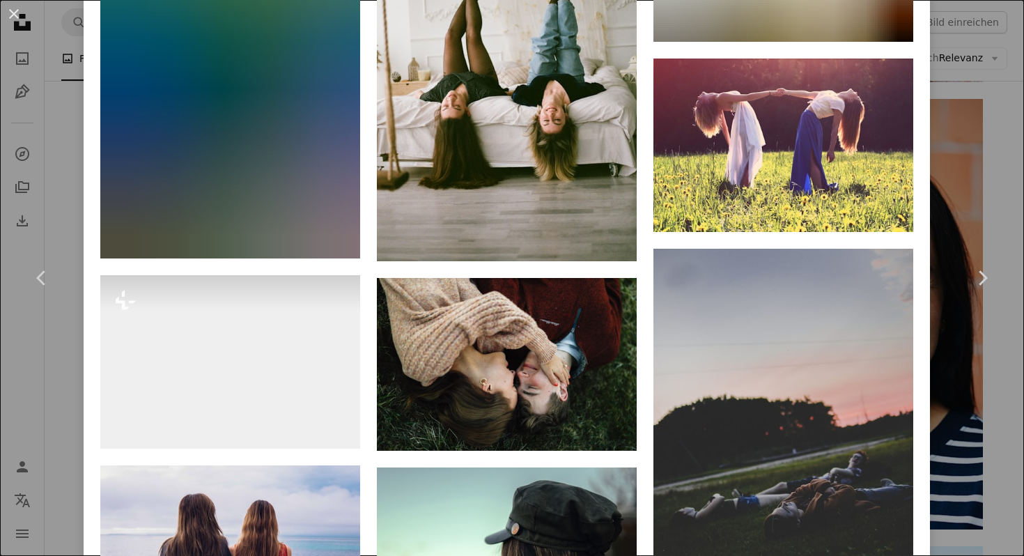
scroll to position [1724, 0]
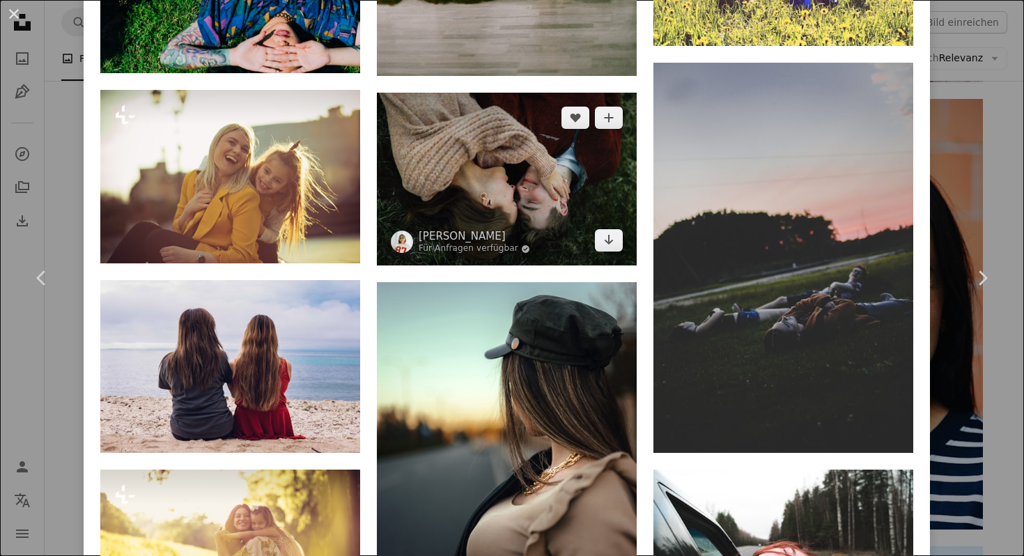
click at [506, 118] on img at bounding box center [507, 179] width 260 height 173
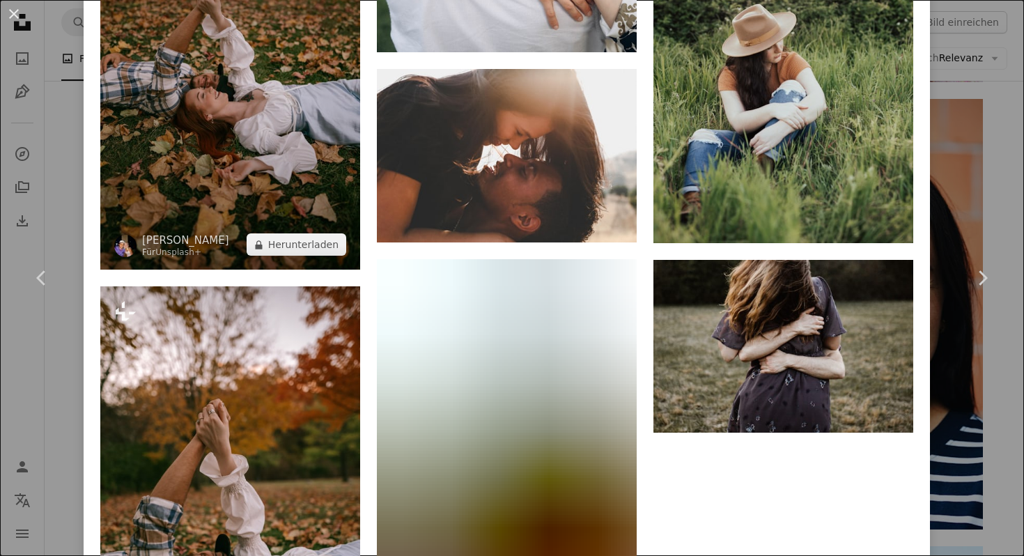
scroll to position [2605, 0]
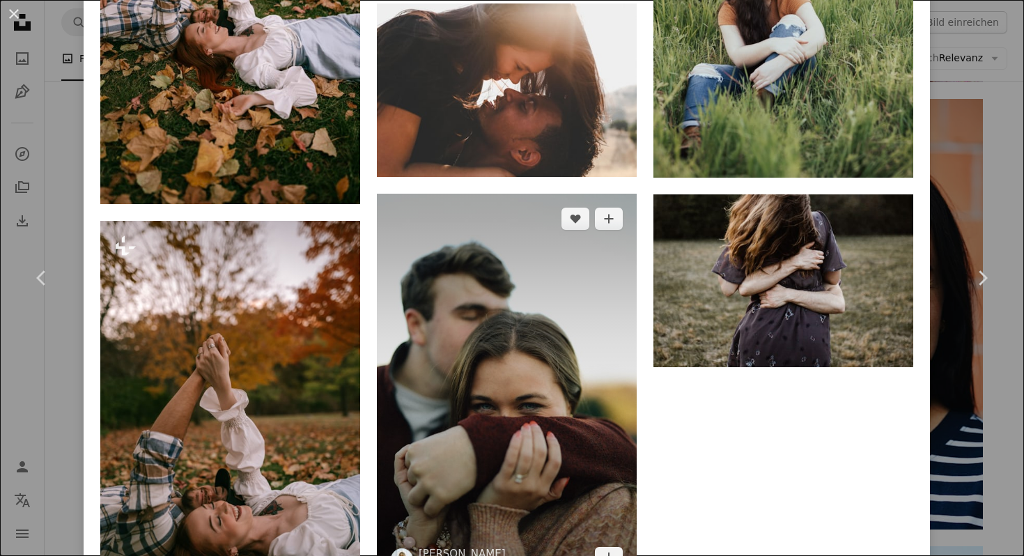
click at [523, 337] on img at bounding box center [507, 389] width 260 height 390
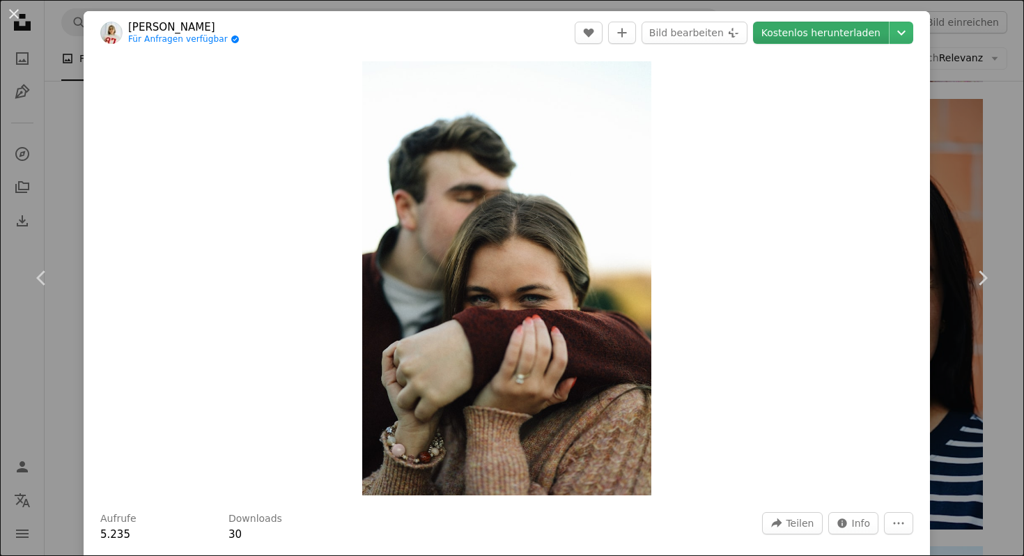
click at [870, 31] on link "Kostenlos herunterladen" at bounding box center [821, 33] width 136 height 22
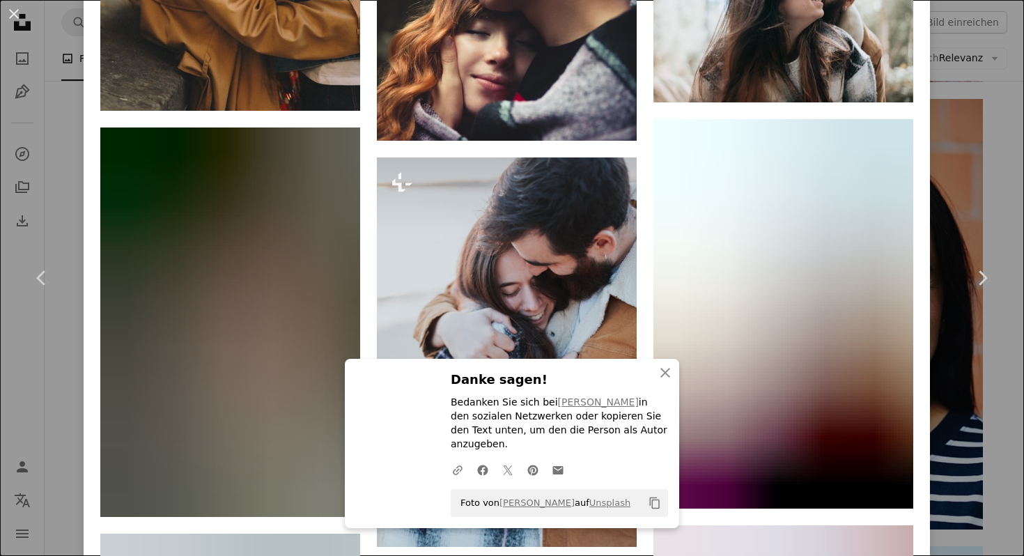
scroll to position [2369, 0]
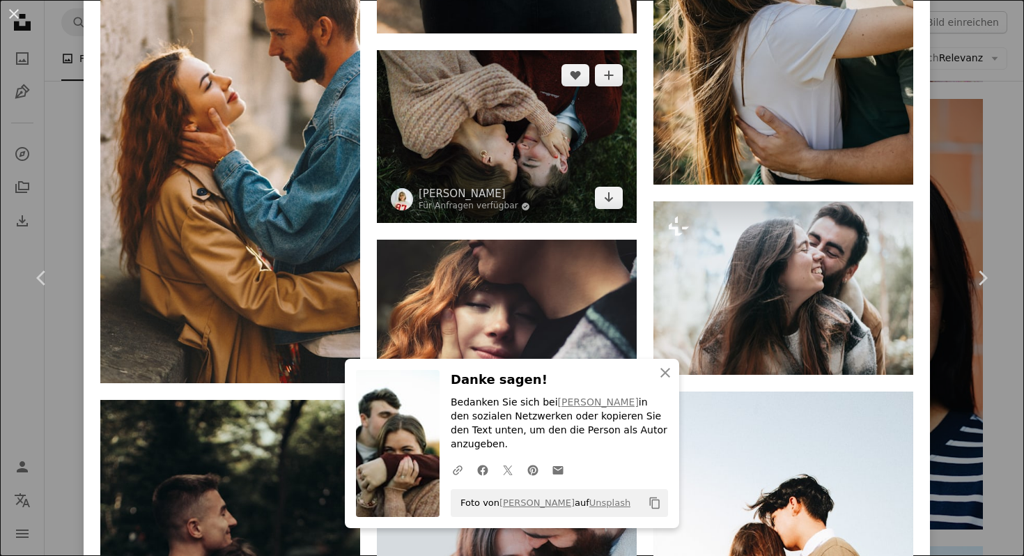
click at [506, 91] on img at bounding box center [507, 136] width 260 height 173
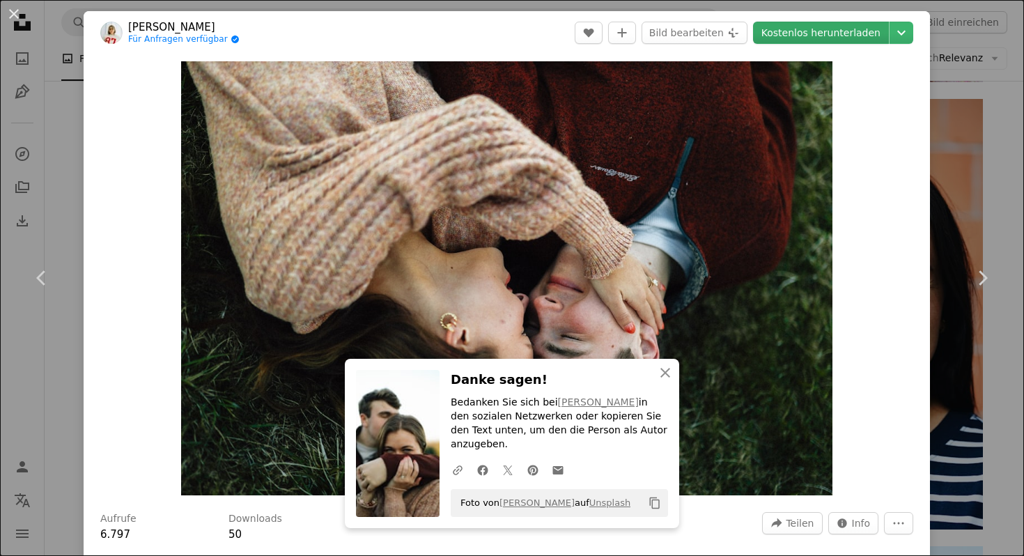
click at [865, 40] on link "Kostenlos herunterladen" at bounding box center [821, 33] width 136 height 22
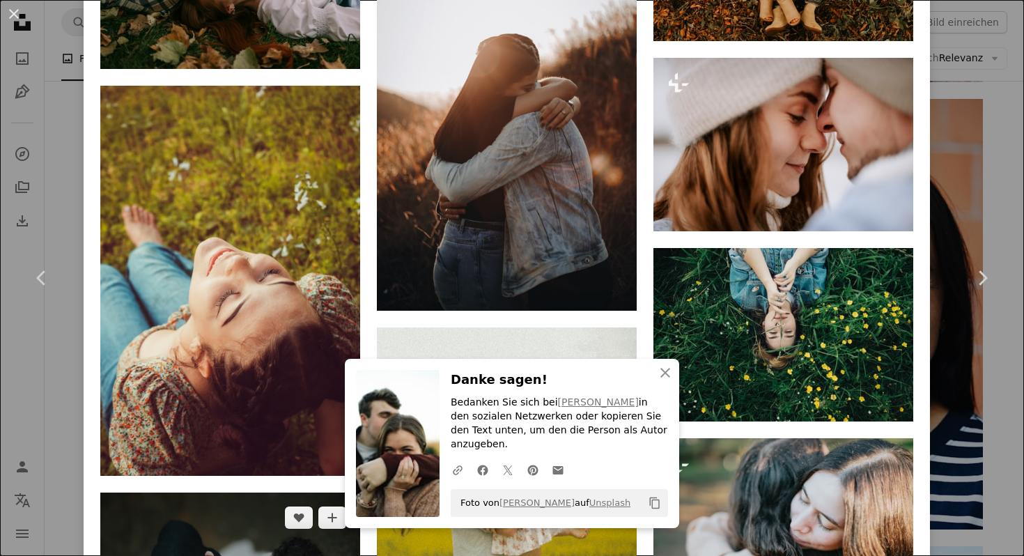
scroll to position [4644, 0]
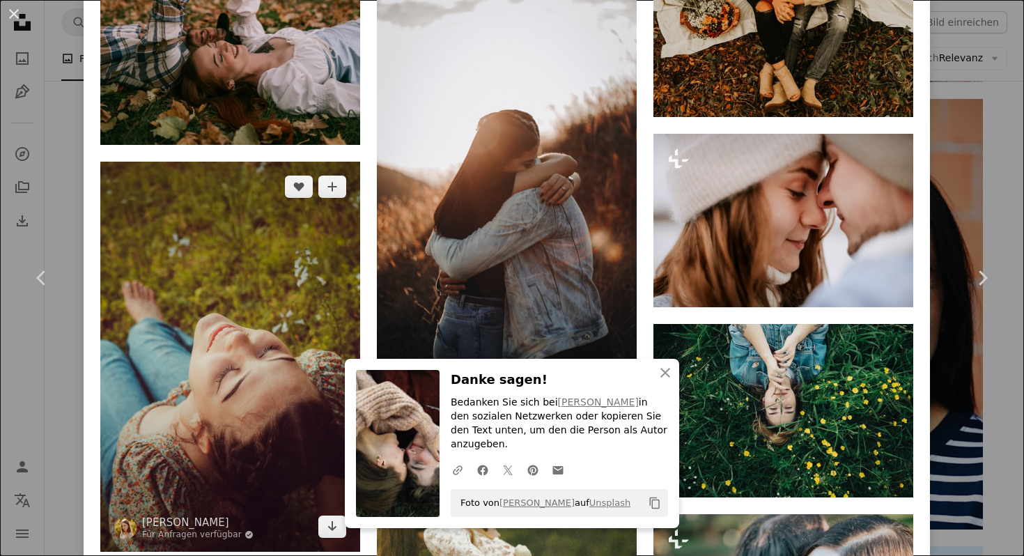
click at [290, 259] on img at bounding box center [230, 357] width 260 height 390
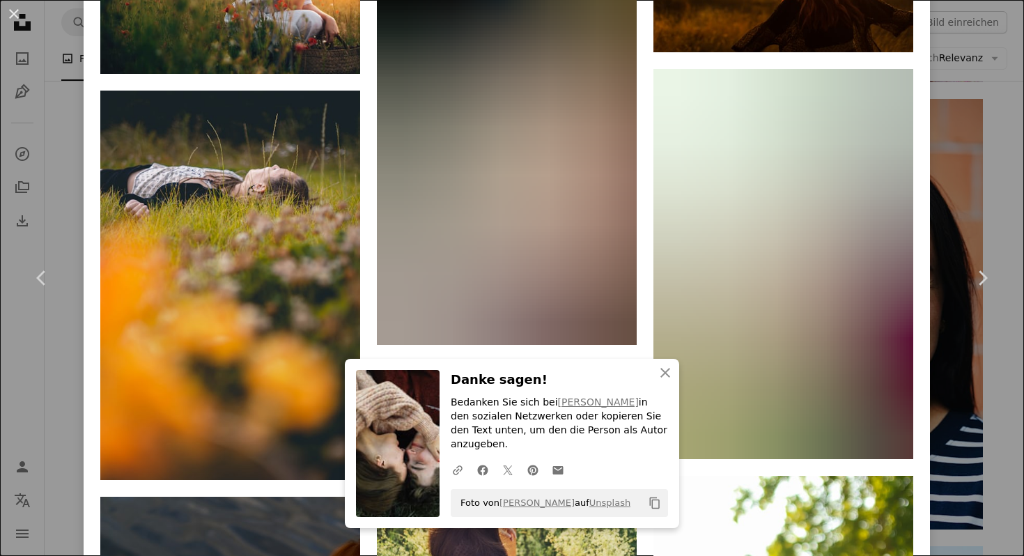
scroll to position [2952, 0]
